Goal: Task Accomplishment & Management: Use online tool/utility

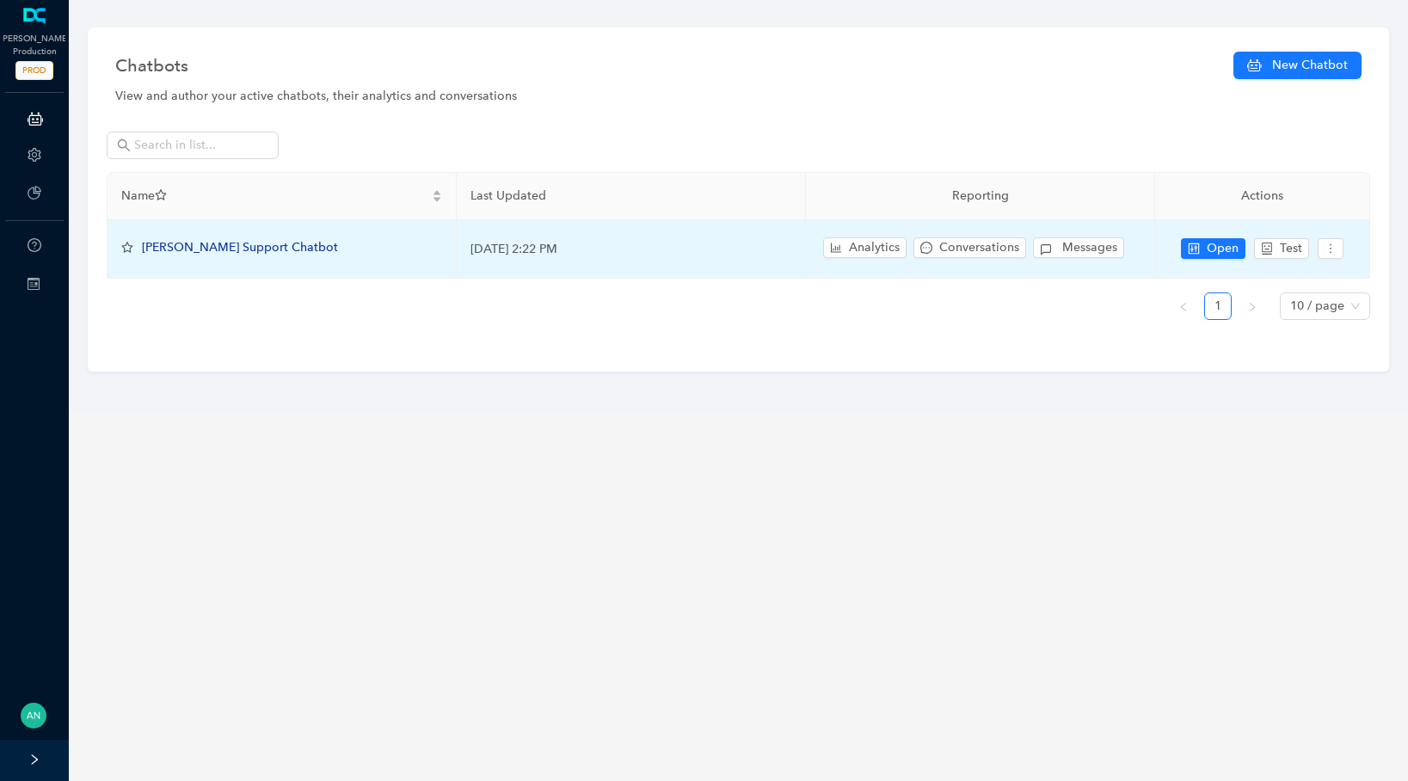
click at [1214, 236] on td "Open Test" at bounding box center [1262, 249] width 215 height 58
click at [1207, 253] on span "Open" at bounding box center [1222, 248] width 32 height 19
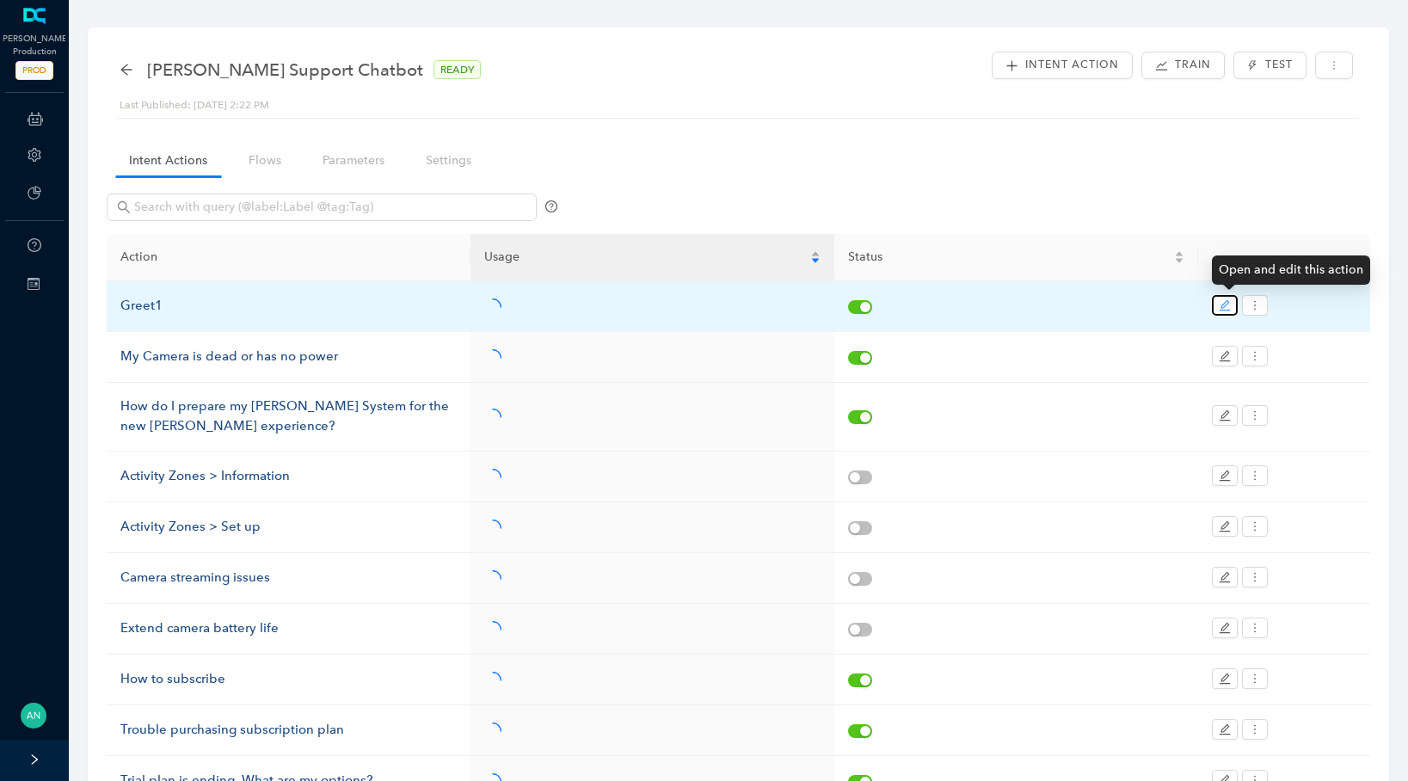
click at [1223, 302] on icon "edit" at bounding box center [1224, 305] width 12 height 12
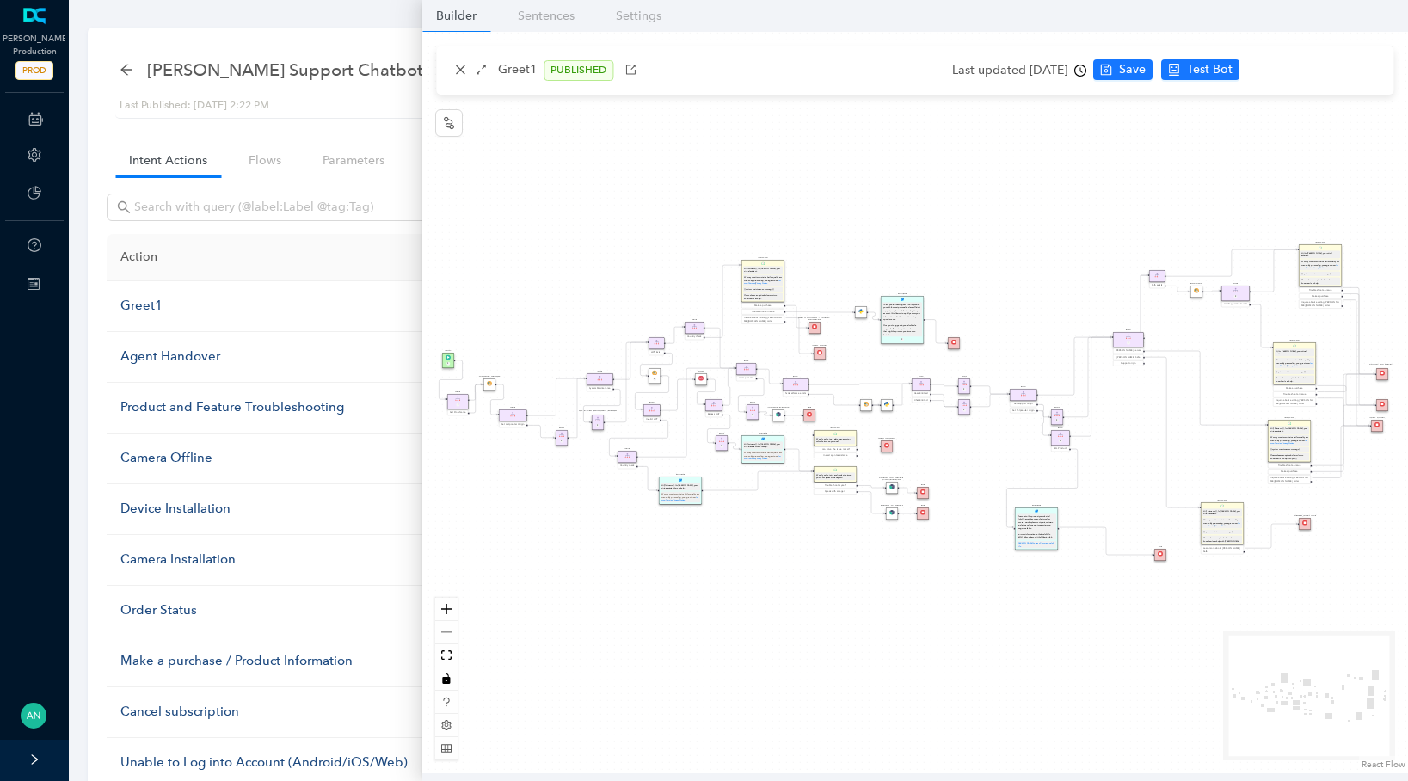
click at [470, 75] on div "Greet1 PUBLISHED" at bounding box center [545, 70] width 191 height 21
click at [477, 70] on icon "arrows-alt" at bounding box center [481, 70] width 12 height 12
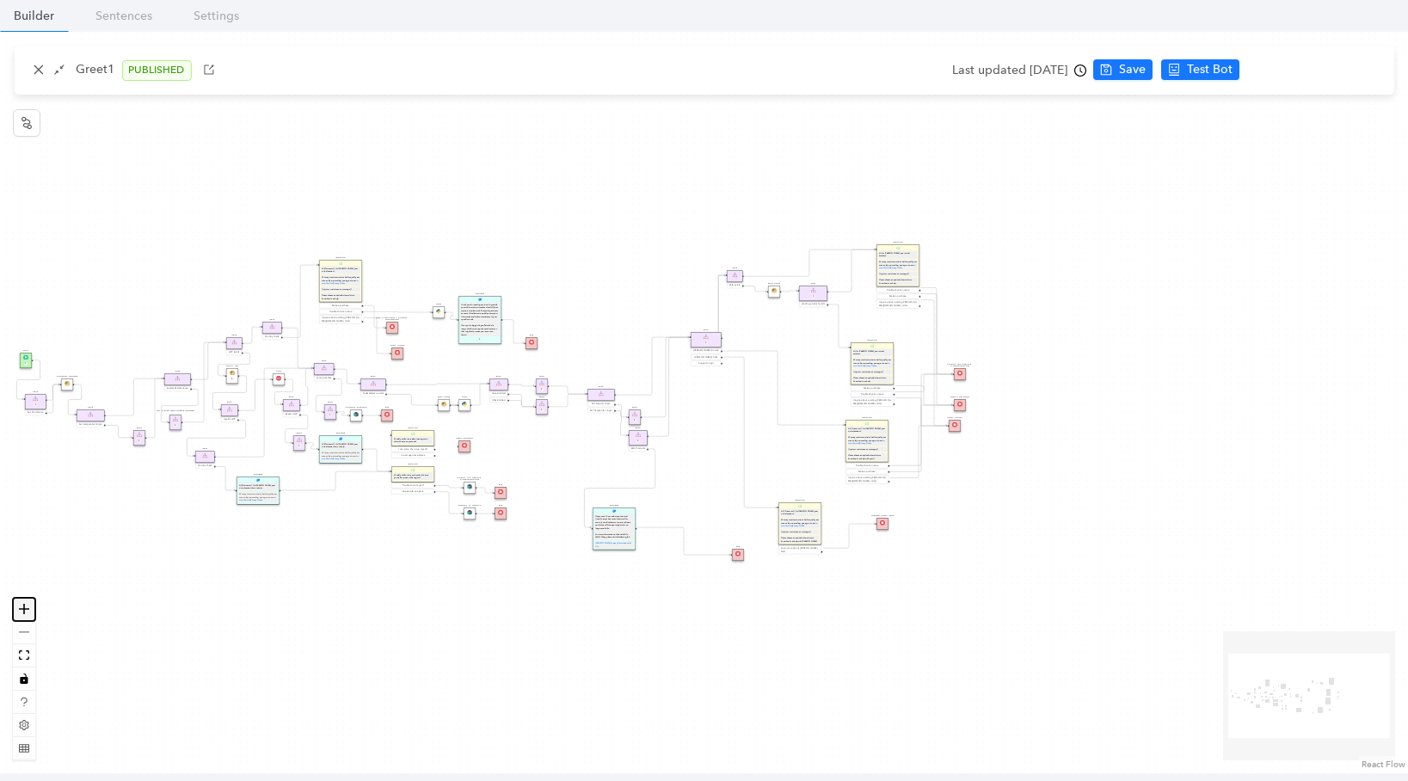
click at [29, 610] on button "zoom in" at bounding box center [24, 609] width 22 height 23
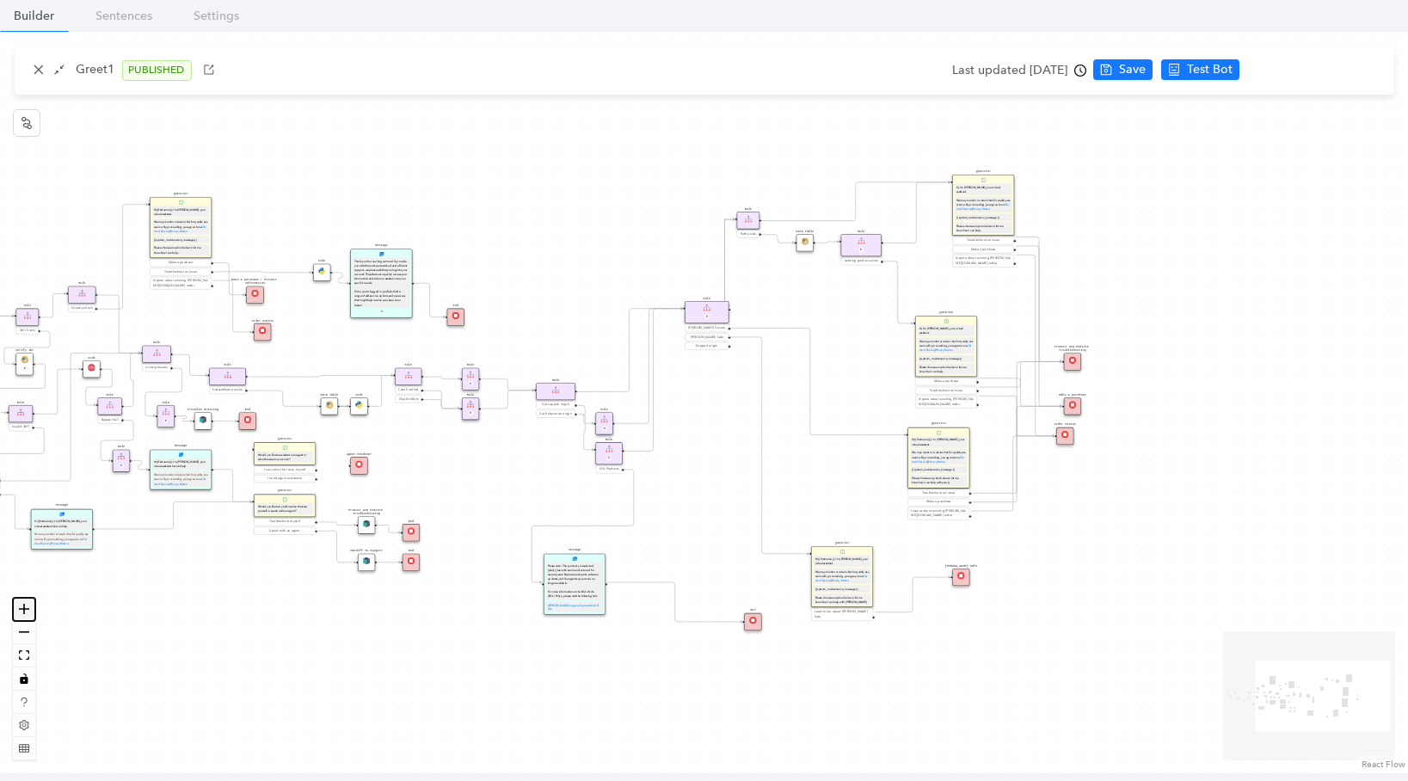
click at [29, 610] on button "zoom in" at bounding box center [24, 609] width 22 height 23
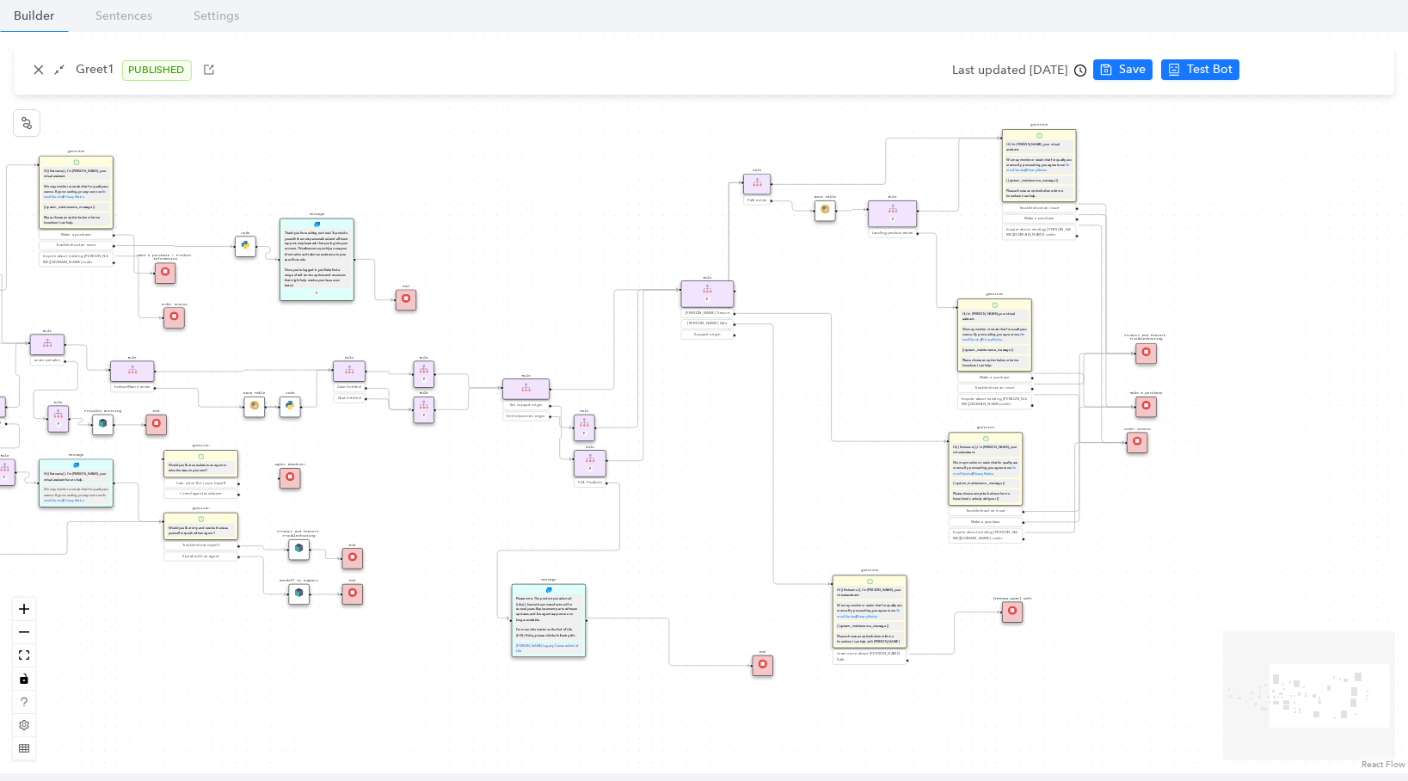
drag, startPoint x: 395, startPoint y: 477, endPoint x: 600, endPoint y: 460, distance: 206.2
click at [600, 460] on div "End End Handoff To Support Product And Feature Troubleshooting Question Would y…" at bounding box center [704, 402] width 1408 height 741
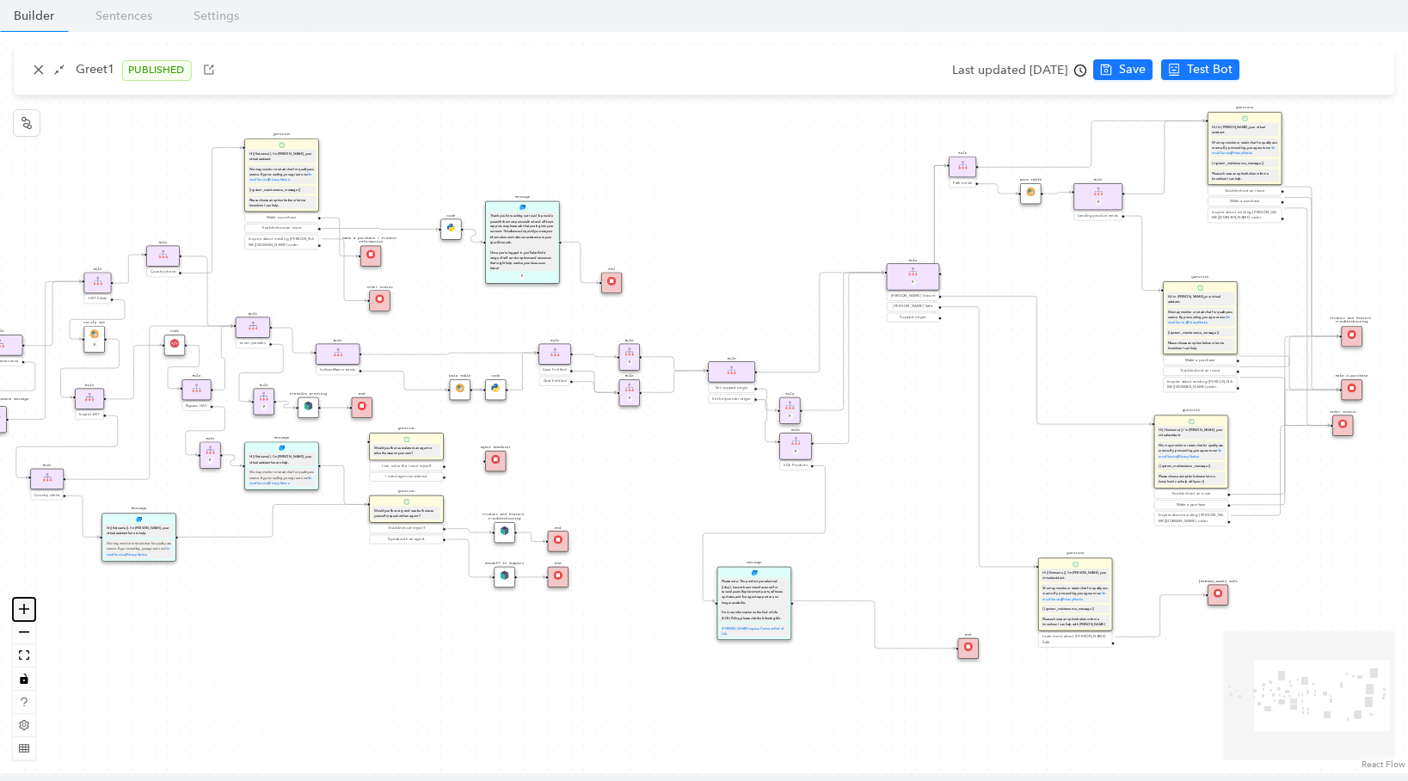
click at [32, 605] on button "zoom in" at bounding box center [24, 609] width 22 height 23
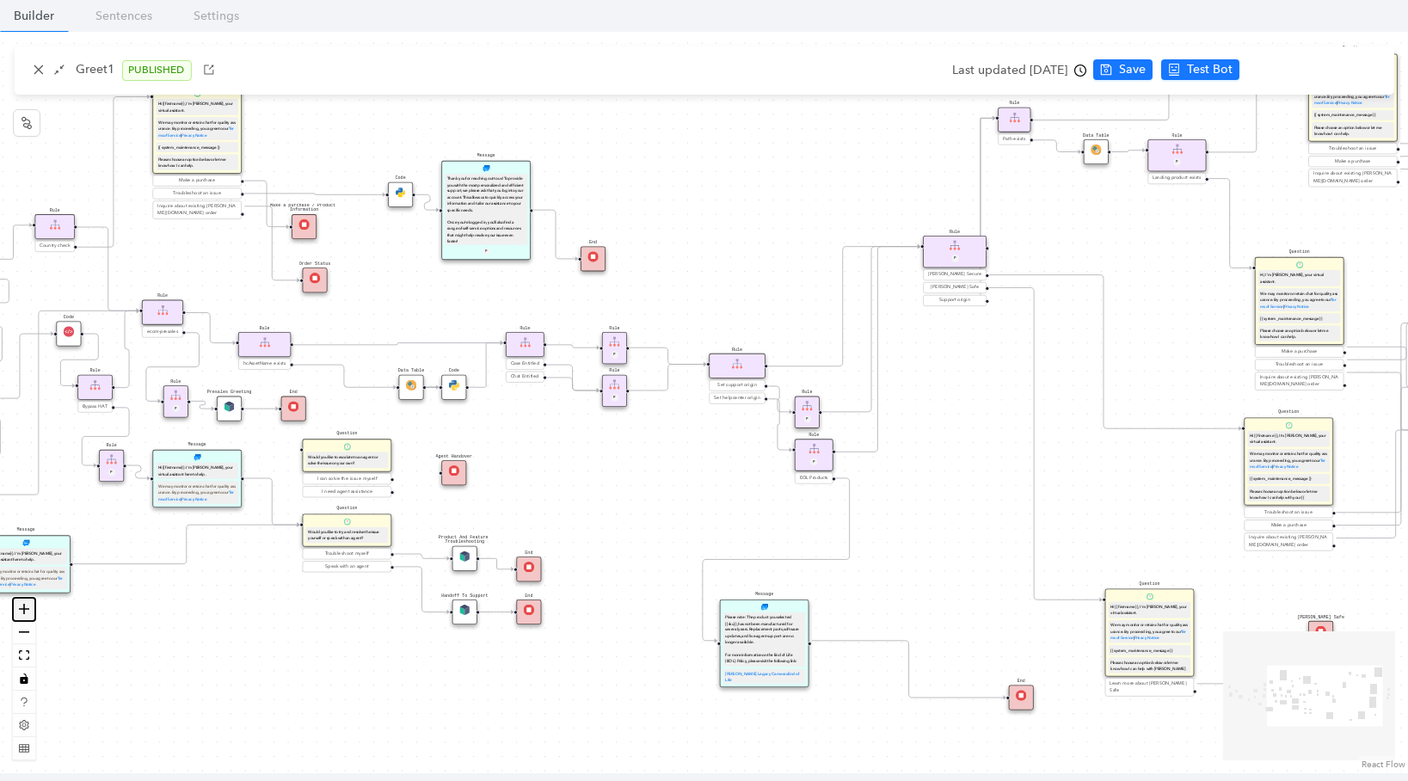
click at [32, 605] on button "zoom in" at bounding box center [24, 609] width 22 height 23
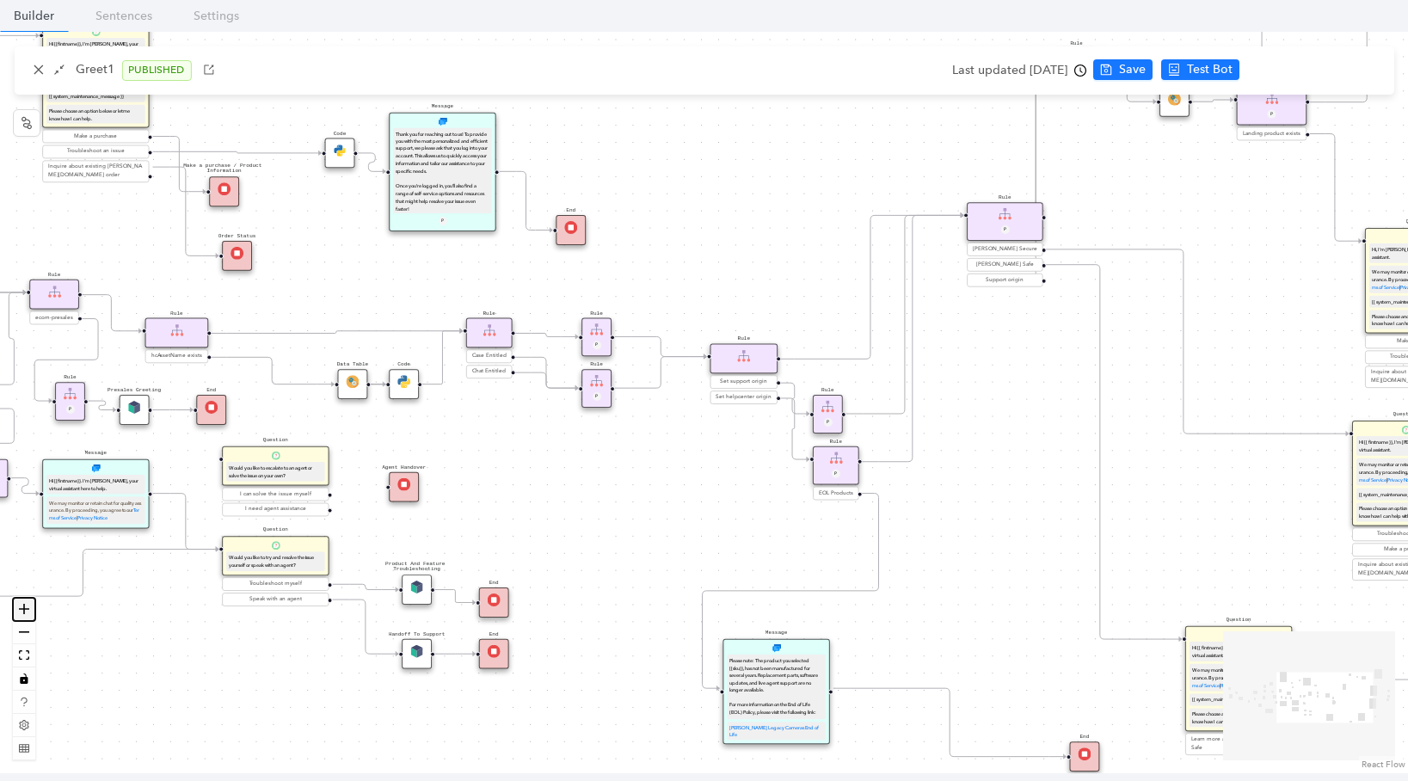
click at [32, 605] on button "zoom in" at bounding box center [24, 609] width 22 height 23
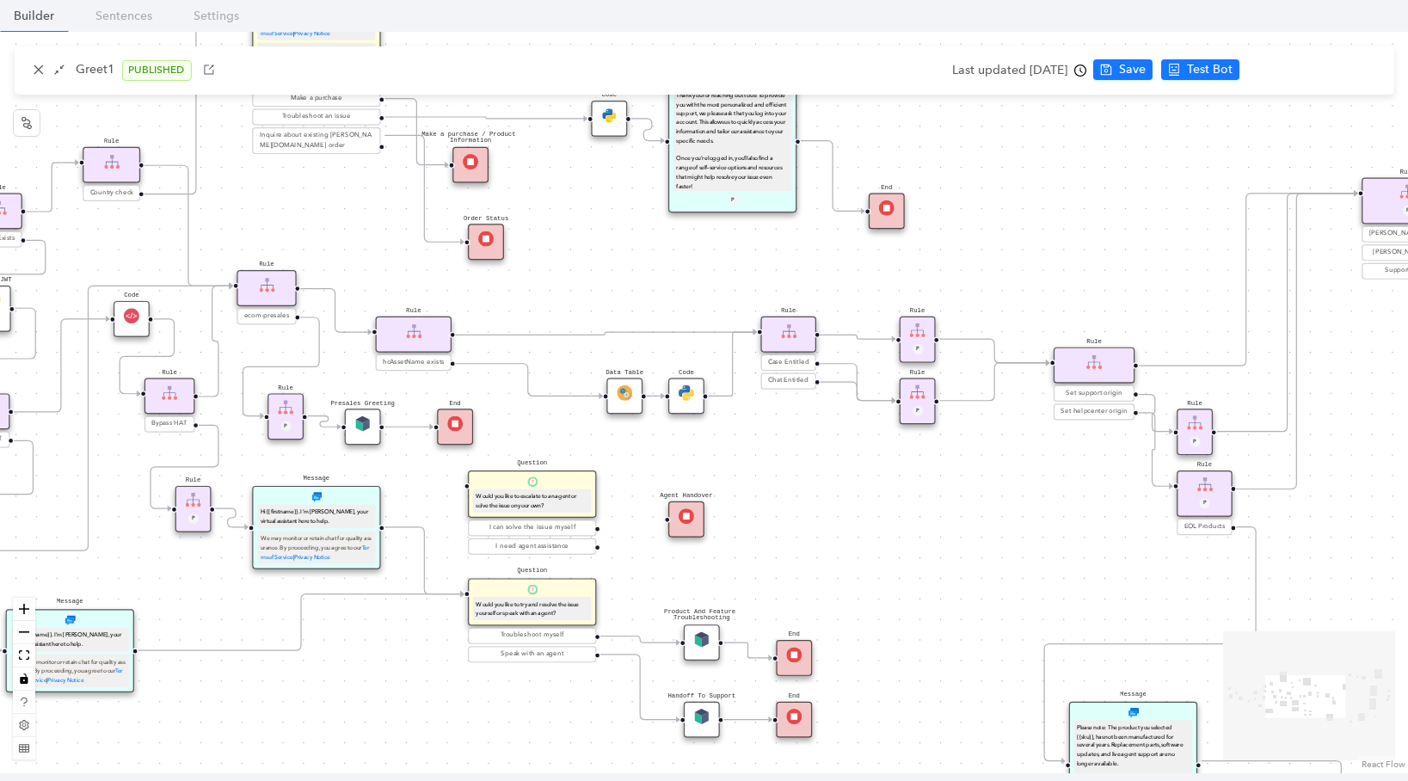
drag, startPoint x: 520, startPoint y: 470, endPoint x: 862, endPoint y: 486, distance: 342.6
click at [862, 486] on div "End End Handoff To Support Product And Feature Troubleshooting Question Would y…" at bounding box center [704, 402] width 1408 height 741
click at [632, 396] on div "Data Table" at bounding box center [624, 395] width 36 height 36
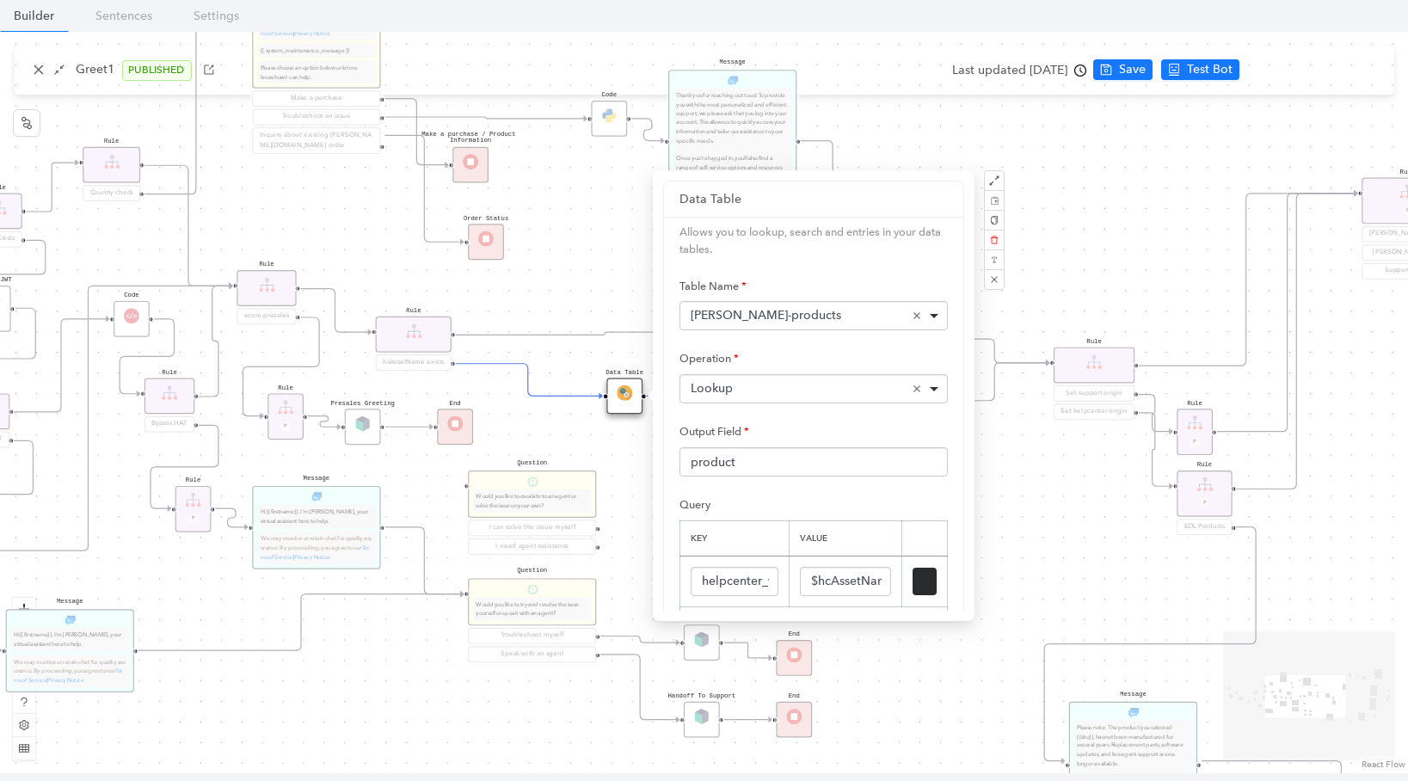
click at [781, 388] on div "Lookup Remove item" at bounding box center [814, 388] width 248 height 17
click at [610, 359] on div "End End Handoff To Support Product And Feature Troubleshooting Question Would y…" at bounding box center [704, 402] width 1408 height 741
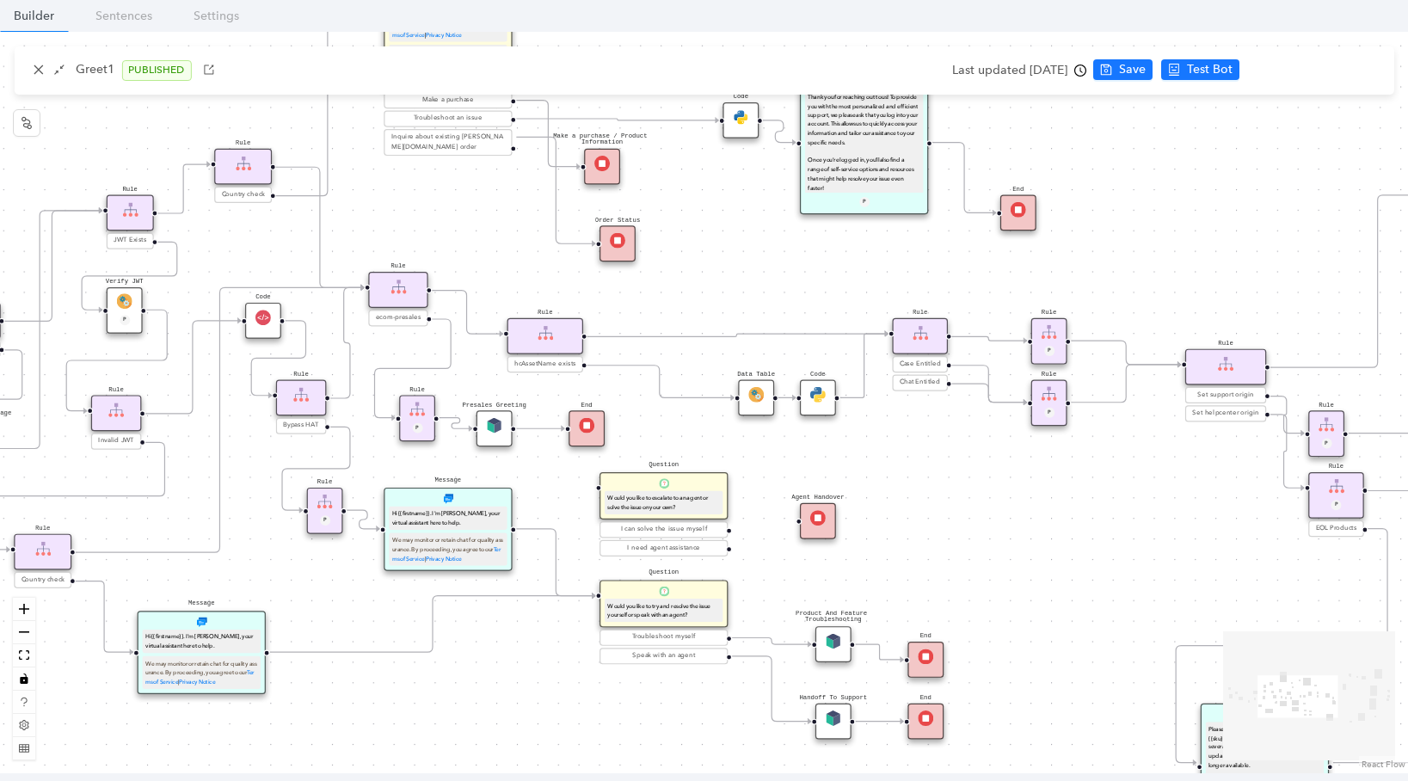
drag, startPoint x: 731, startPoint y: 451, endPoint x: 1006, endPoint y: 451, distance: 275.2
click at [1006, 451] on div "End End Handoff To Support Product And Feature Troubleshooting Question Would y…" at bounding box center [704, 402] width 1408 height 741
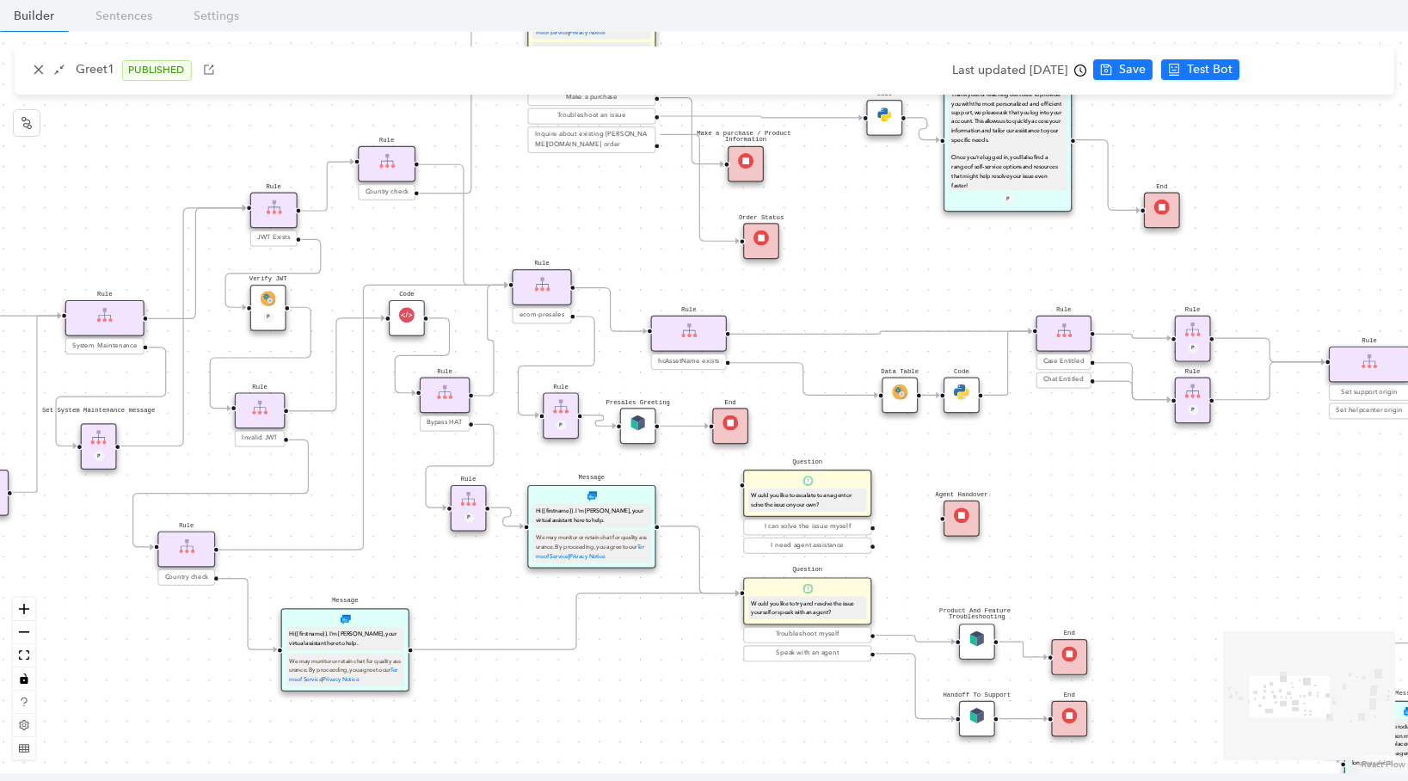
click at [901, 387] on img at bounding box center [899, 391] width 15 height 15
click at [900, 391] on img at bounding box center [899, 391] width 15 height 15
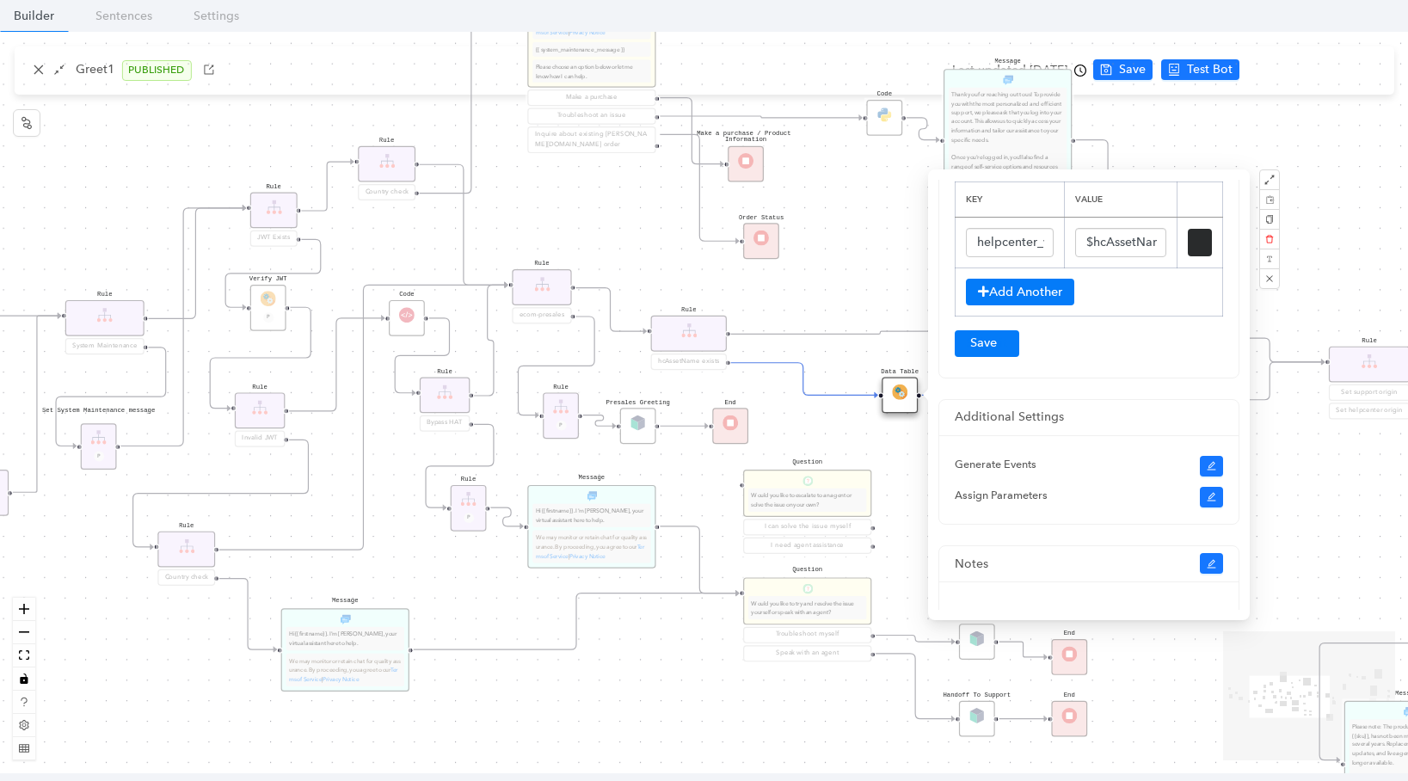
scroll to position [341, 0]
click at [868, 272] on div "End End Handoff To Support Product And Feature Troubleshooting Question Would y…" at bounding box center [704, 402] width 1408 height 741
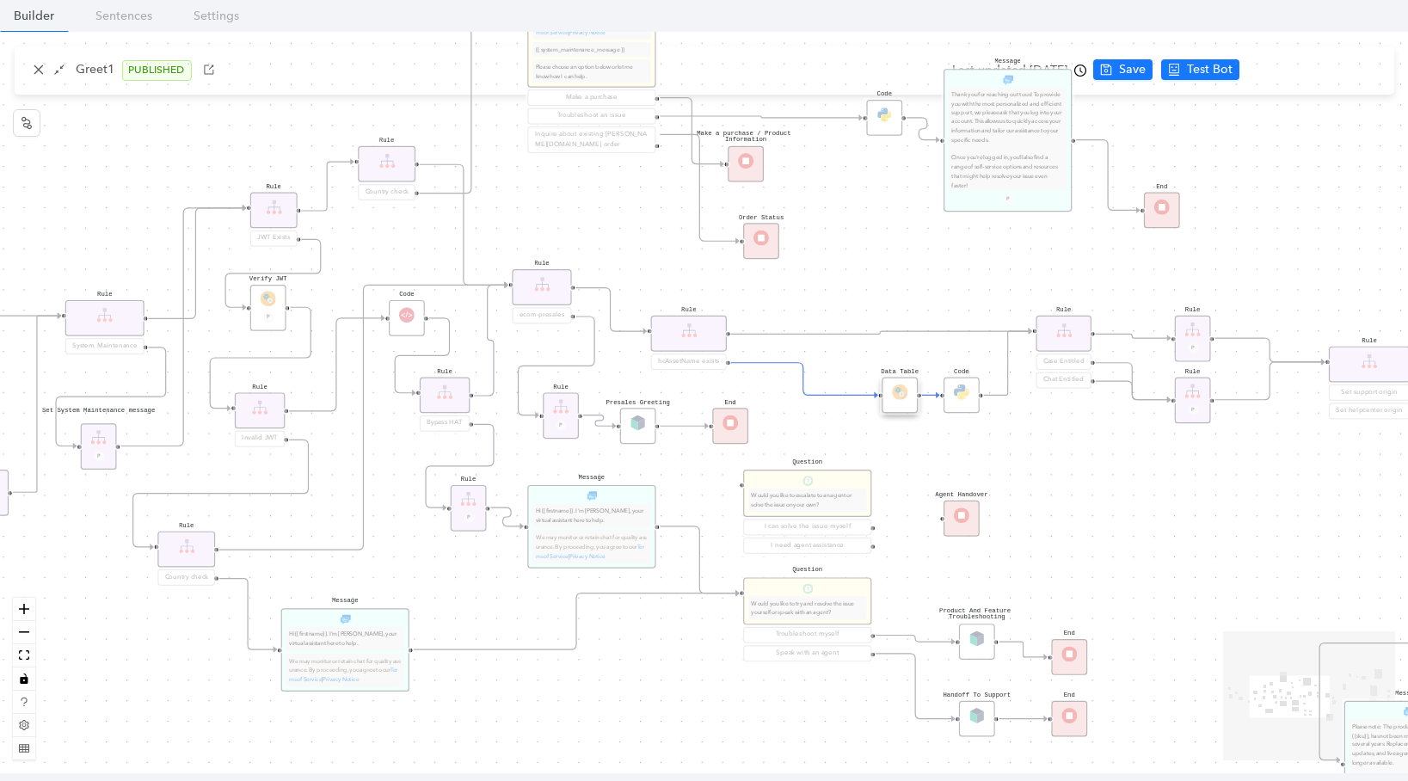
scroll to position [0, 0]
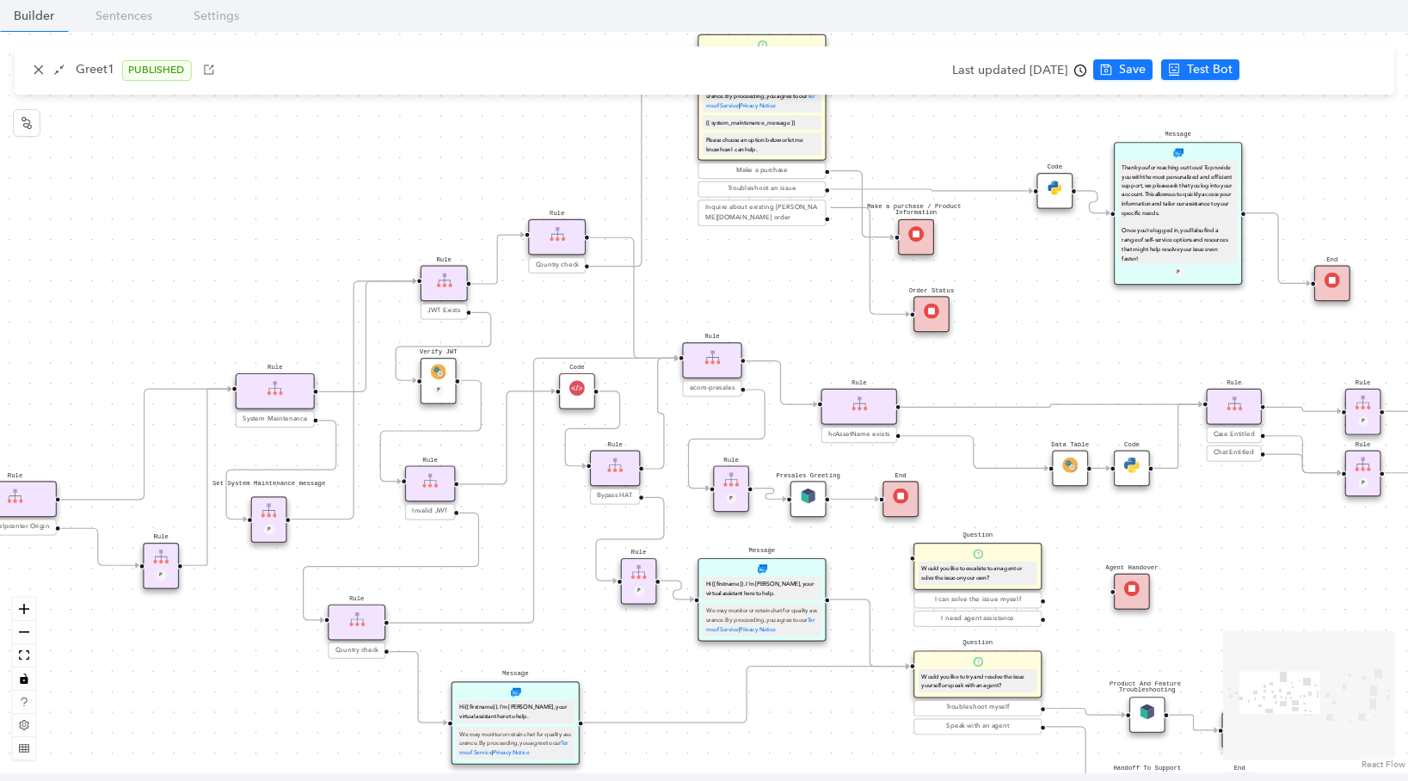
drag, startPoint x: 384, startPoint y: 247, endPoint x: 554, endPoint y: 320, distance: 185.3
click at [554, 320] on div "End End Handoff To Support Product And Feature Troubleshooting Question Would y…" at bounding box center [704, 402] width 1408 height 741
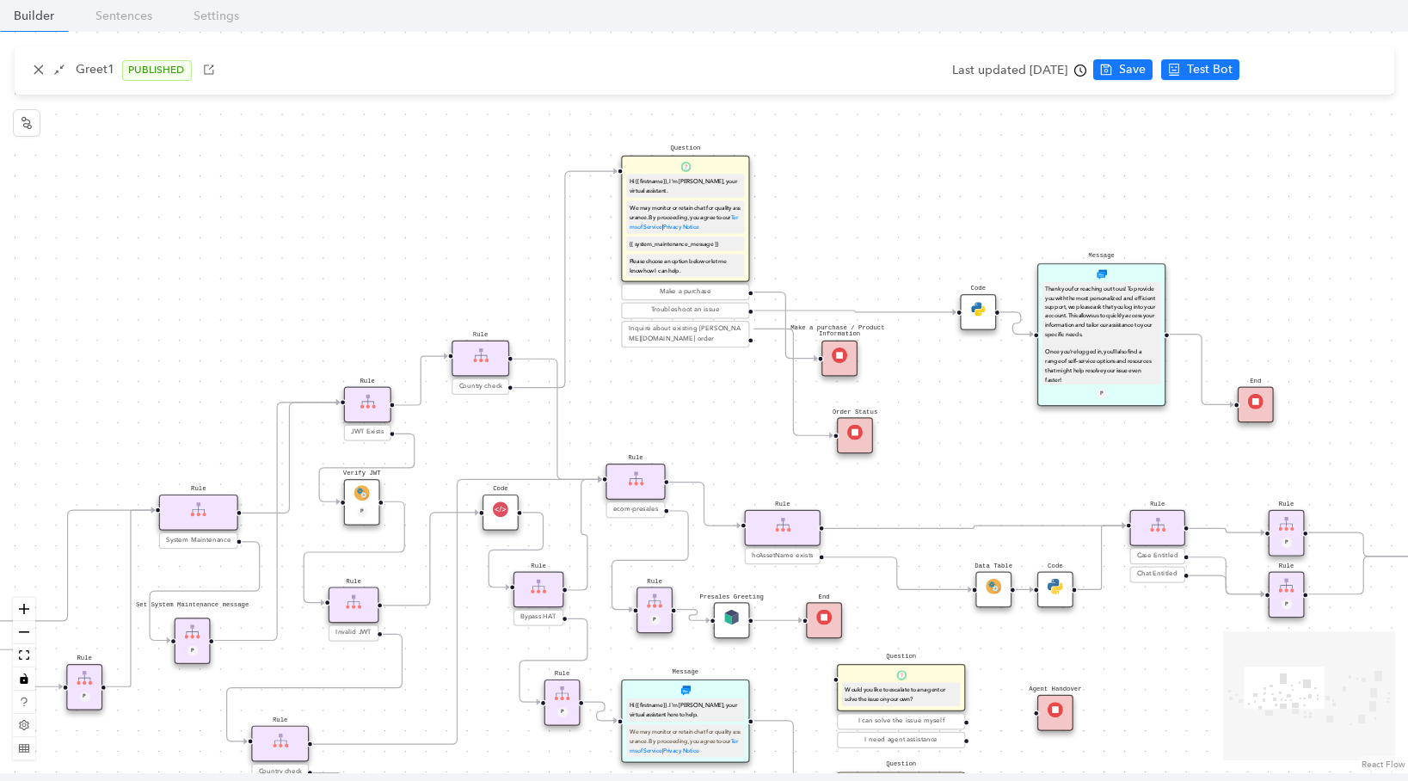
drag, startPoint x: 1230, startPoint y: 559, endPoint x: 1152, endPoint y: 681, distance: 144.6
click at [1152, 681] on div "End End Handoff To Support Product And Feature Troubleshooting Question Would y…" at bounding box center [704, 402] width 1408 height 741
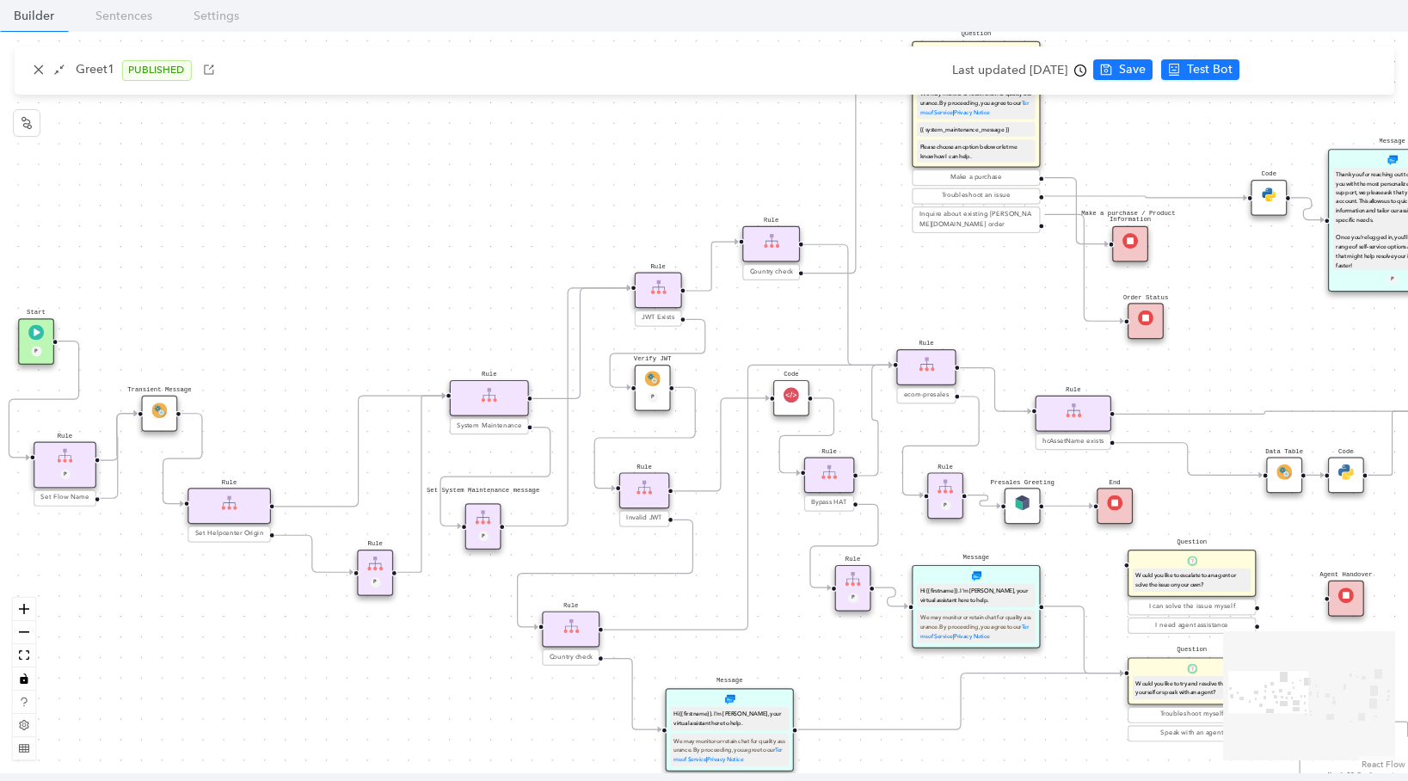
drag, startPoint x: 958, startPoint y: 441, endPoint x: 1249, endPoint y: 326, distance: 313.4
click at [1249, 326] on div "End End Handoff To Support Product And Feature Troubleshooting Question Would y…" at bounding box center [704, 402] width 1408 height 741
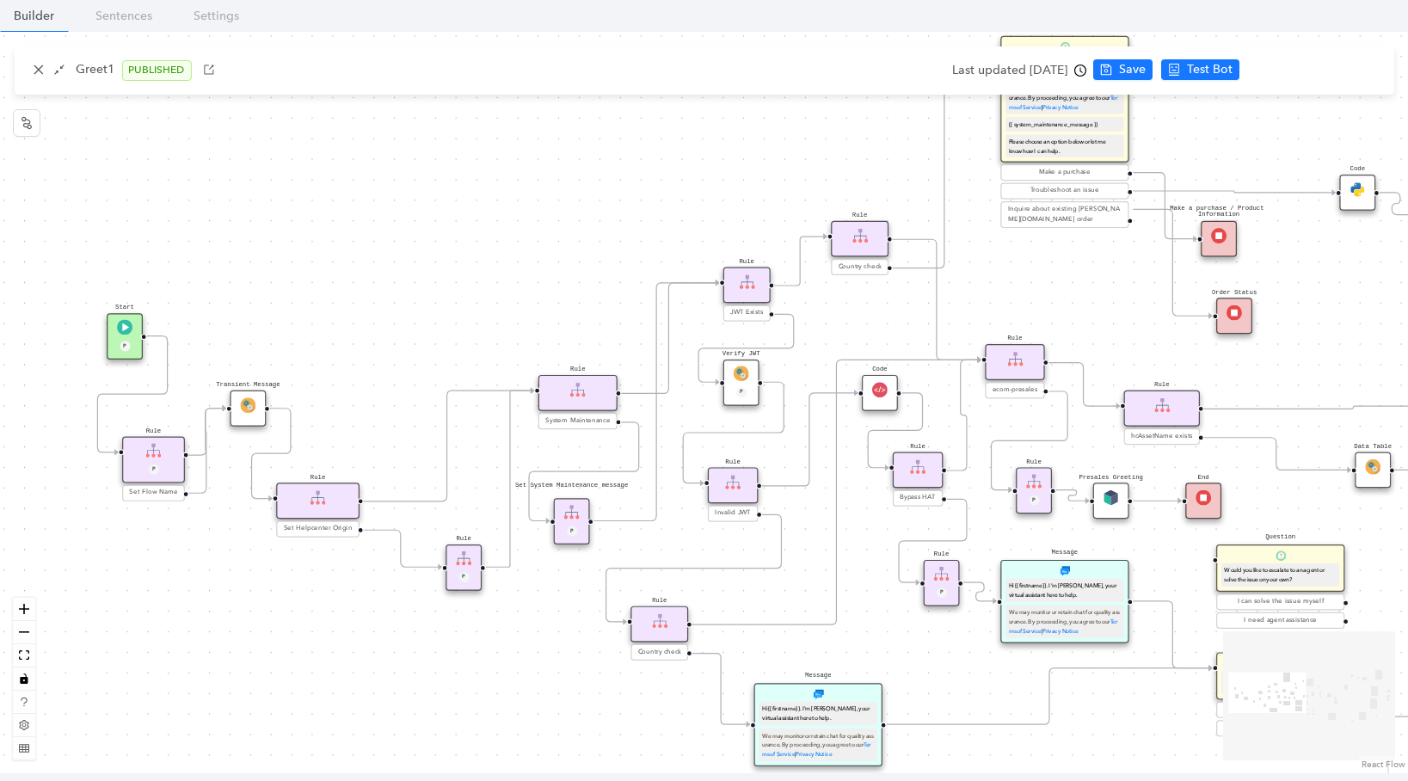
drag, startPoint x: 337, startPoint y: 647, endPoint x: 829, endPoint y: 610, distance: 493.2
click at [829, 610] on div "End End Handoff To Support Product And Feature Troubleshooting Question Would y…" at bounding box center [704, 402] width 1408 height 741
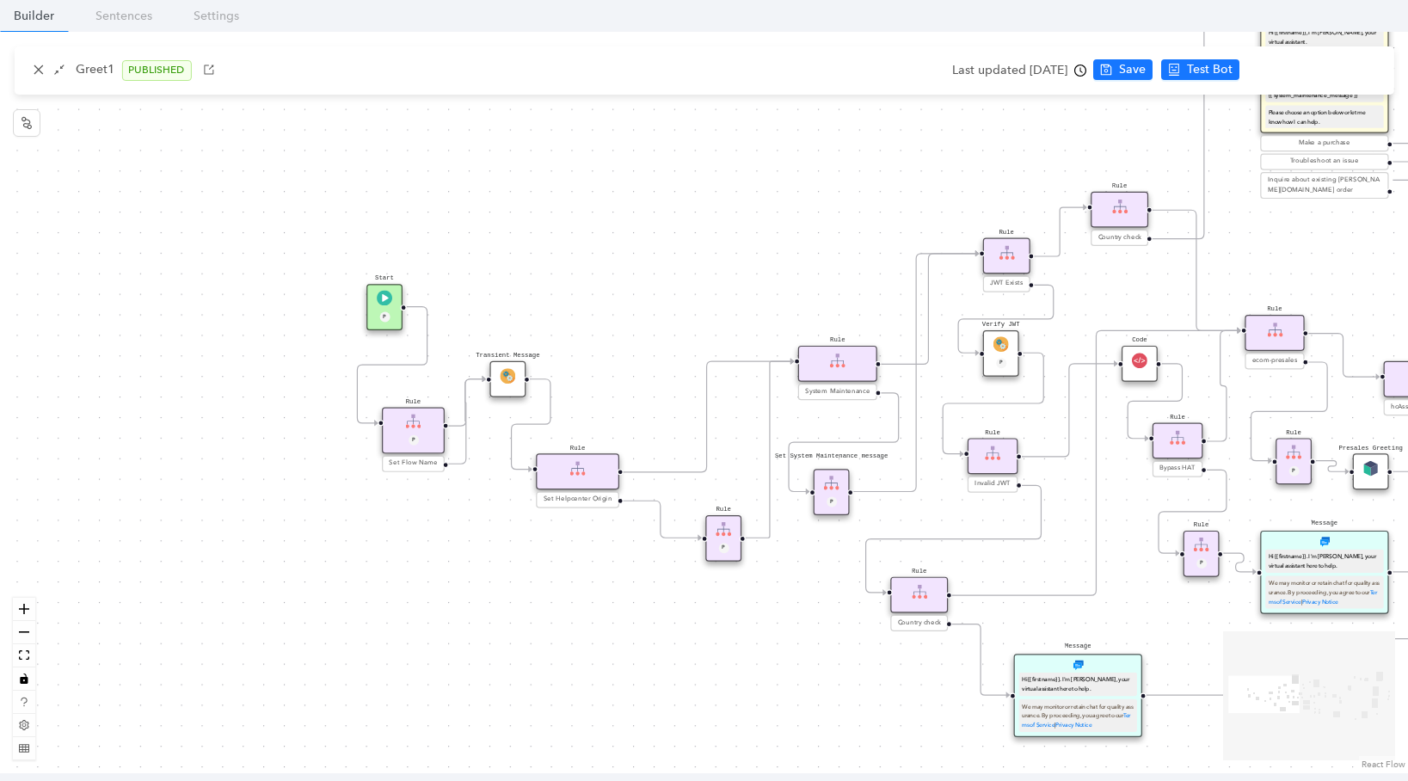
drag, startPoint x: 801, startPoint y: 604, endPoint x: 390, endPoint y: 610, distance: 410.2
click at [390, 610] on div "End End Handoff To Support Product And Feature Troubleshooting Question Would y…" at bounding box center [704, 402] width 1408 height 741
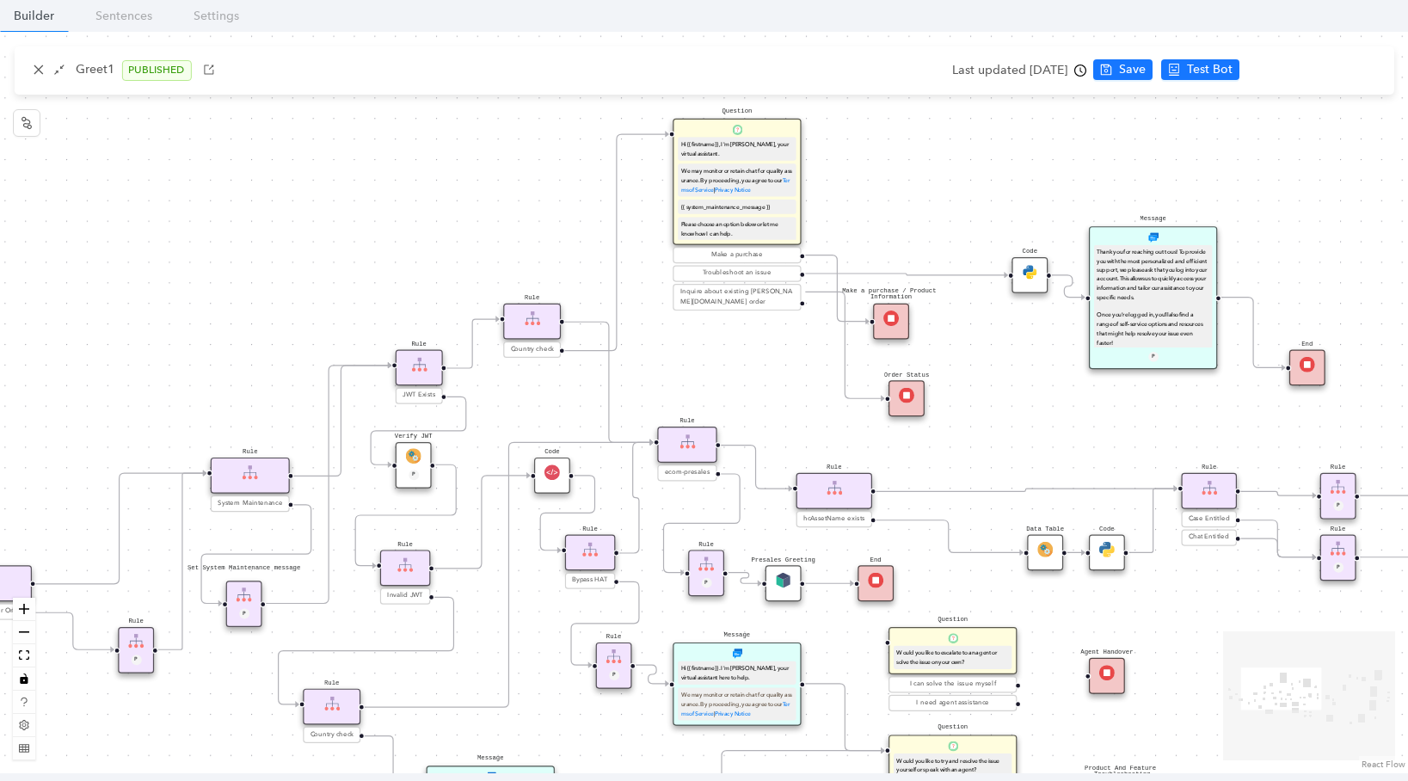
drag, startPoint x: 881, startPoint y: 558, endPoint x: 571, endPoint y: 652, distance: 324.3
click at [557, 666] on div "End End Handoff To Support Product And Feature Troubleshooting Question Would y…" at bounding box center [704, 402] width 1408 height 741
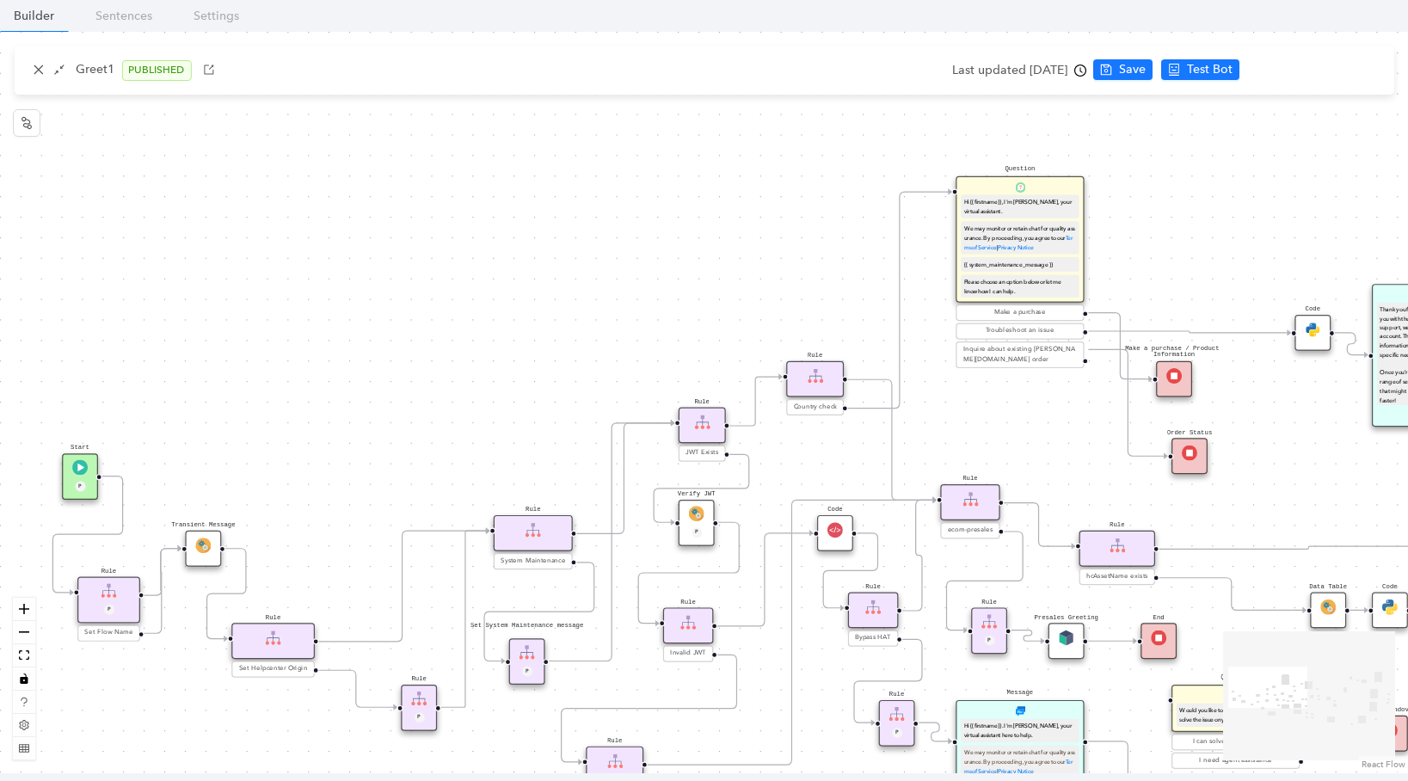
drag, startPoint x: 958, startPoint y: 382, endPoint x: 947, endPoint y: 160, distance: 222.1
click at [1261, 377] on div "End End Handoff To Support Product And Feature Troubleshooting Question Would y…" at bounding box center [704, 402] width 1408 height 741
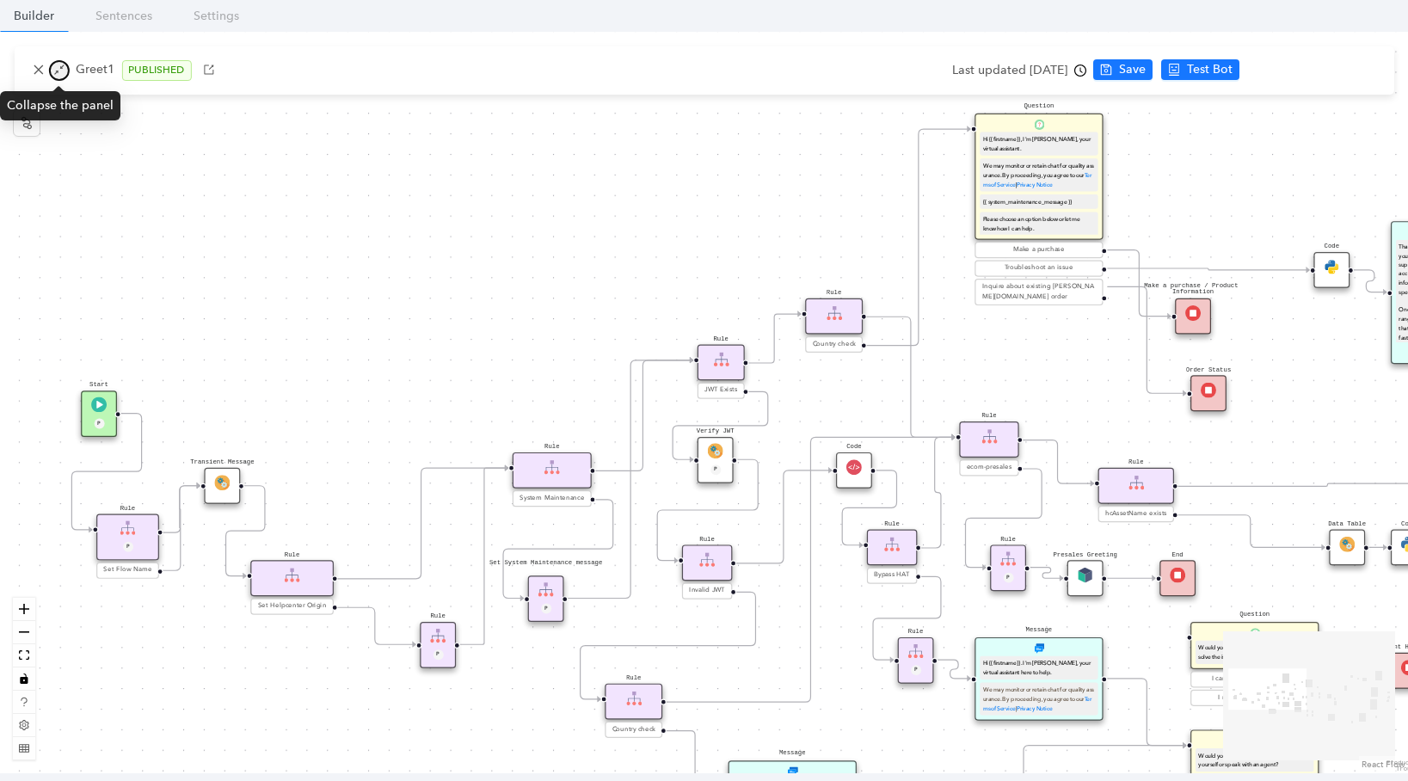
click at [67, 71] on button "button" at bounding box center [58, 70] width 21 height 21
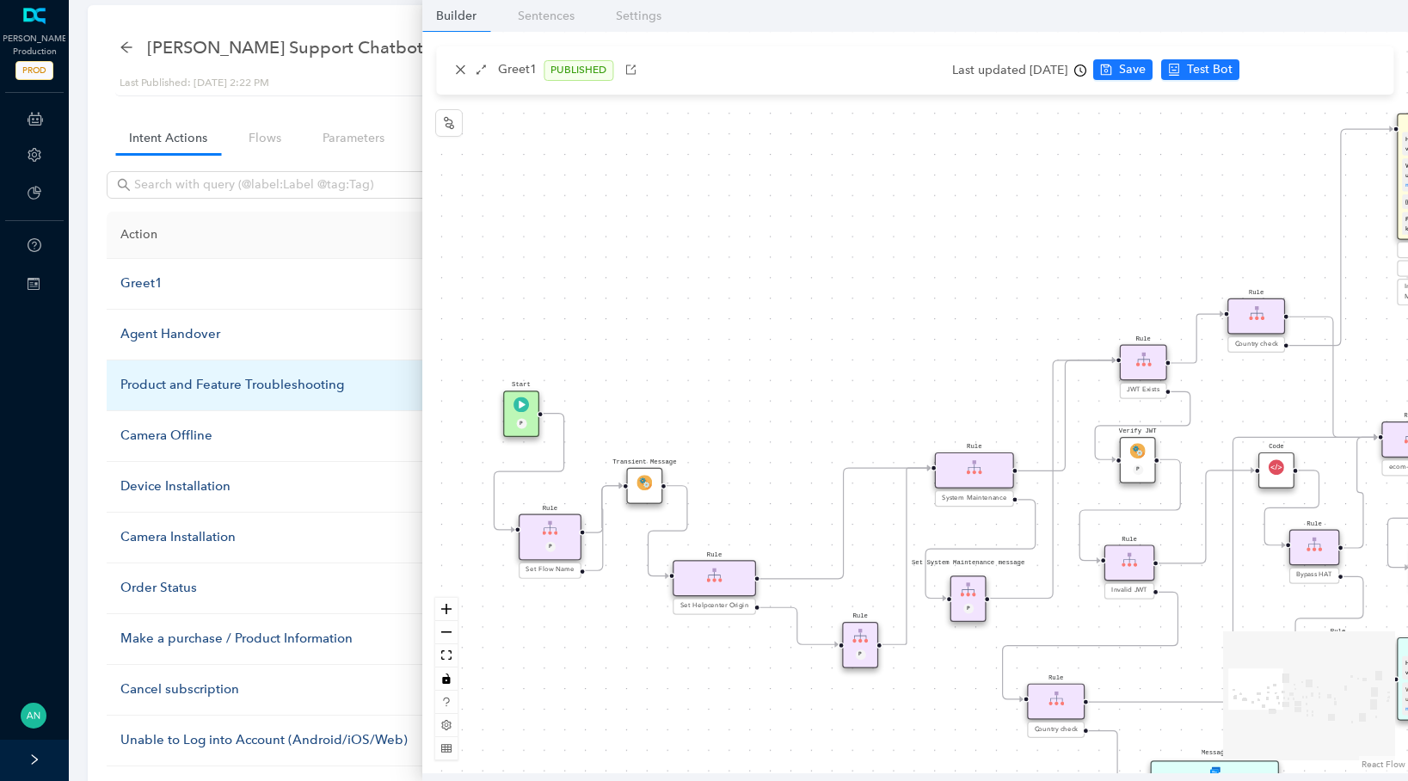
scroll to position [26, 0]
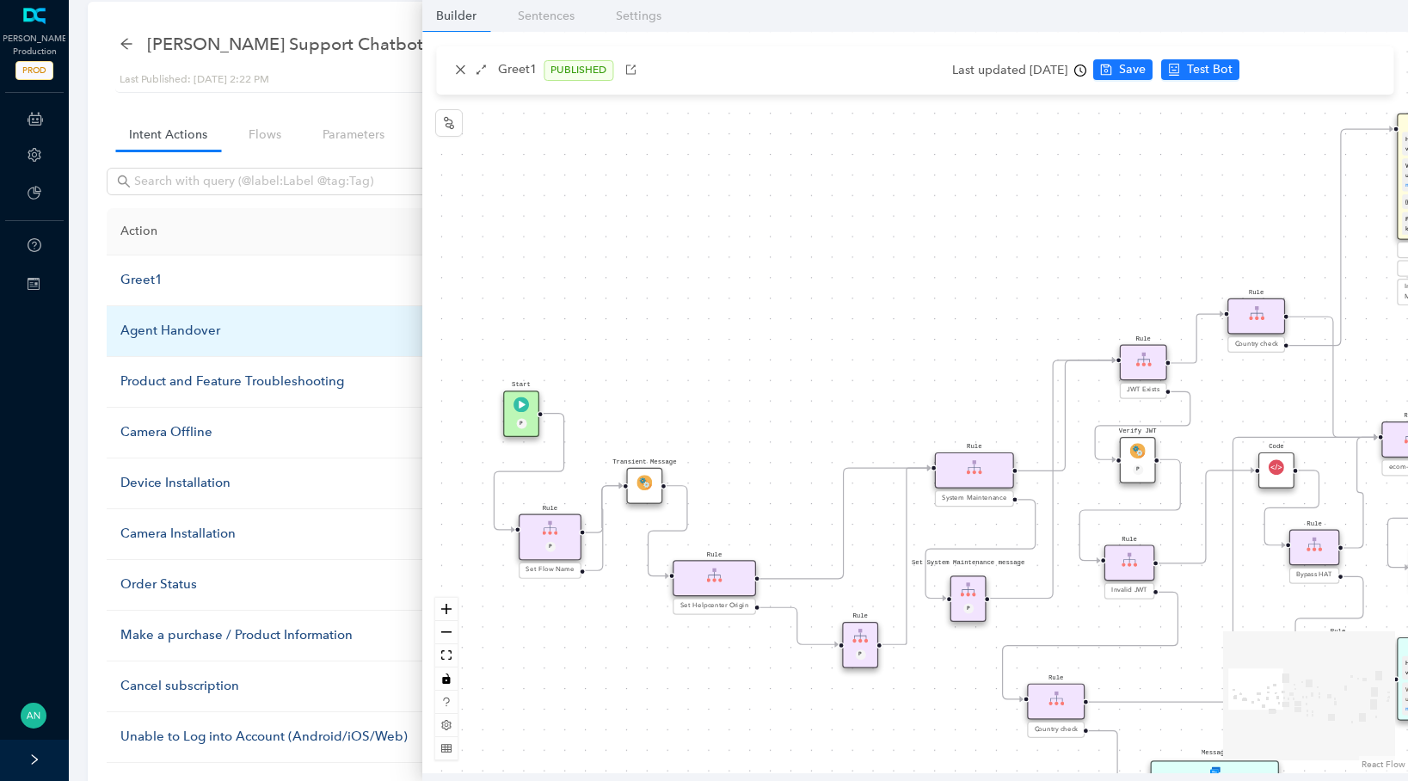
click at [188, 331] on div "Agent Handover" at bounding box center [288, 331] width 336 height 21
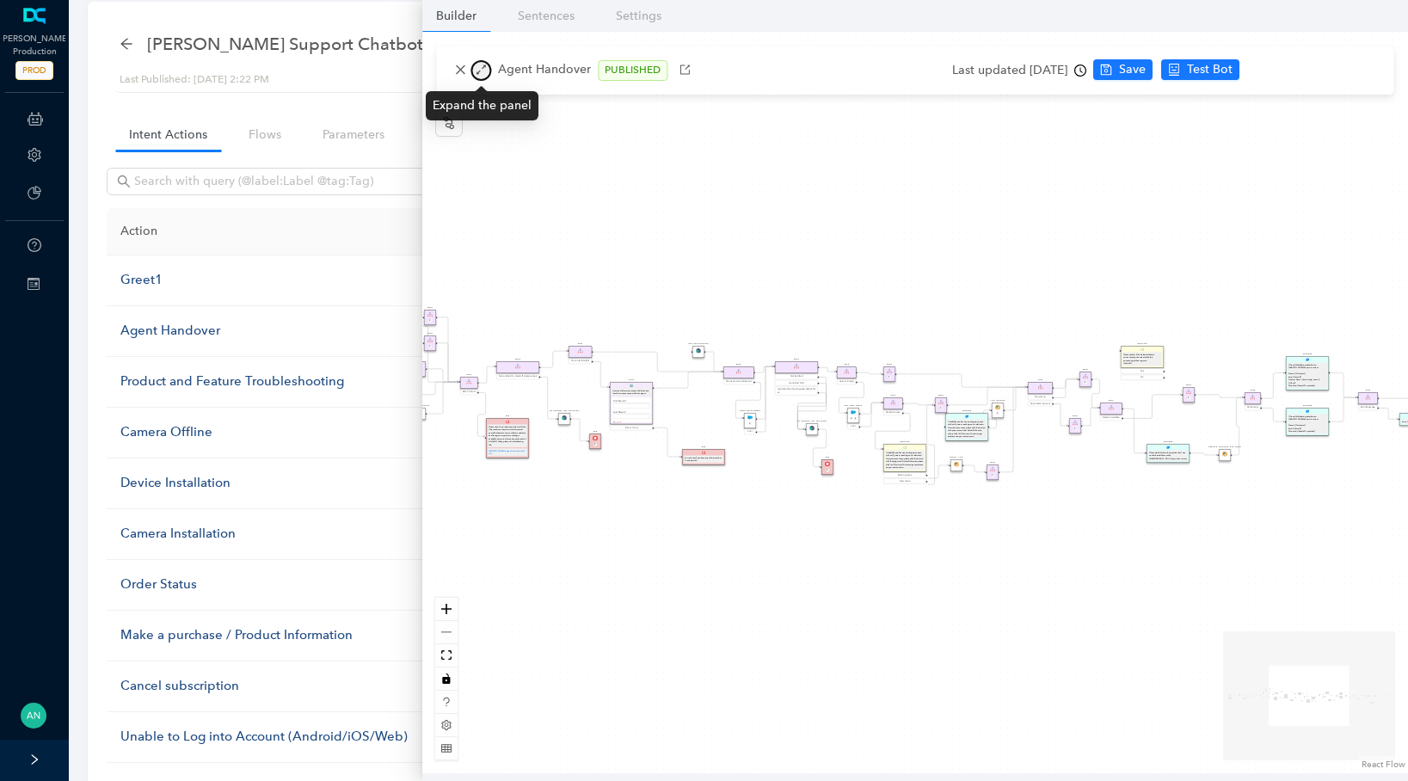
click at [477, 72] on icon "arrows-alt" at bounding box center [480, 69] width 9 height 9
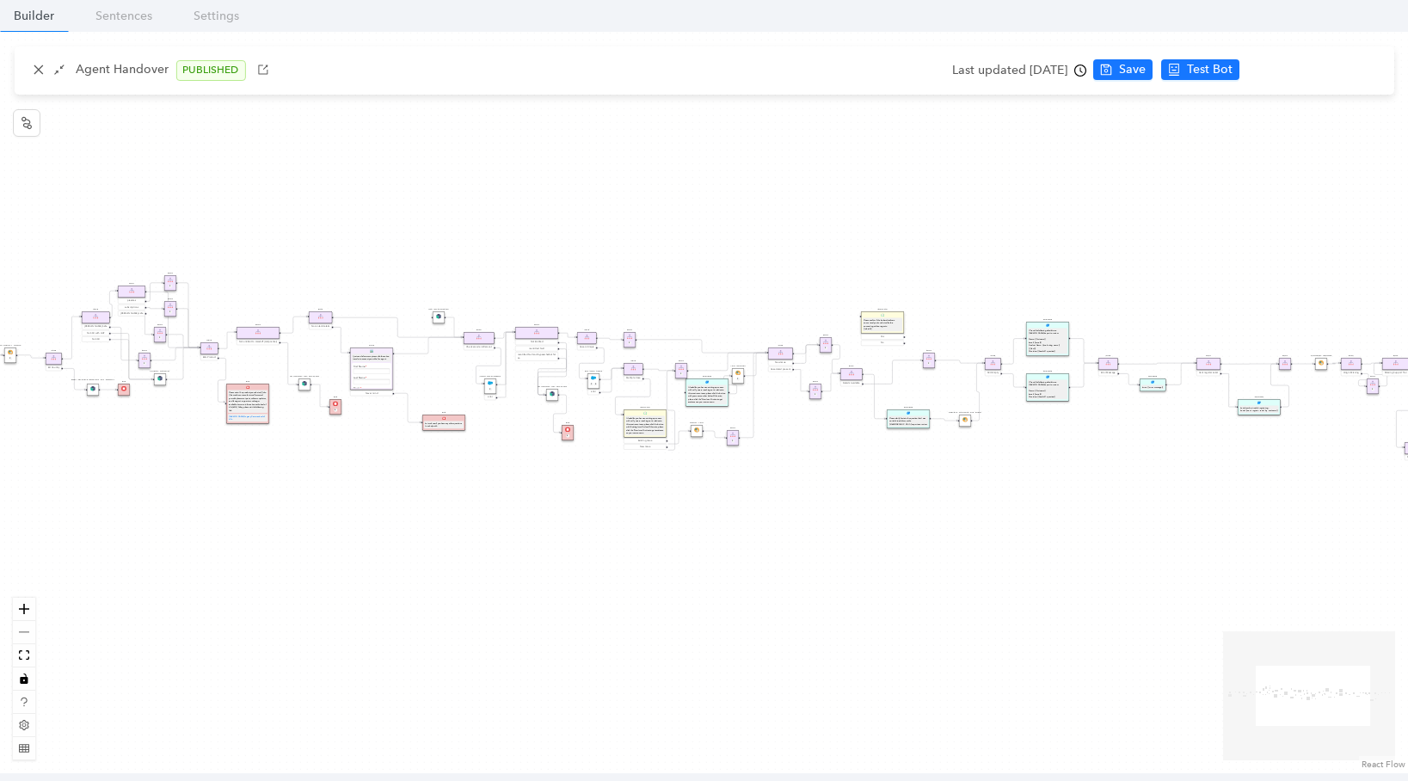
drag, startPoint x: 868, startPoint y: 251, endPoint x: 1030, endPoint y: 217, distance: 166.1
click at [1030, 217] on div "Rule Missing Support Tier origin presales Rule P Rule Case is Empty Rule P Sele…" at bounding box center [704, 402] width 1408 height 741
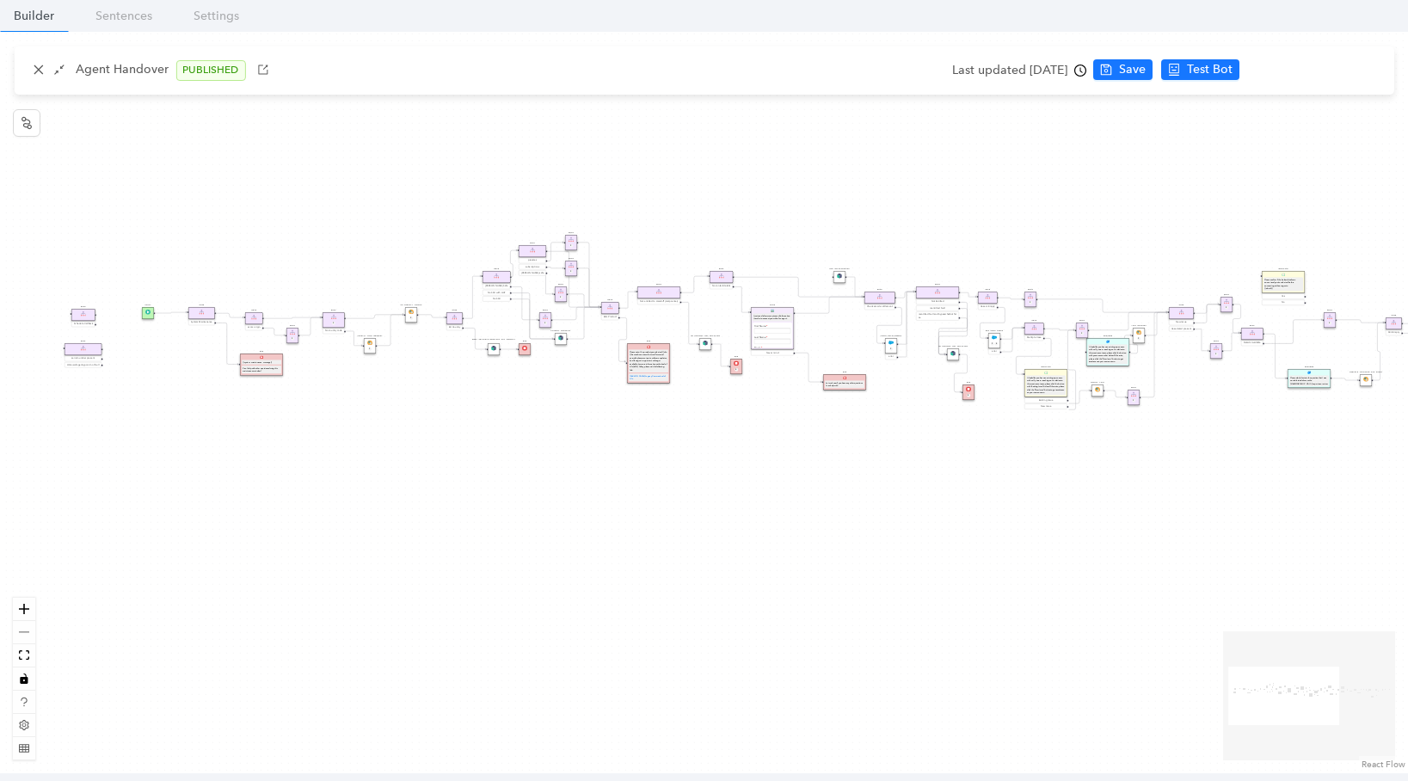
drag, startPoint x: 475, startPoint y: 230, endPoint x: 875, endPoint y: 190, distance: 402.7
click at [875, 190] on div "Rule Missing Support Tier origin presales Rule P Rule Case is Empty Rule P Sele…" at bounding box center [704, 402] width 1408 height 741
click at [30, 614] on button "zoom in" at bounding box center [24, 609] width 22 height 23
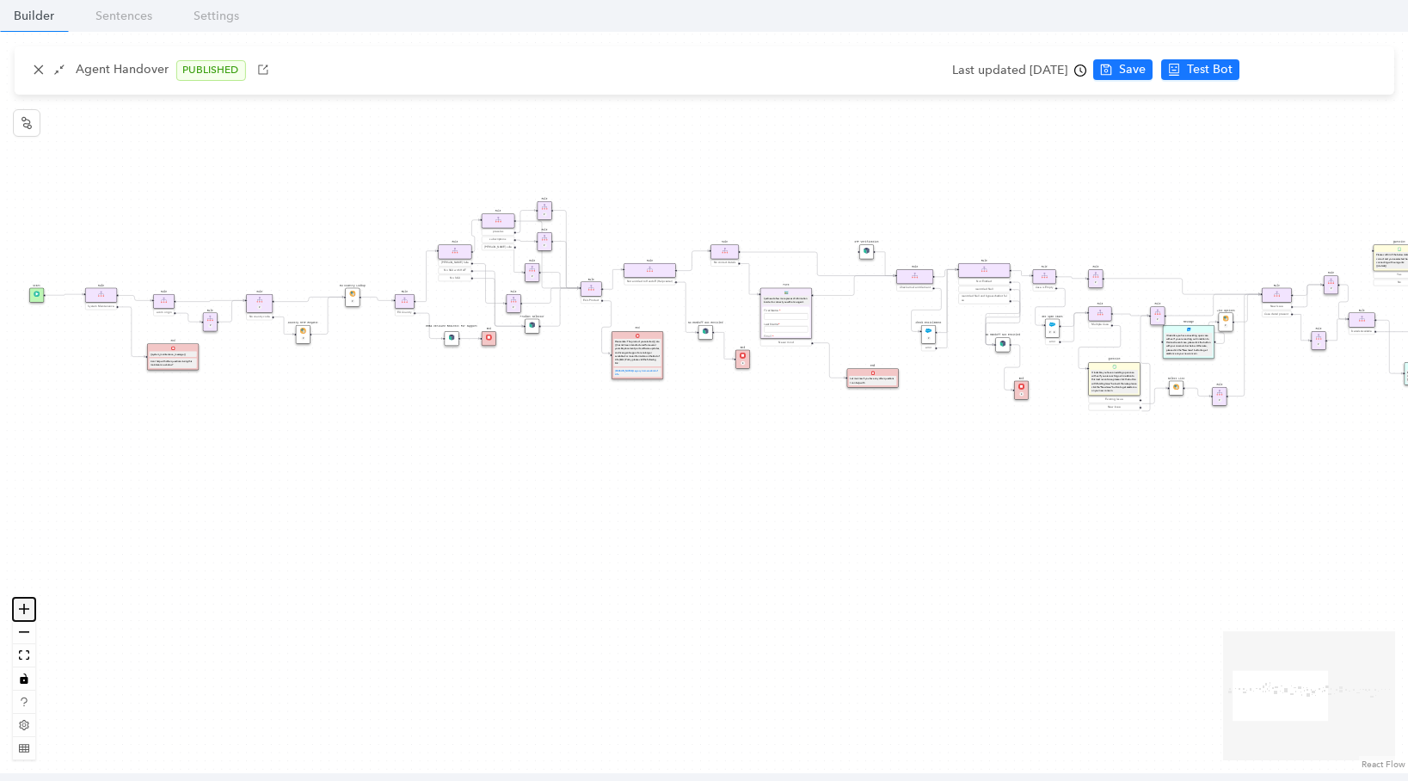
click at [30, 614] on button "zoom in" at bounding box center [24, 609] width 22 height 23
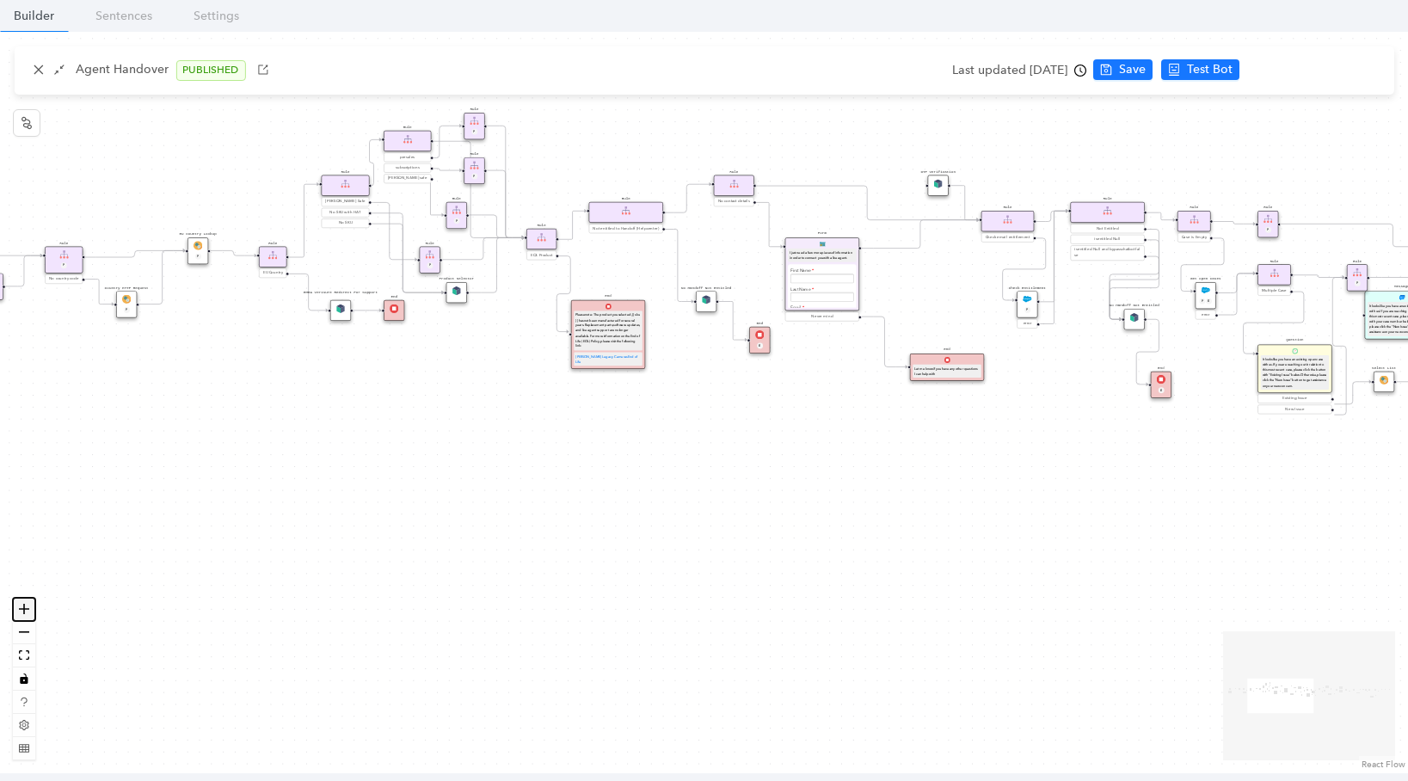
click at [30, 614] on button "zoom in" at bounding box center [24, 609] width 22 height 23
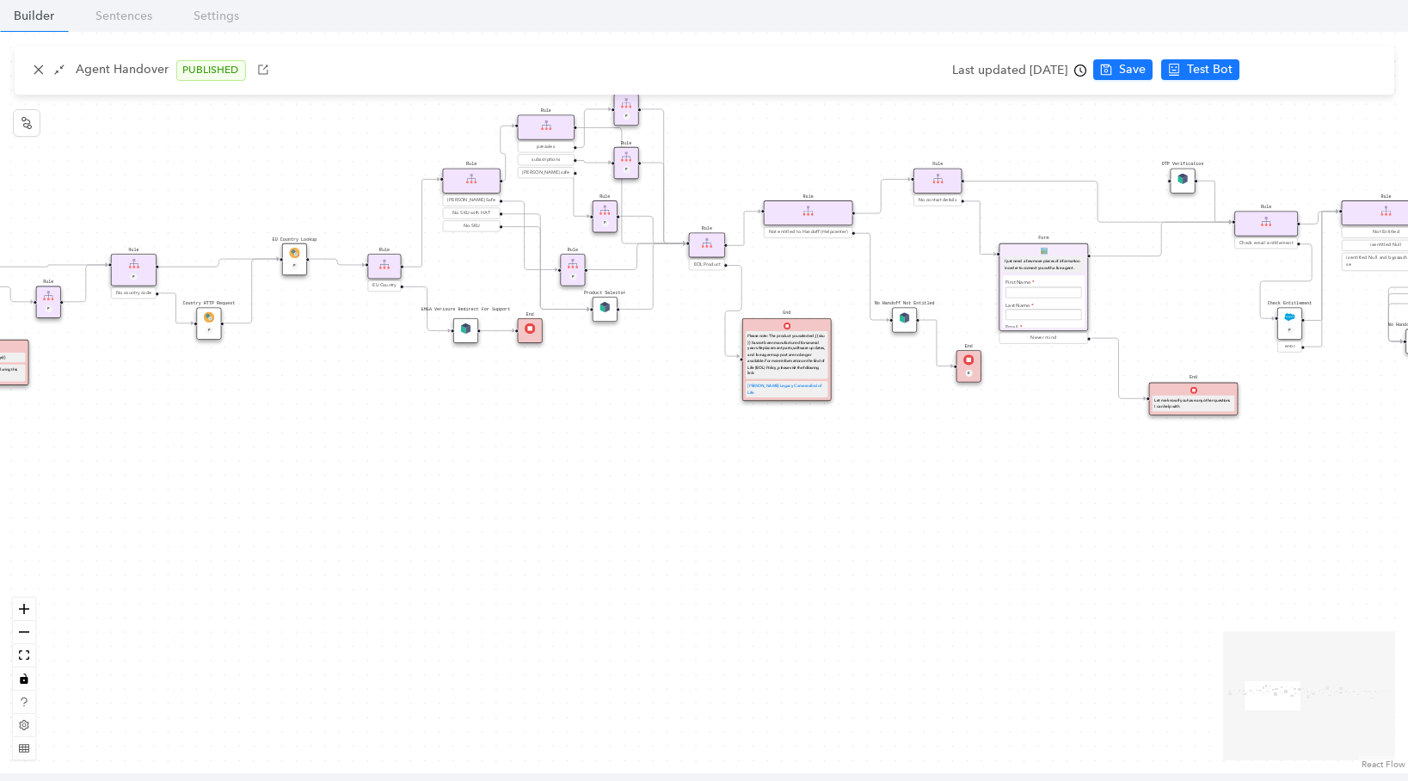
drag, startPoint x: 225, startPoint y: 462, endPoint x: 441, endPoint y: 488, distance: 217.4
click at [441, 488] on div "Rule Missing Support Tier origin presales Rule P Rule Case is Empty Rule P Sele…" at bounding box center [704, 402] width 1408 height 741
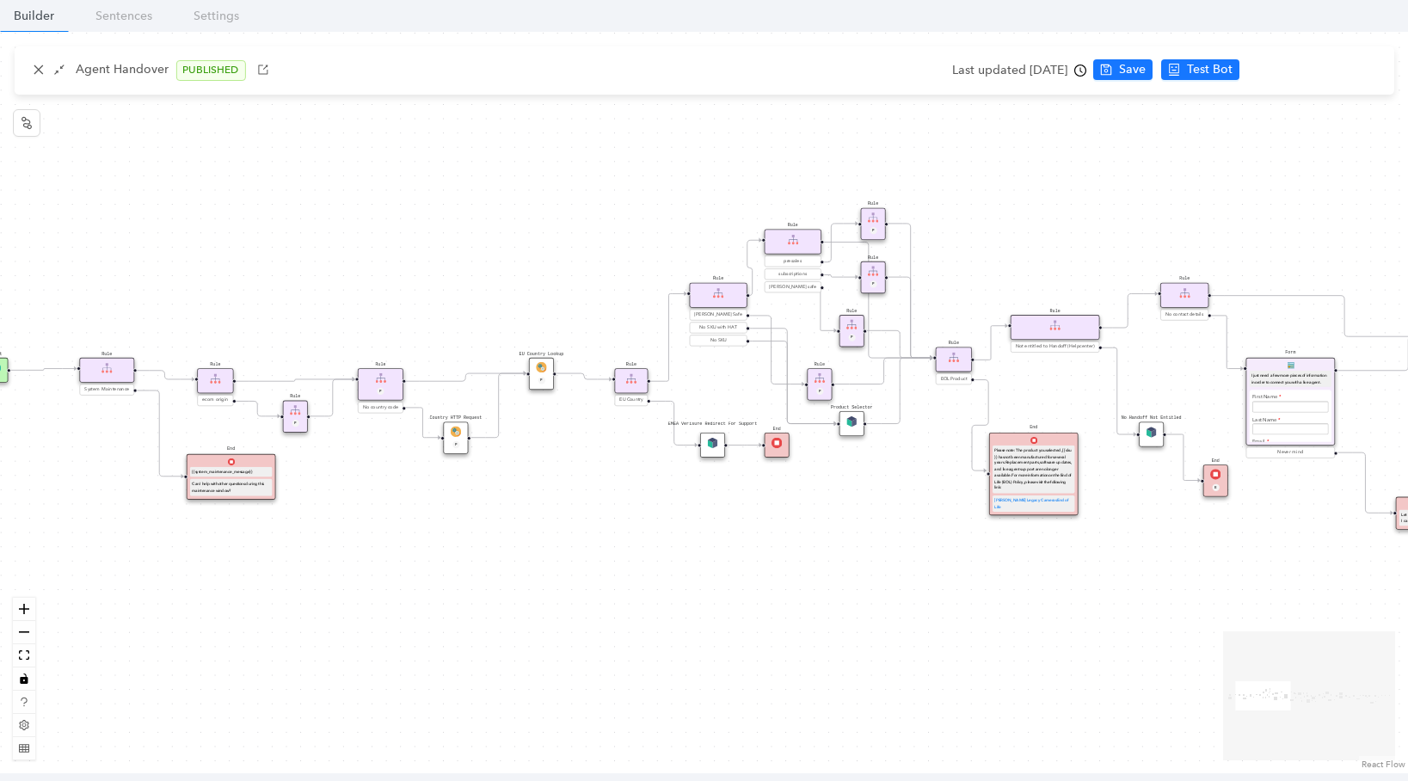
drag, startPoint x: 421, startPoint y: 473, endPoint x: 618, endPoint y: 587, distance: 227.7
click at [618, 587] on div "Rule Missing Support Tier origin presales Rule P Rule Case is Empty Rule P Sele…" at bounding box center [704, 402] width 1408 height 741
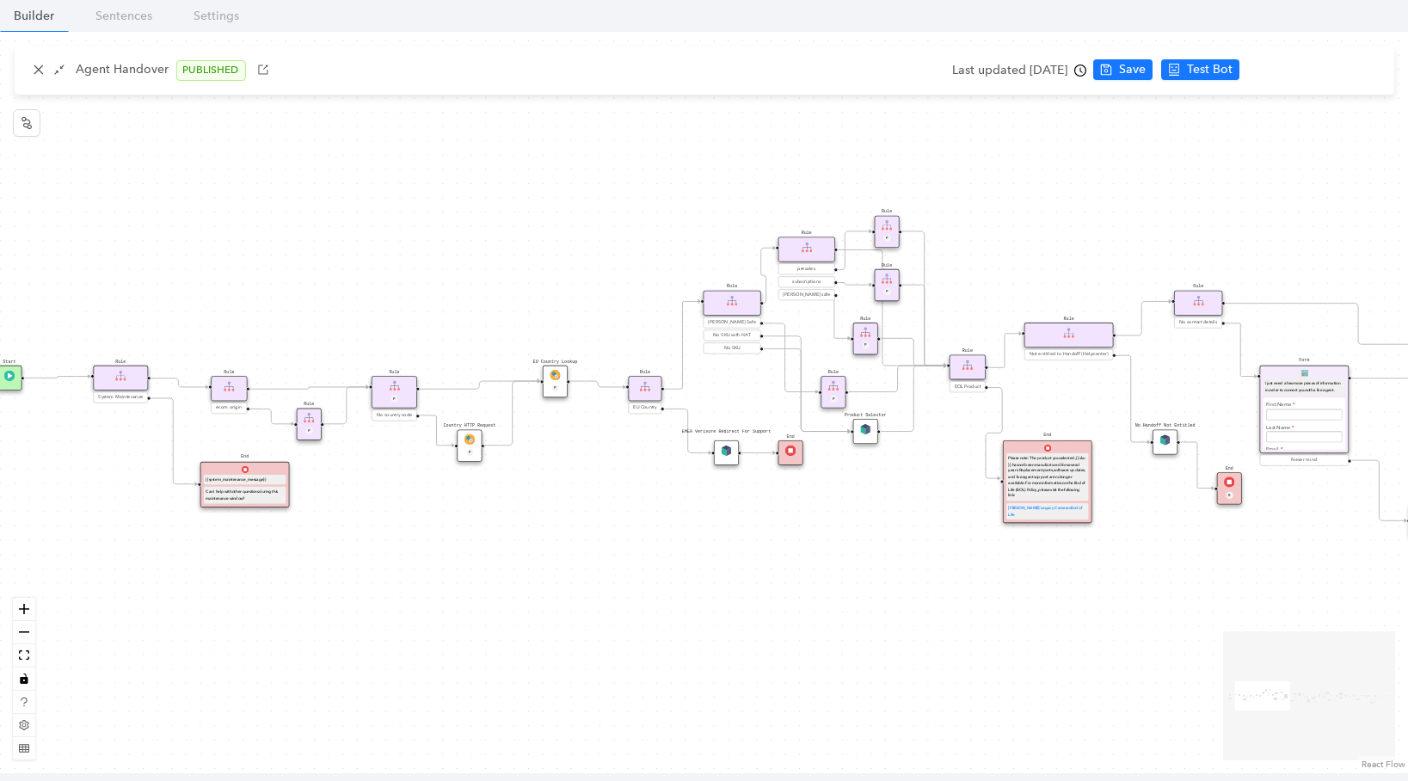
drag, startPoint x: 463, startPoint y: 541, endPoint x: 627, endPoint y: 562, distance: 165.6
click at [627, 562] on div "Rule Missing Support Tier origin presales Rule P Rule Case is Empty Rule P Sele…" at bounding box center [704, 402] width 1408 height 741
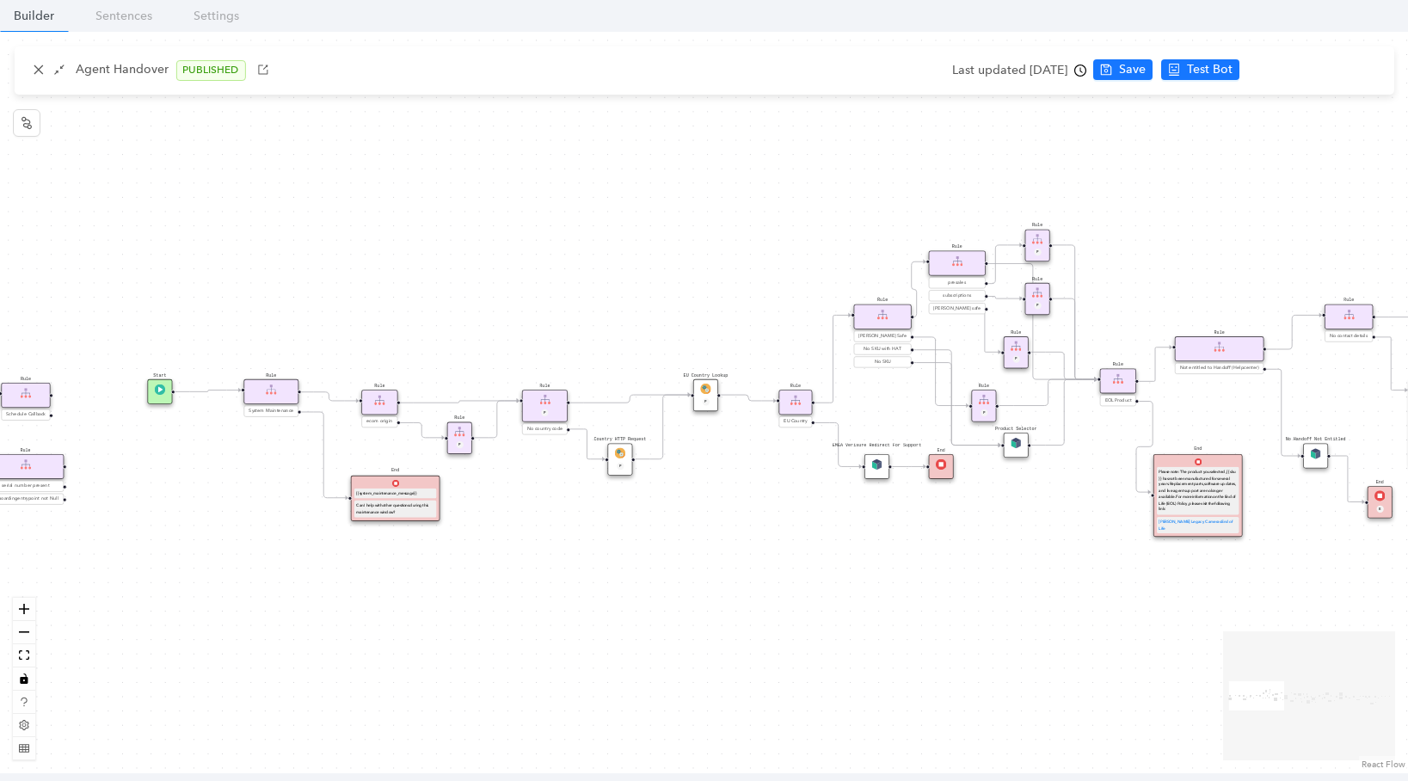
drag, startPoint x: 511, startPoint y: 317, endPoint x: 862, endPoint y: 295, distance: 352.4
click at [862, 295] on div "Rule Missing Support Tier origin presales Rule P Rule Case is Empty Rule P Sele…" at bounding box center [704, 402] width 1408 height 741
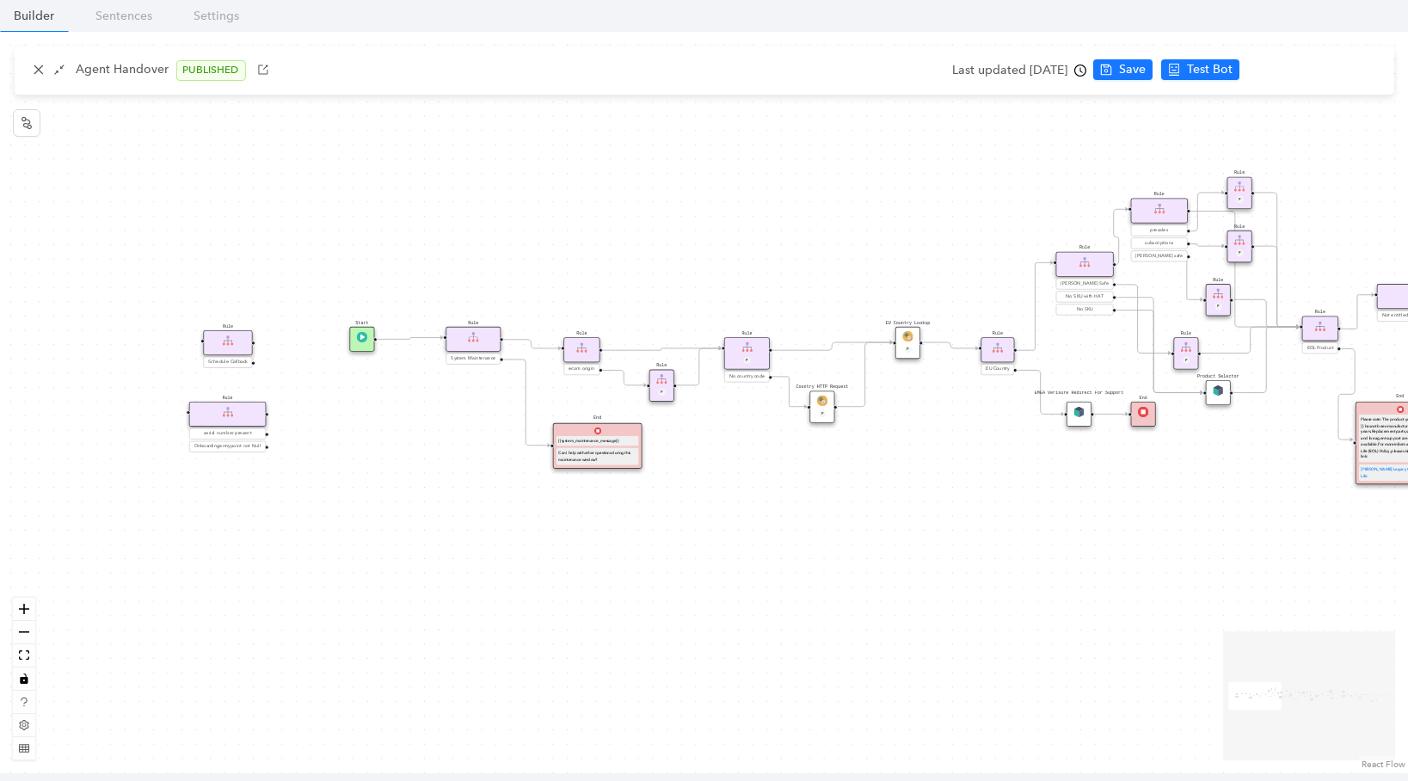
drag, startPoint x: 787, startPoint y: 513, endPoint x: 637, endPoint y: 483, distance: 152.6
click at [637, 483] on div "Rule Missing Support Tier origin presales Rule P Rule Case is Empty Rule P Sele…" at bounding box center [704, 402] width 1408 height 741
click at [829, 408] on div "Country HTTP Request P" at bounding box center [821, 406] width 25 height 32
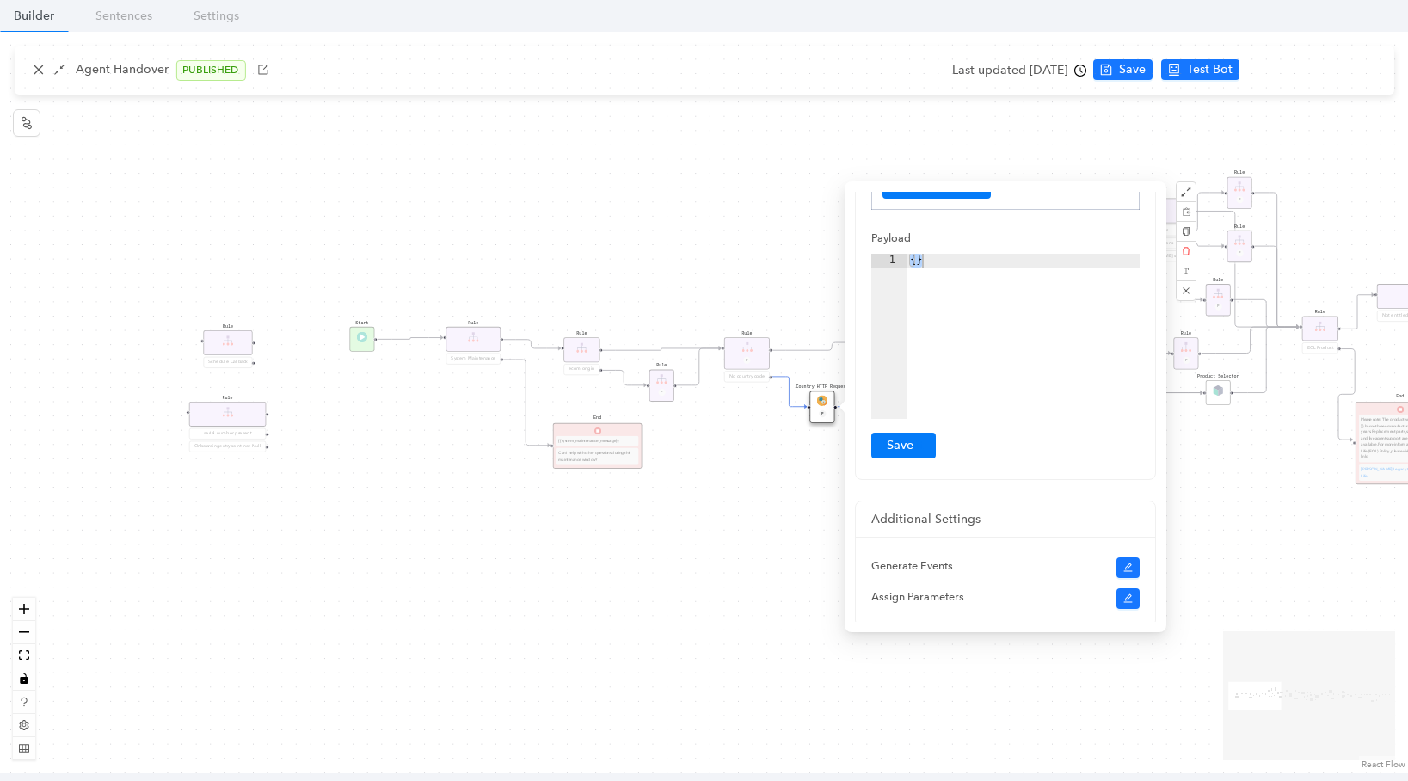
scroll to position [63, 0]
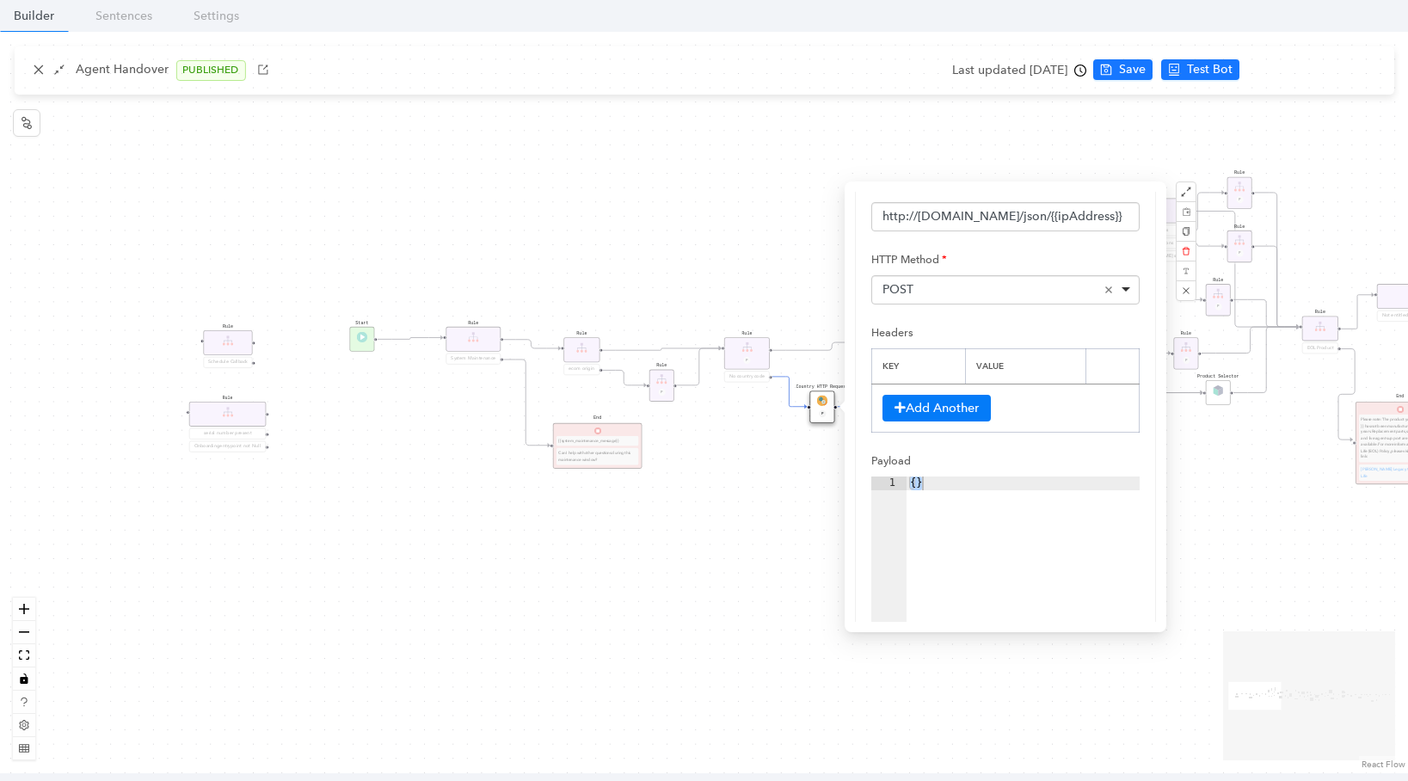
click at [1253, 469] on div "Rule Missing Support Tier origin presales Rule P Rule Case is Empty Rule P Sele…" at bounding box center [704, 402] width 1408 height 741
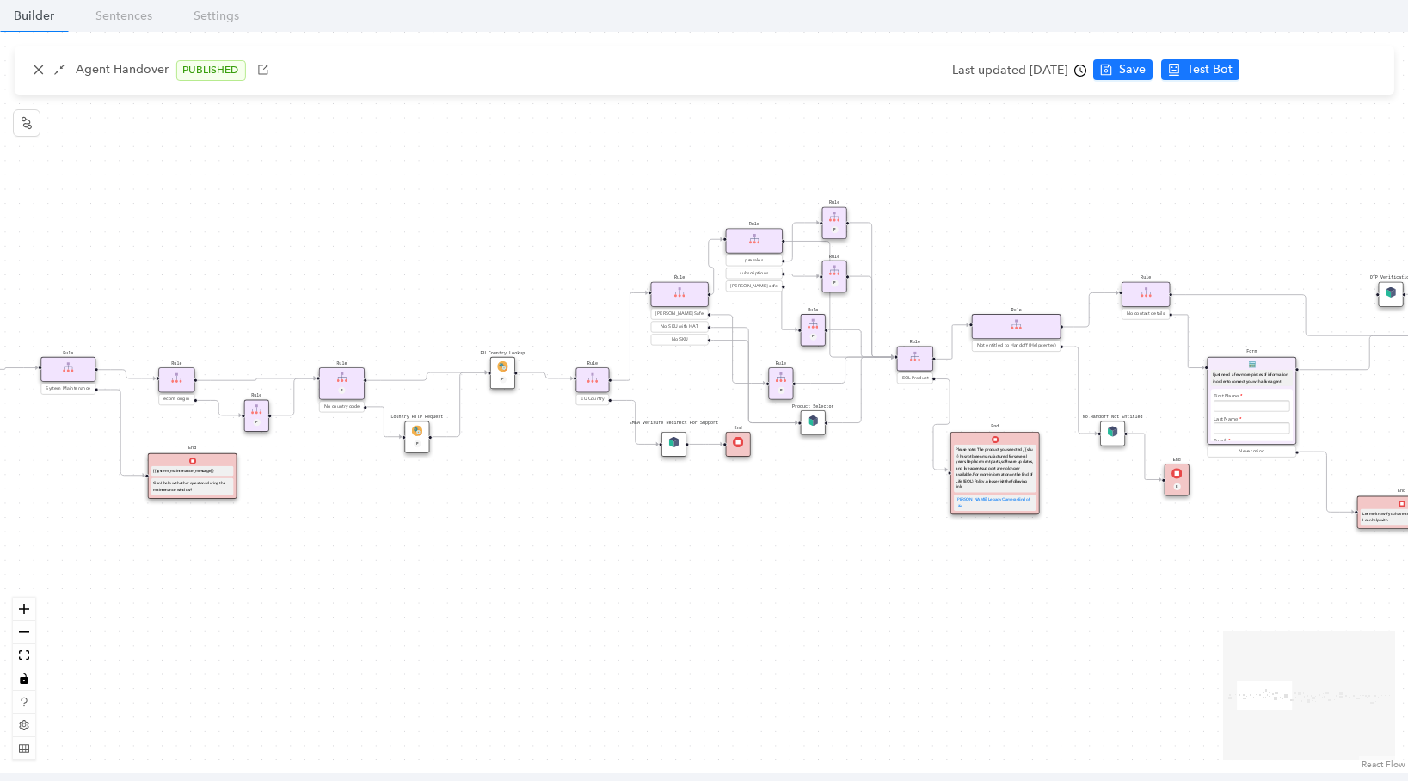
drag, startPoint x: 1192, startPoint y: 511, endPoint x: 787, endPoint y: 541, distance: 406.1
click at [787, 541] on div "Rule Missing Support Tier origin presales Rule P Rule Case is Empty Rule P Sele…" at bounding box center [704, 402] width 1408 height 741
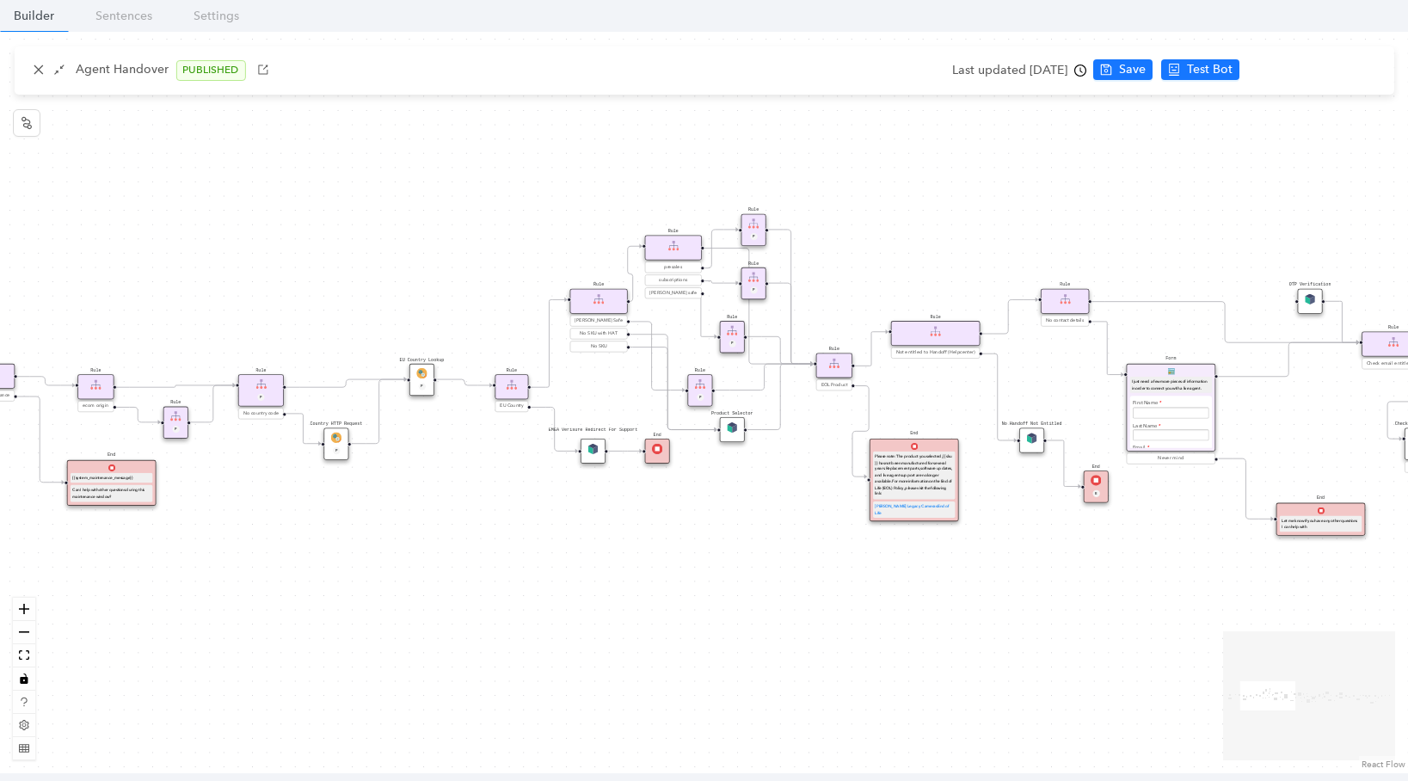
drag, startPoint x: 1186, startPoint y: 199, endPoint x: 1117, endPoint y: 207, distance: 69.3
click at [1120, 206] on div "Rule Missing Support Tier origin presales Rule P Rule Case is Empty Rule P Sele…" at bounding box center [704, 402] width 1408 height 741
click at [41, 70] on icon "close" at bounding box center [38, 70] width 12 height 12
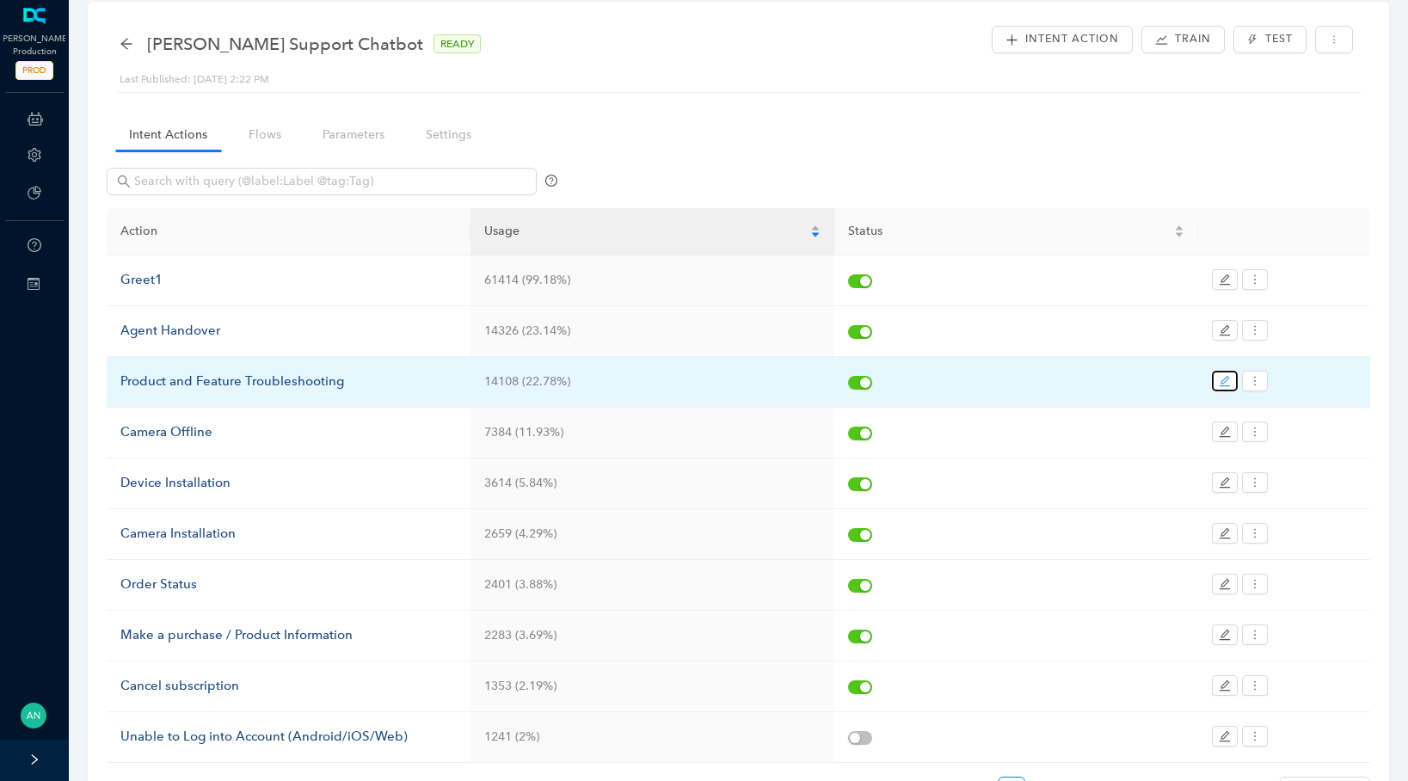
click at [1216, 376] on button "button" at bounding box center [1225, 381] width 26 height 21
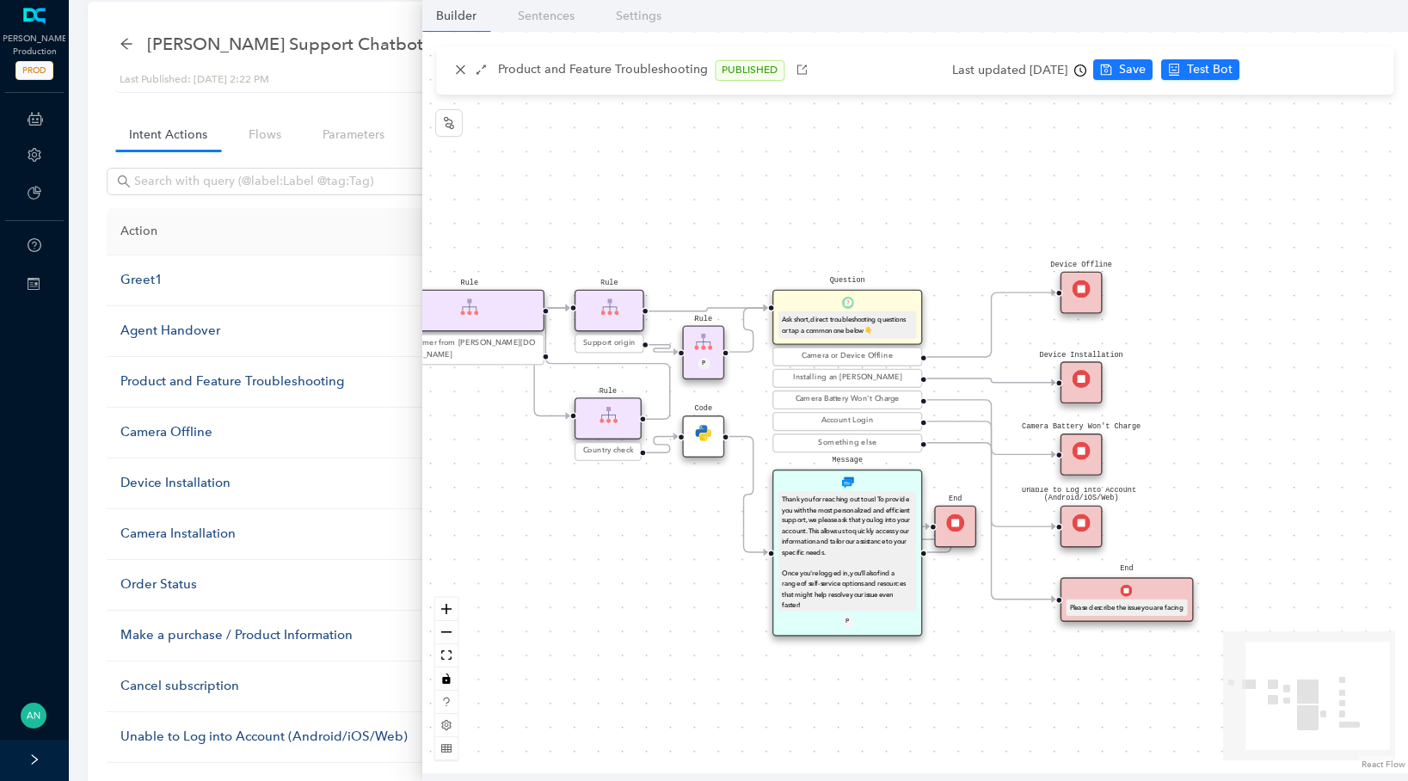
drag, startPoint x: 838, startPoint y: 538, endPoint x: 839, endPoint y: 591, distance: 52.5
click at [839, 591] on div "End Message Thank you for reaching out to us! To provide you with the most pers…" at bounding box center [914, 402] width 985 height 741
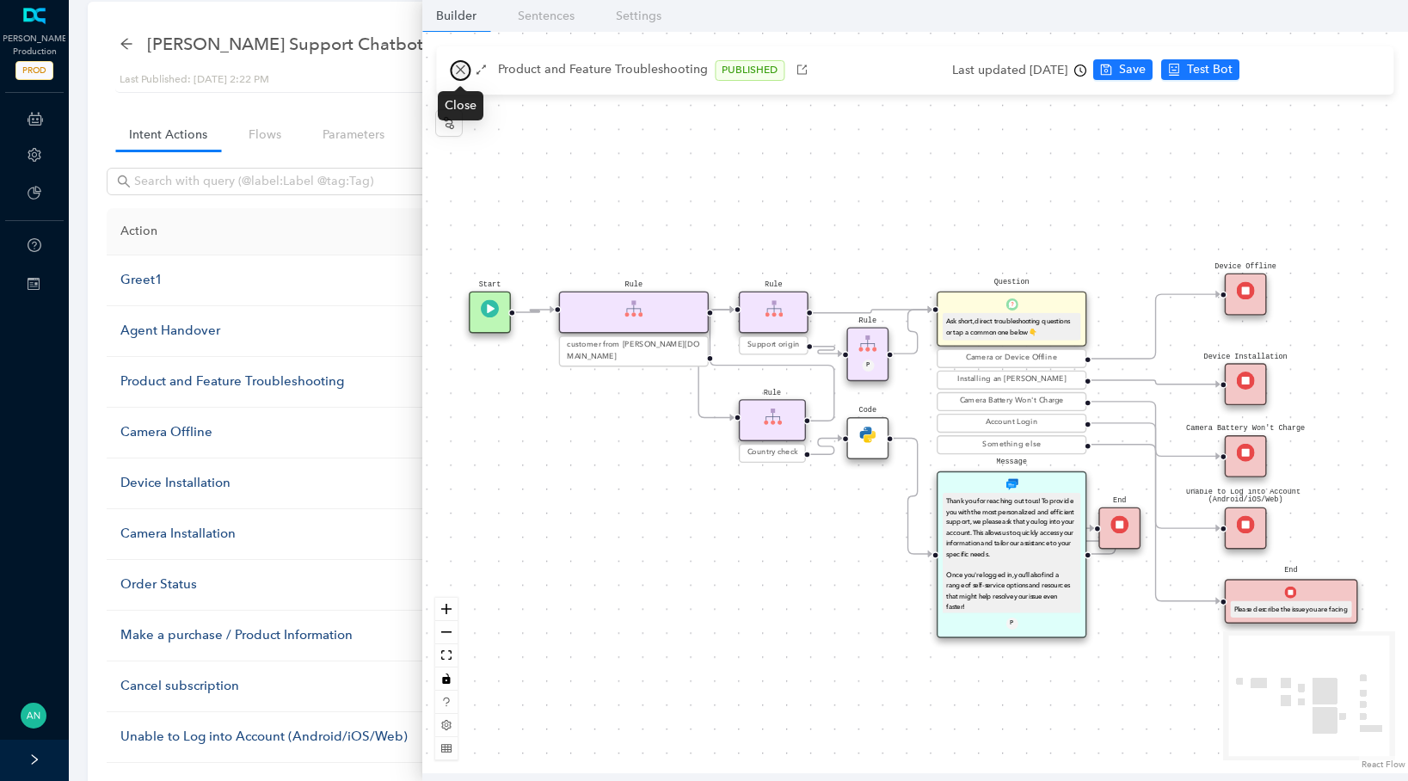
click at [458, 69] on icon "close" at bounding box center [460, 69] width 9 height 9
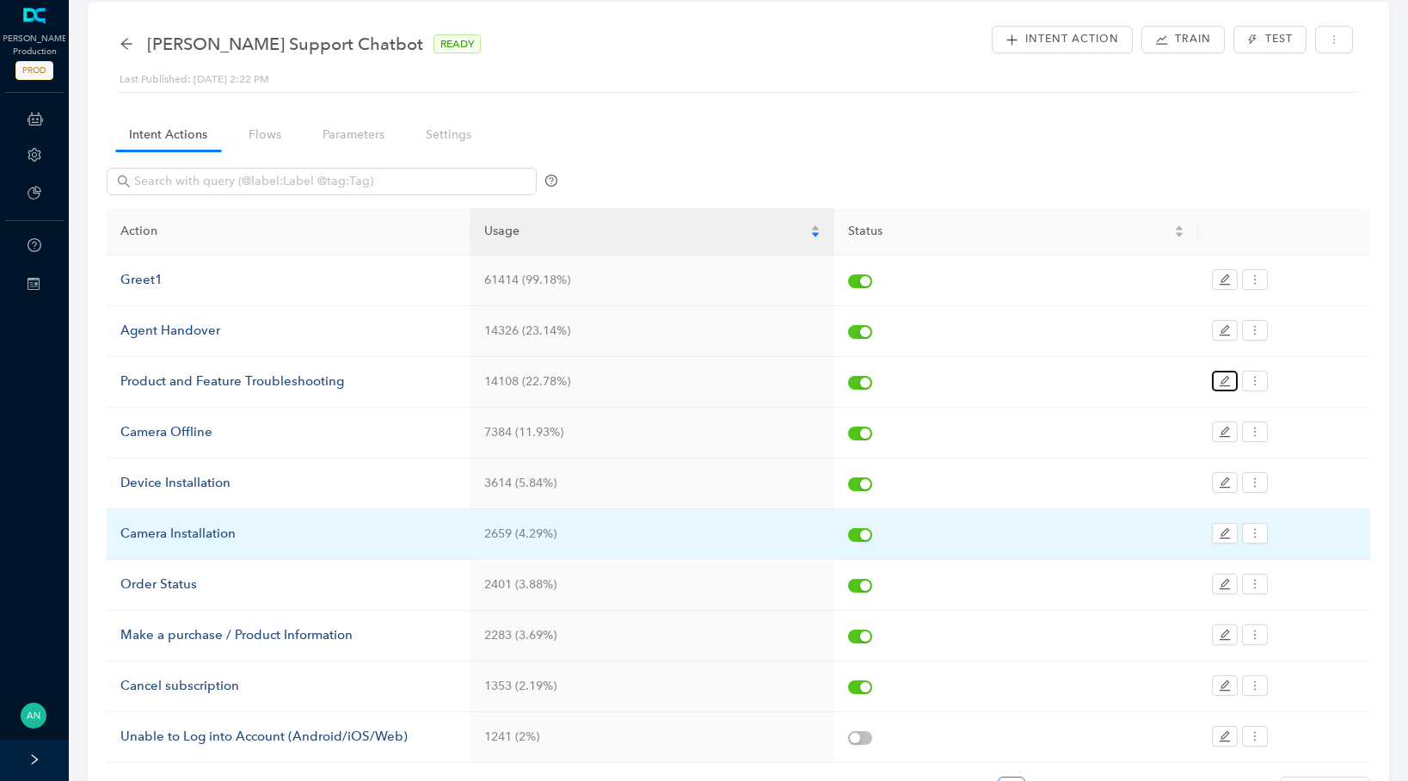
scroll to position [133, 0]
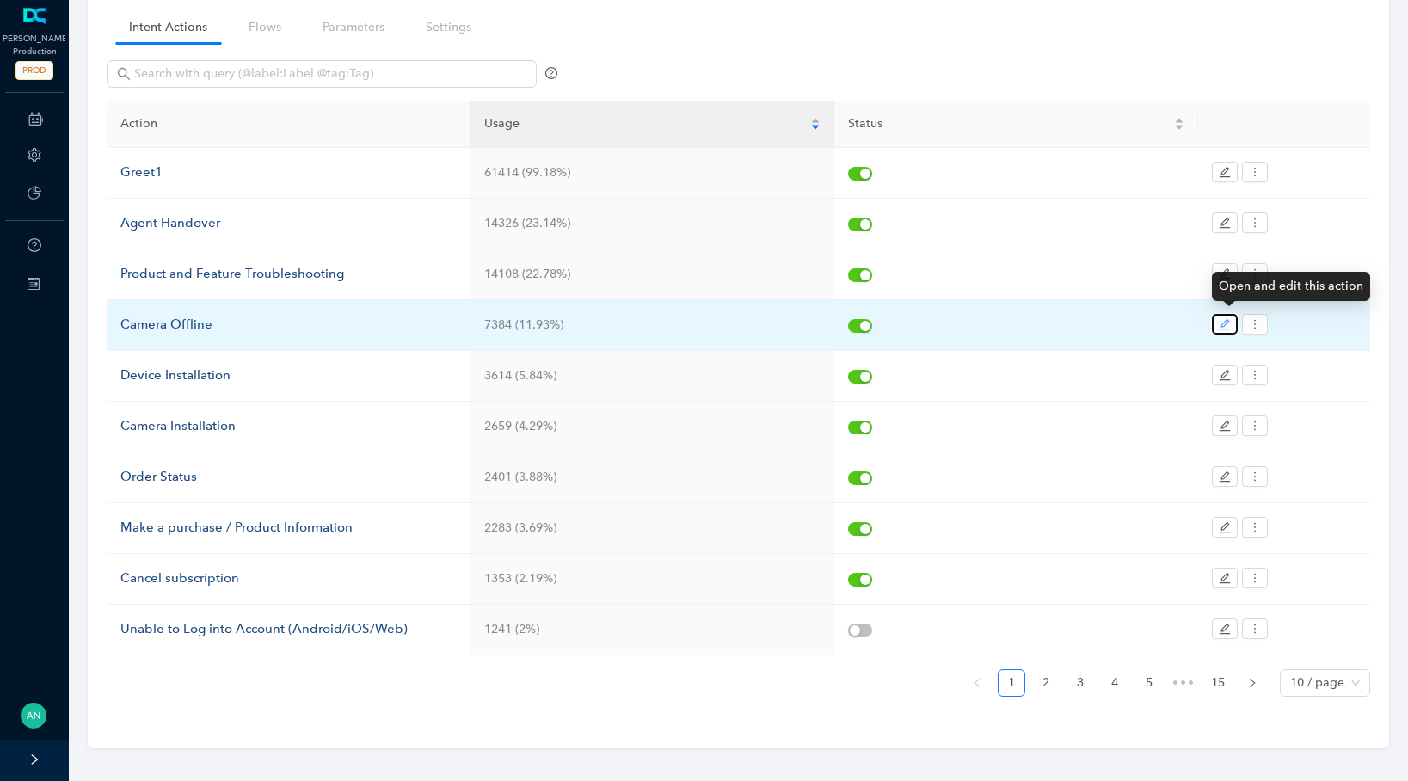
click at [1220, 318] on icon "edit" at bounding box center [1224, 324] width 12 height 12
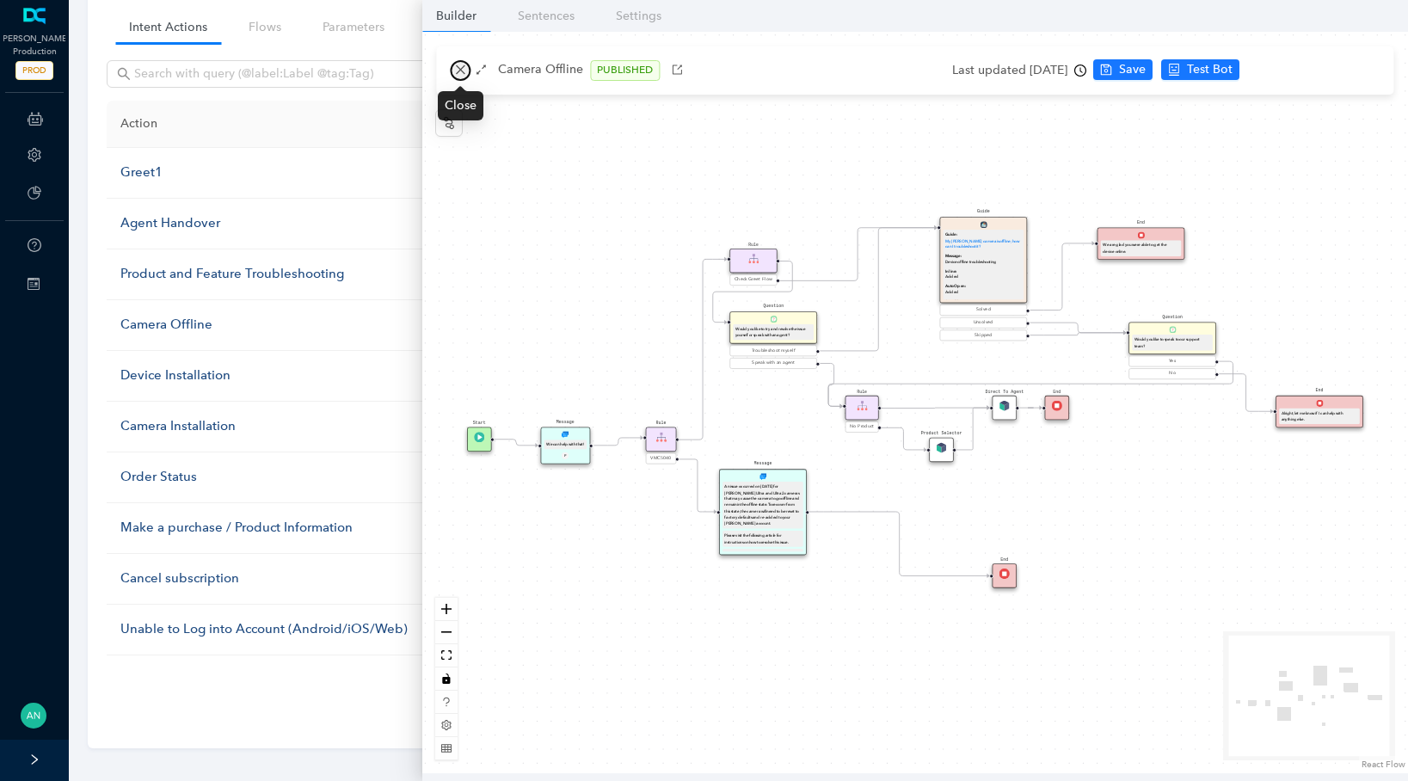
click at [466, 71] on button "button" at bounding box center [460, 70] width 21 height 21
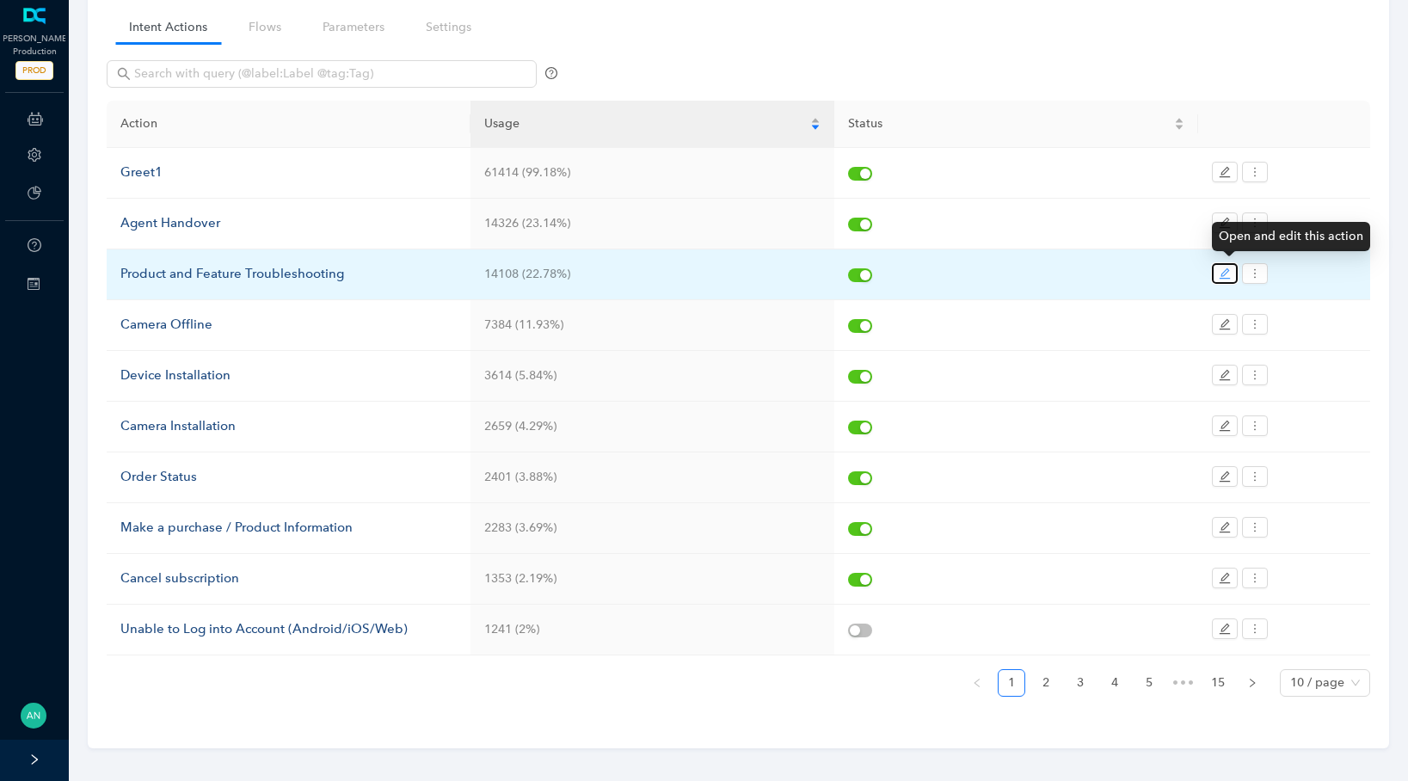
click at [1212, 269] on button "button" at bounding box center [1225, 273] width 26 height 21
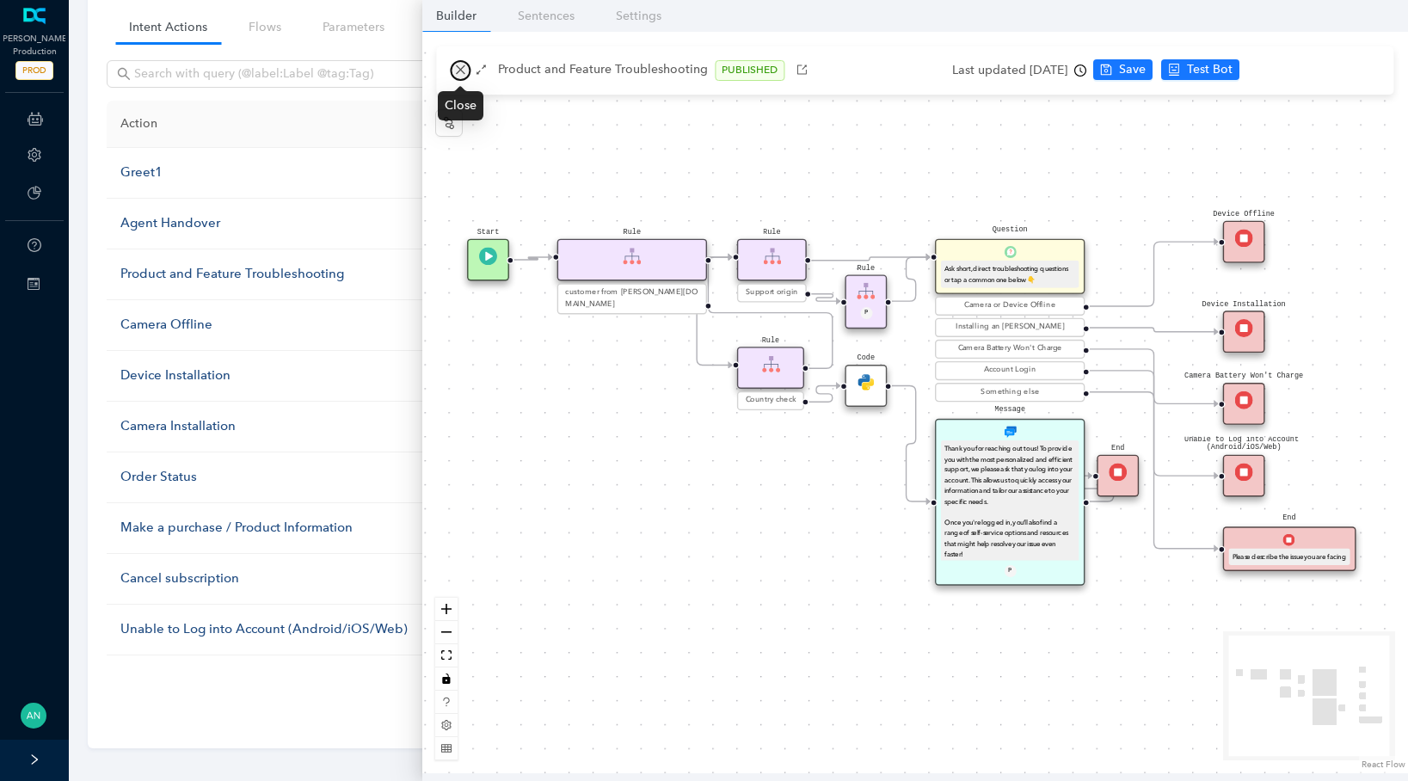
click at [458, 67] on icon "close" at bounding box center [460, 70] width 12 height 12
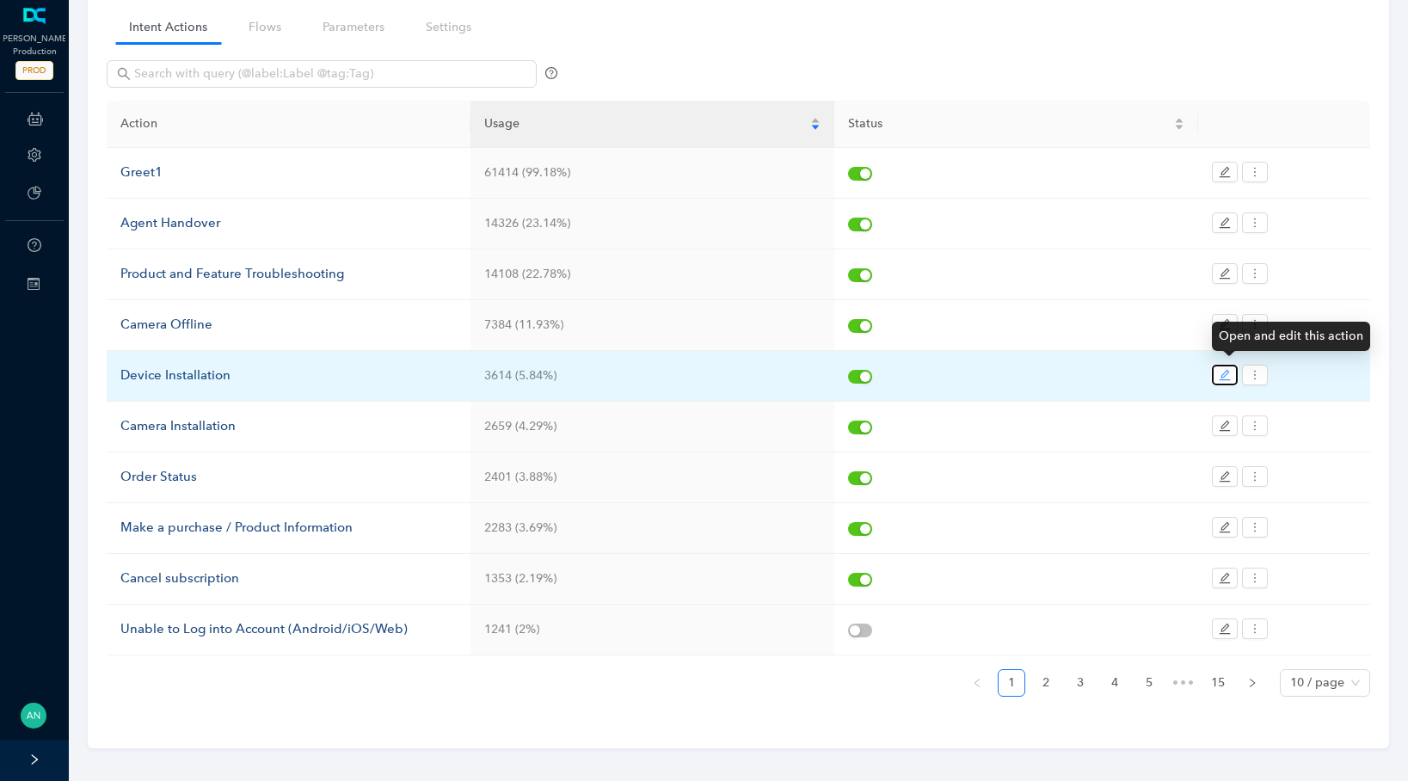
click at [1219, 380] on button "button" at bounding box center [1225, 375] width 26 height 21
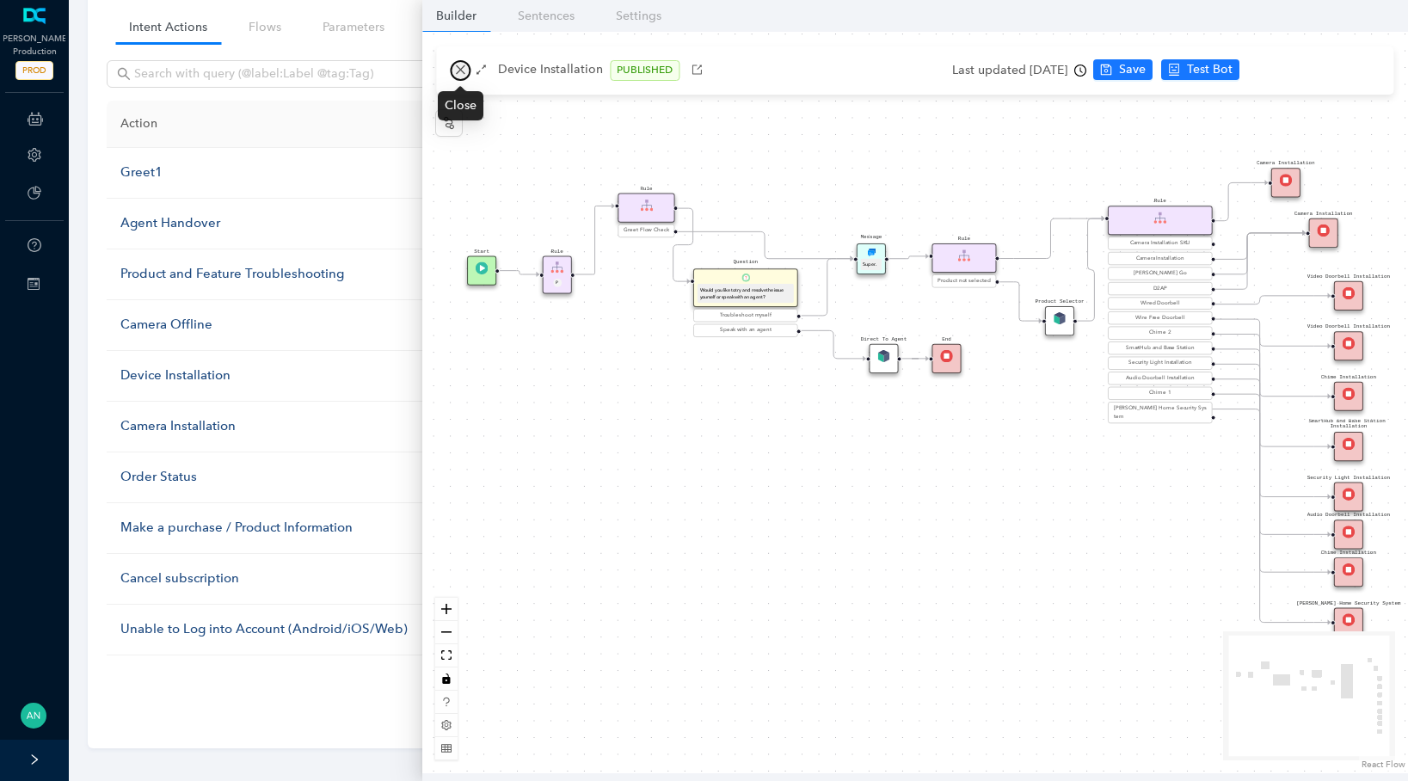
click at [455, 74] on icon "close" at bounding box center [460, 70] width 12 height 12
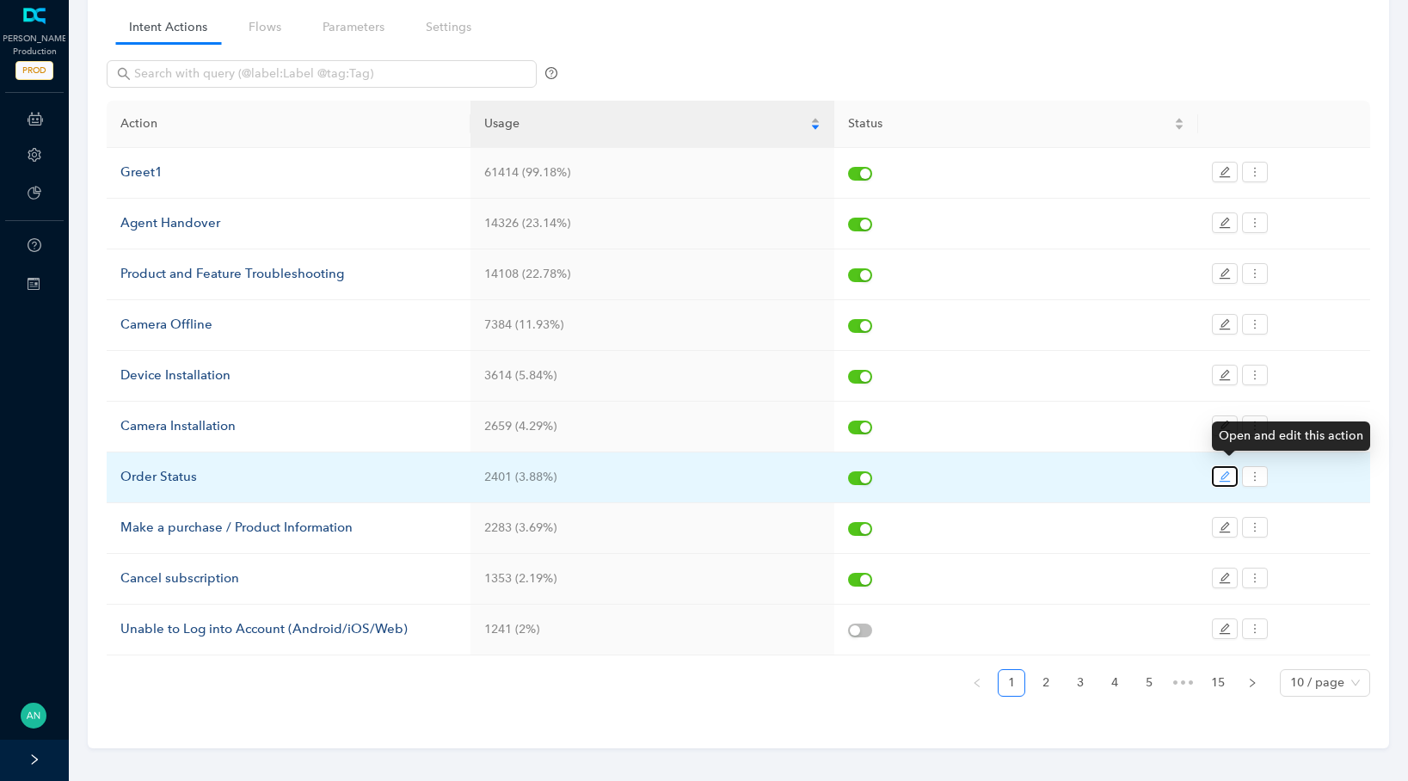
click at [1220, 470] on icon "edit" at bounding box center [1224, 476] width 12 height 12
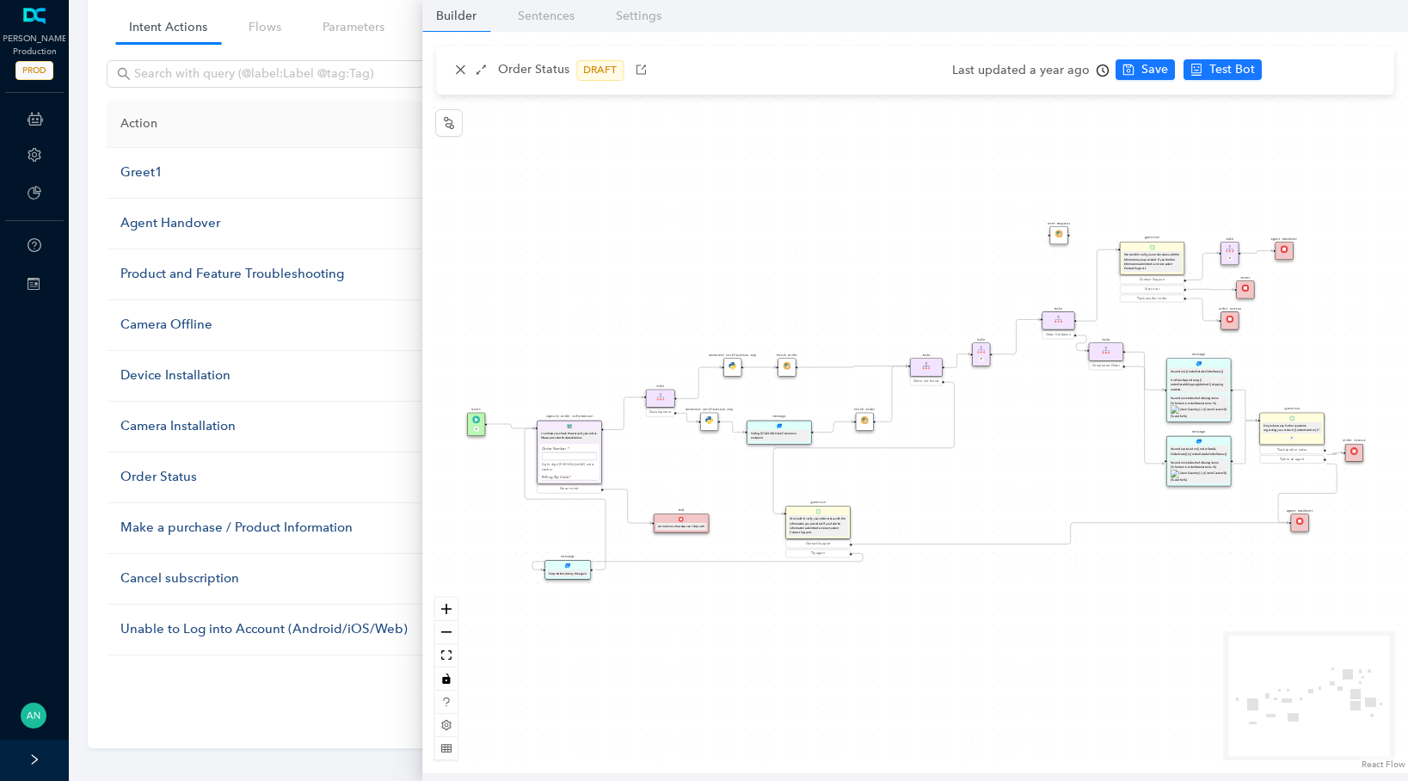
click at [1053, 242] on div "HTTP Request" at bounding box center [1059, 235] width 18 height 18
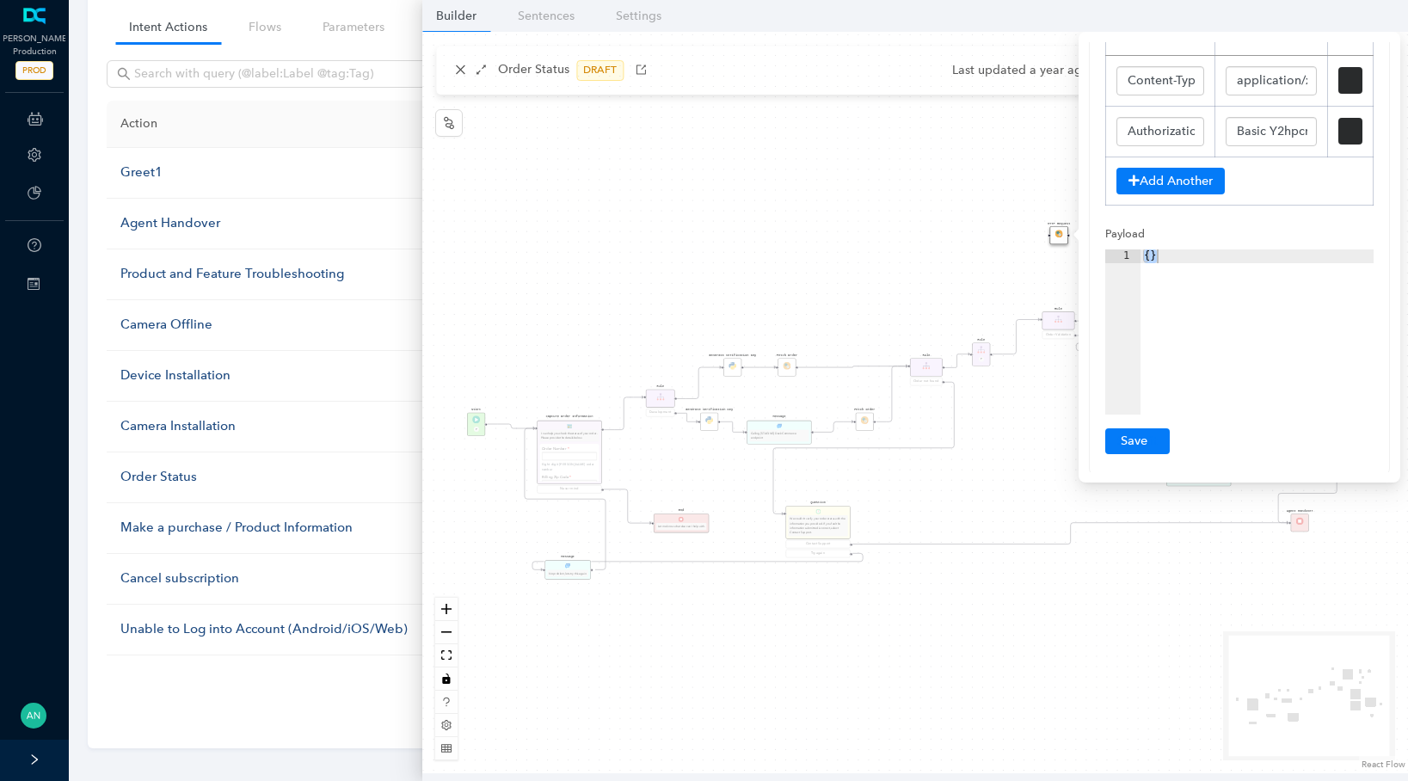
scroll to position [0, 0]
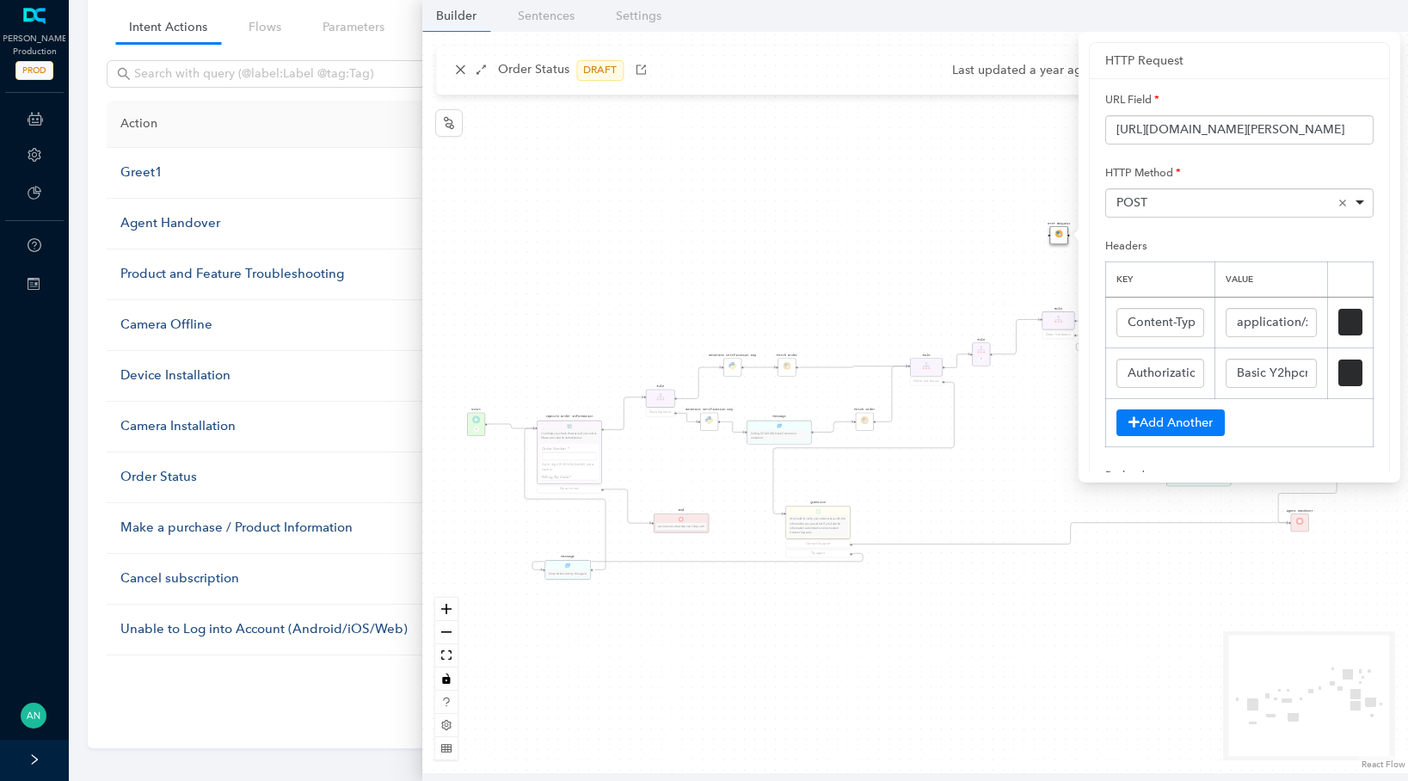
click at [861, 259] on div "Message Your order placed on {{ orderDetails. OrderDate}} is {{ orderDetails.Or…" at bounding box center [914, 402] width 985 height 741
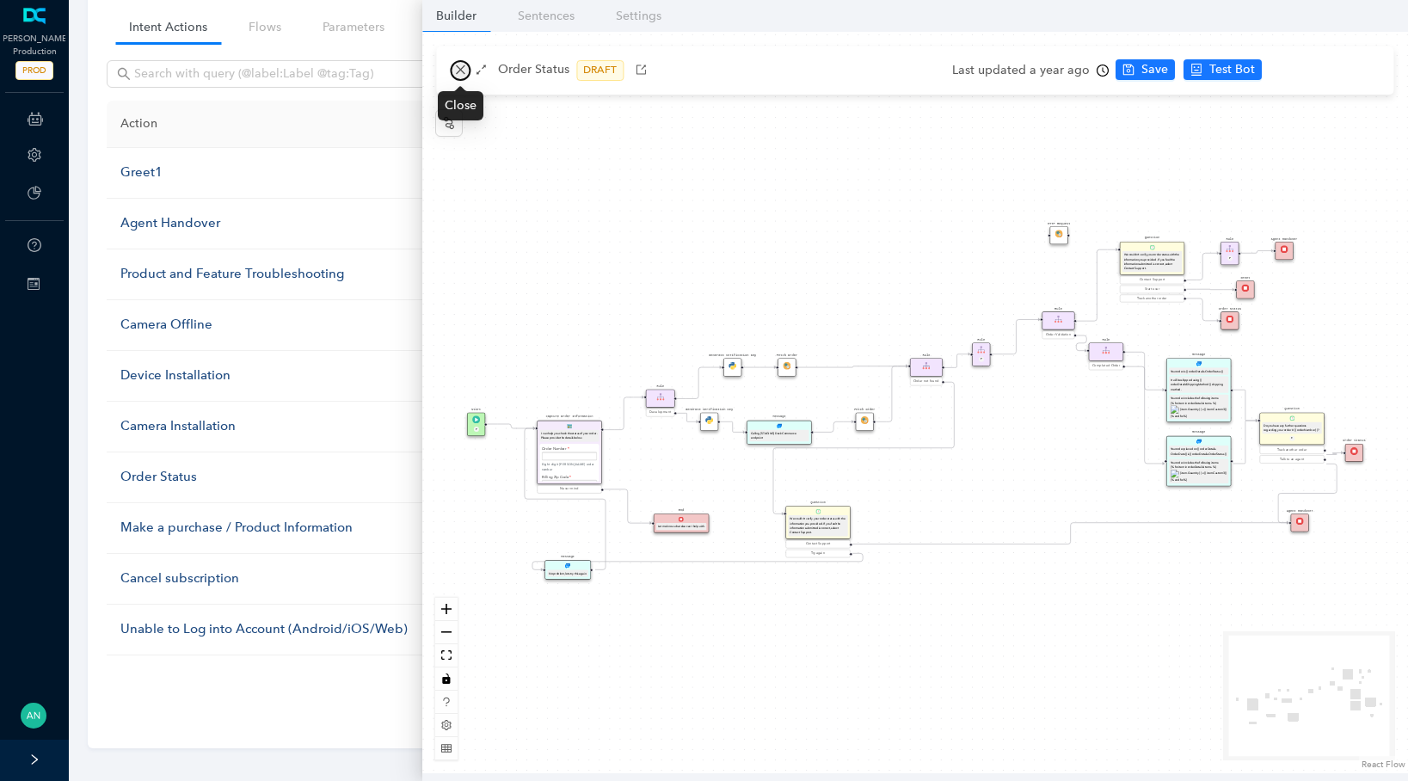
click at [462, 71] on icon "close" at bounding box center [460, 70] width 12 height 12
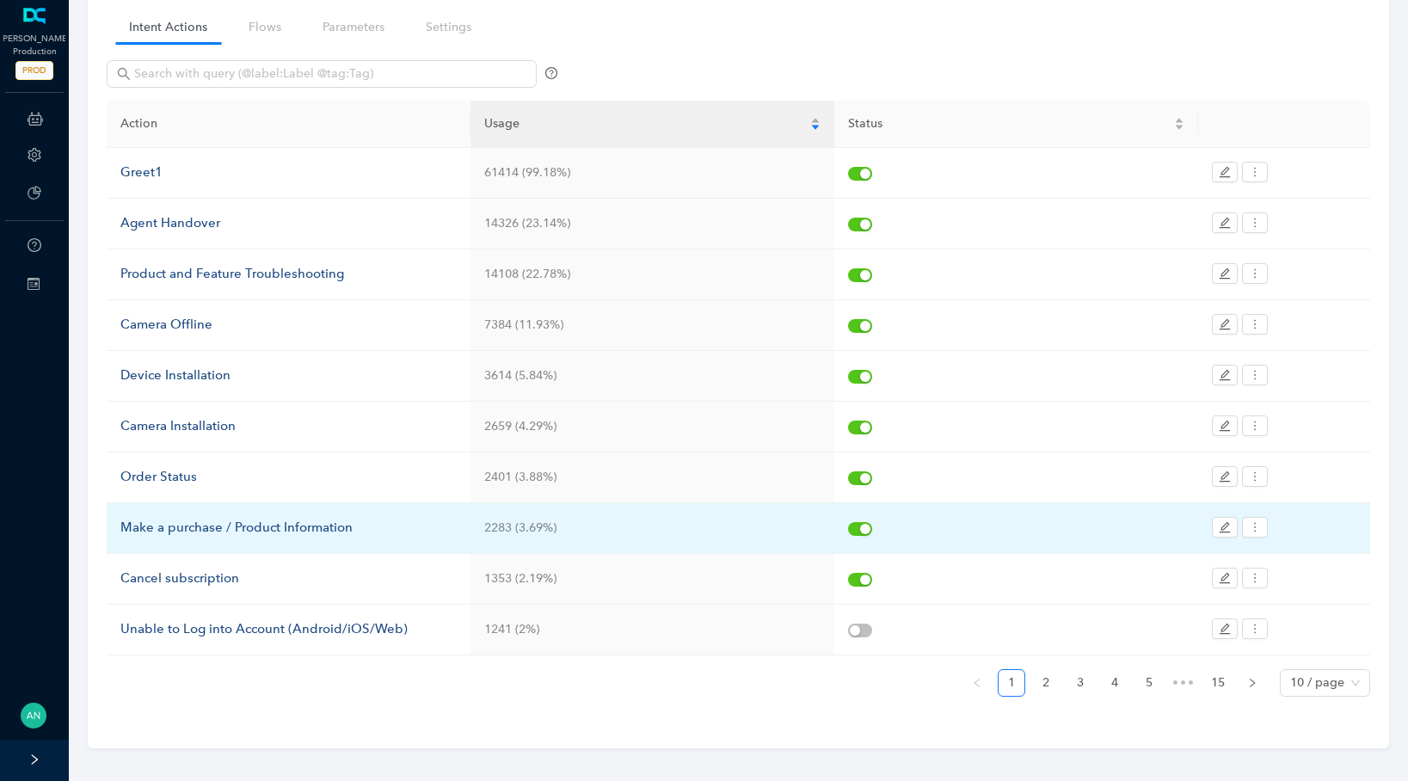
click at [1219, 507] on td at bounding box center [1284, 528] width 172 height 51
click at [1218, 517] on button "button" at bounding box center [1225, 527] width 26 height 21
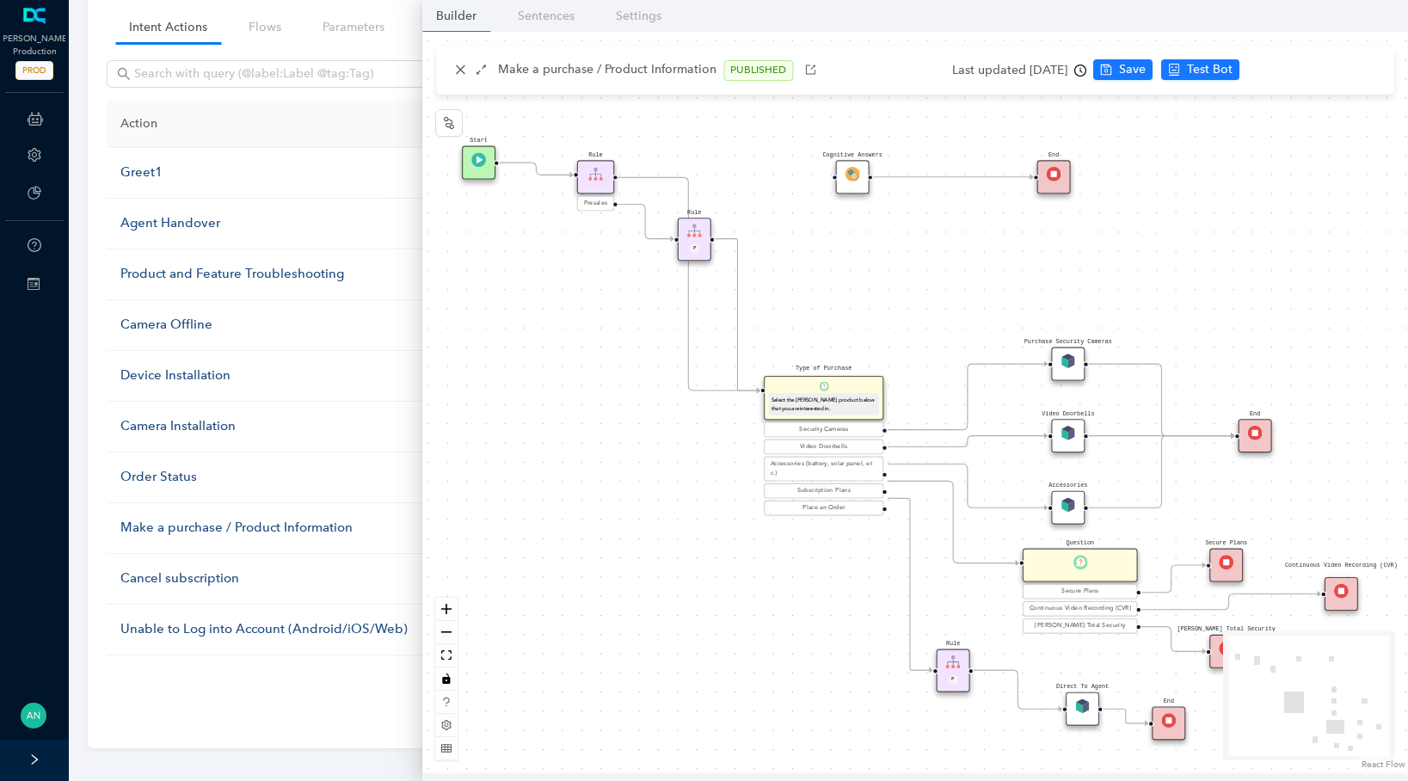
drag, startPoint x: 942, startPoint y: 230, endPoint x: 932, endPoint y: 263, distance: 35.1
click at [940, 267] on div "Rule P Start Type of Purchase Select the [PERSON_NAME] product below that you a…" at bounding box center [914, 402] width 985 height 741
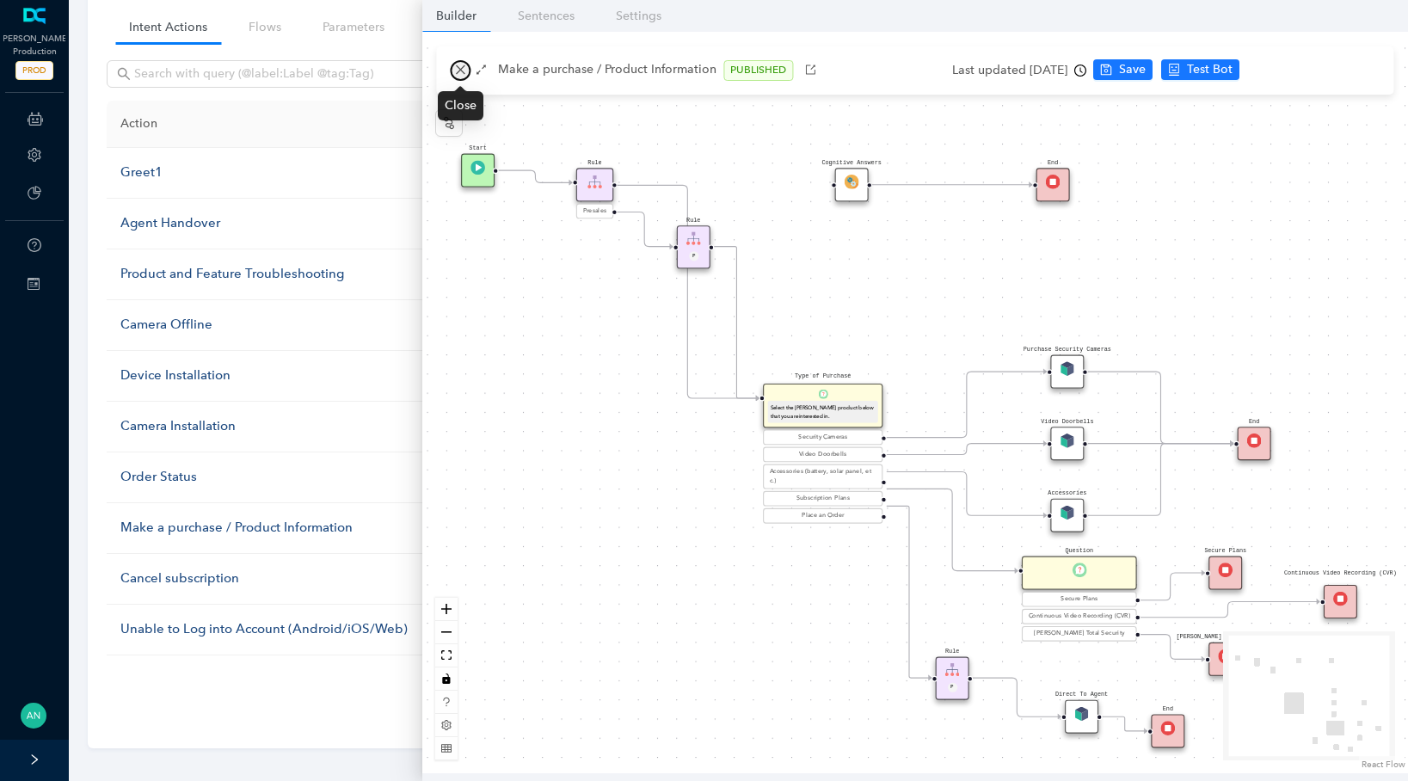
click at [456, 65] on icon "close" at bounding box center [460, 70] width 12 height 12
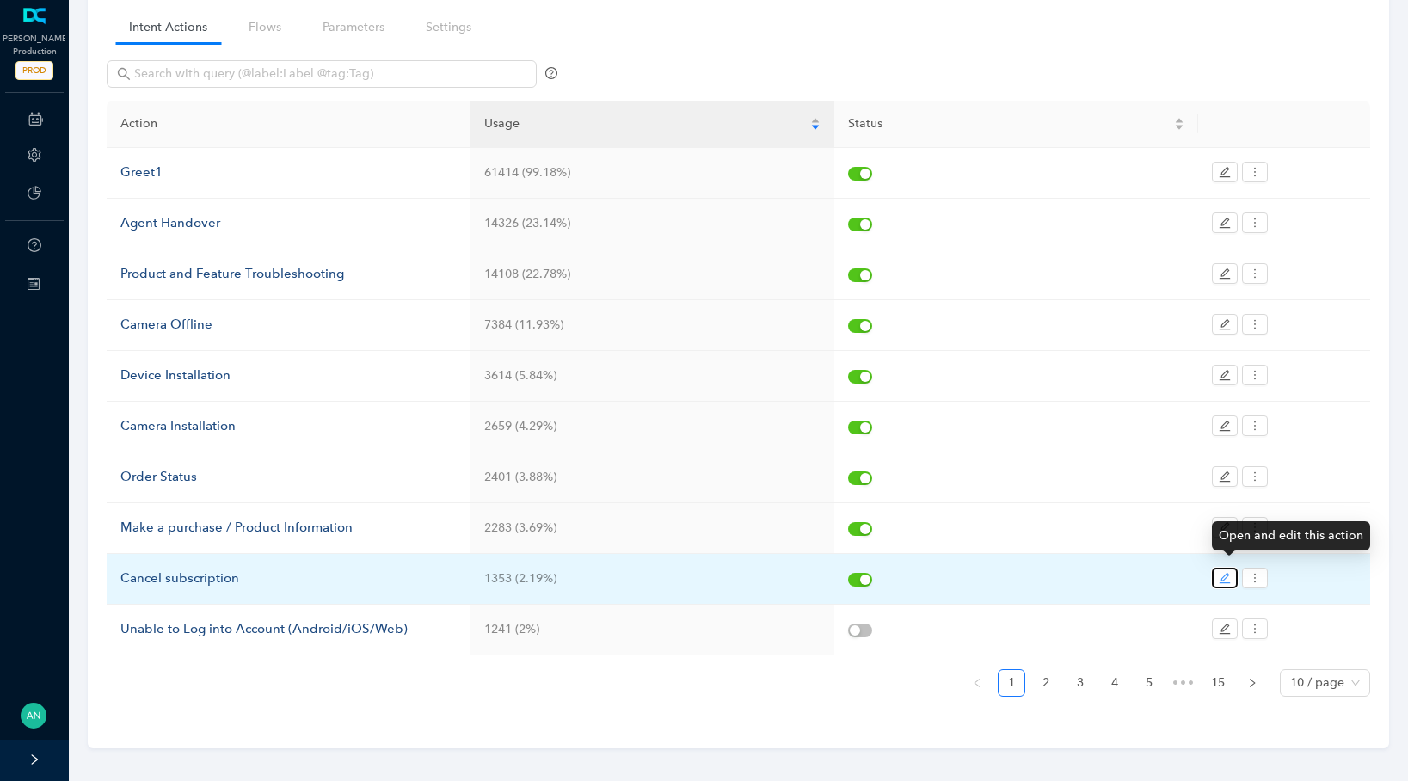
click at [1214, 574] on button "button" at bounding box center [1225, 578] width 26 height 21
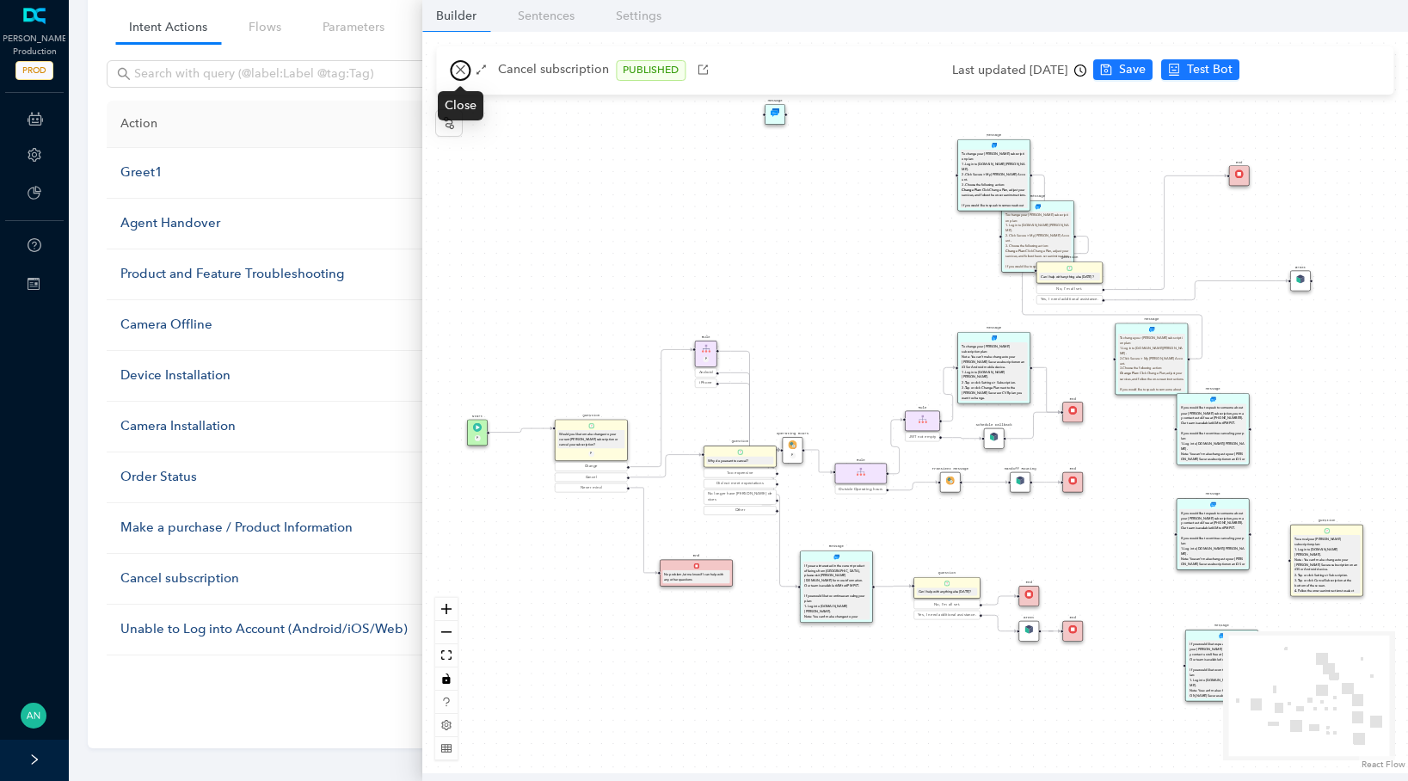
click at [466, 70] on icon "close" at bounding box center [460, 70] width 12 height 12
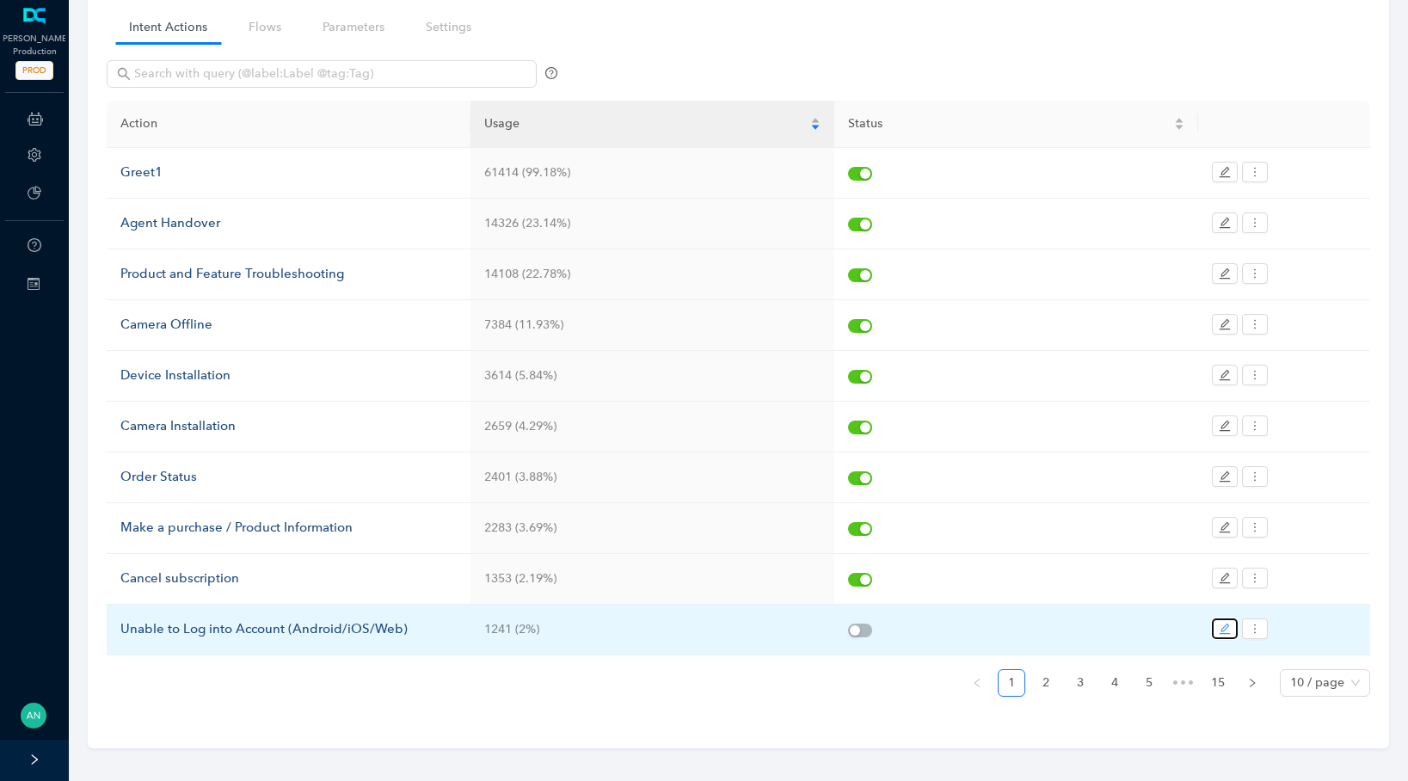
click at [1218, 623] on icon "edit" at bounding box center [1224, 629] width 12 height 12
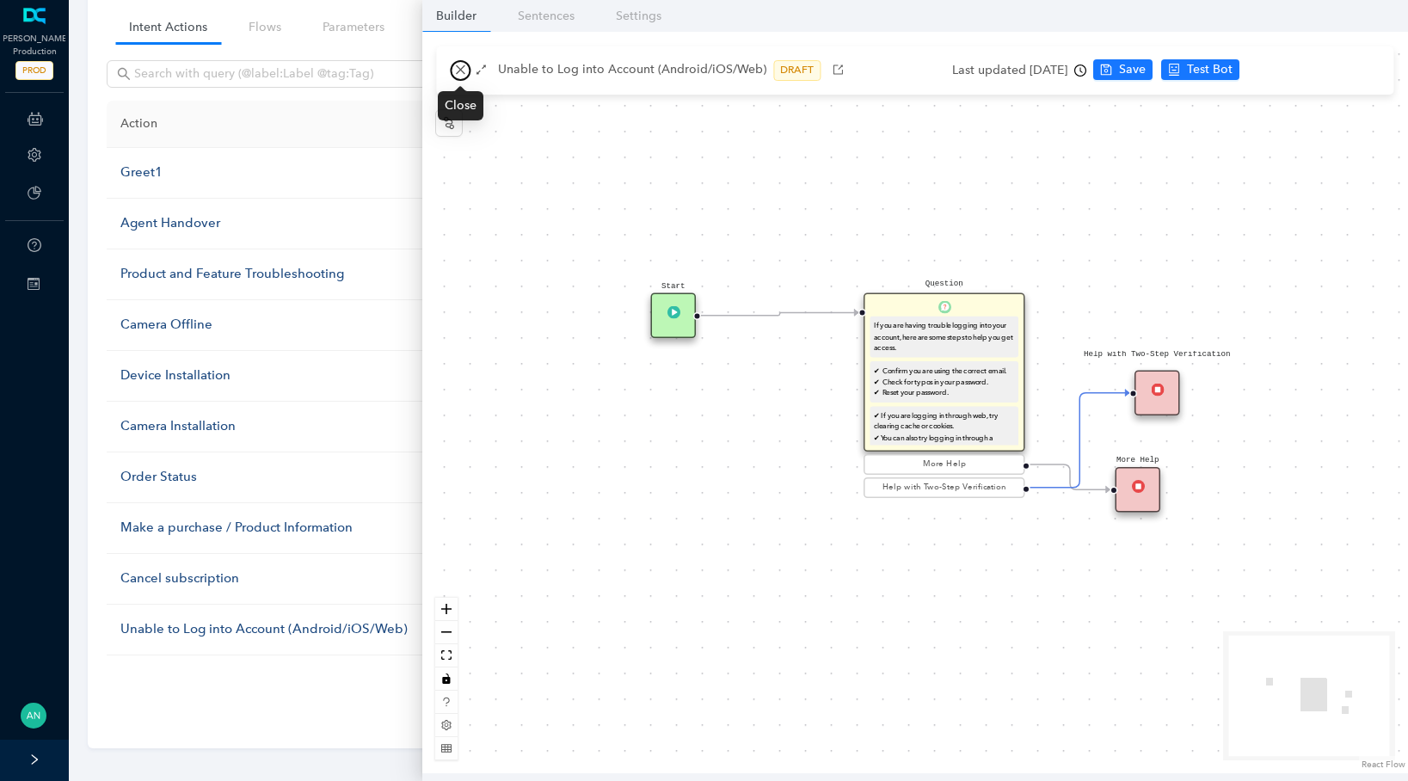
click at [451, 74] on button "button" at bounding box center [460, 70] width 21 height 21
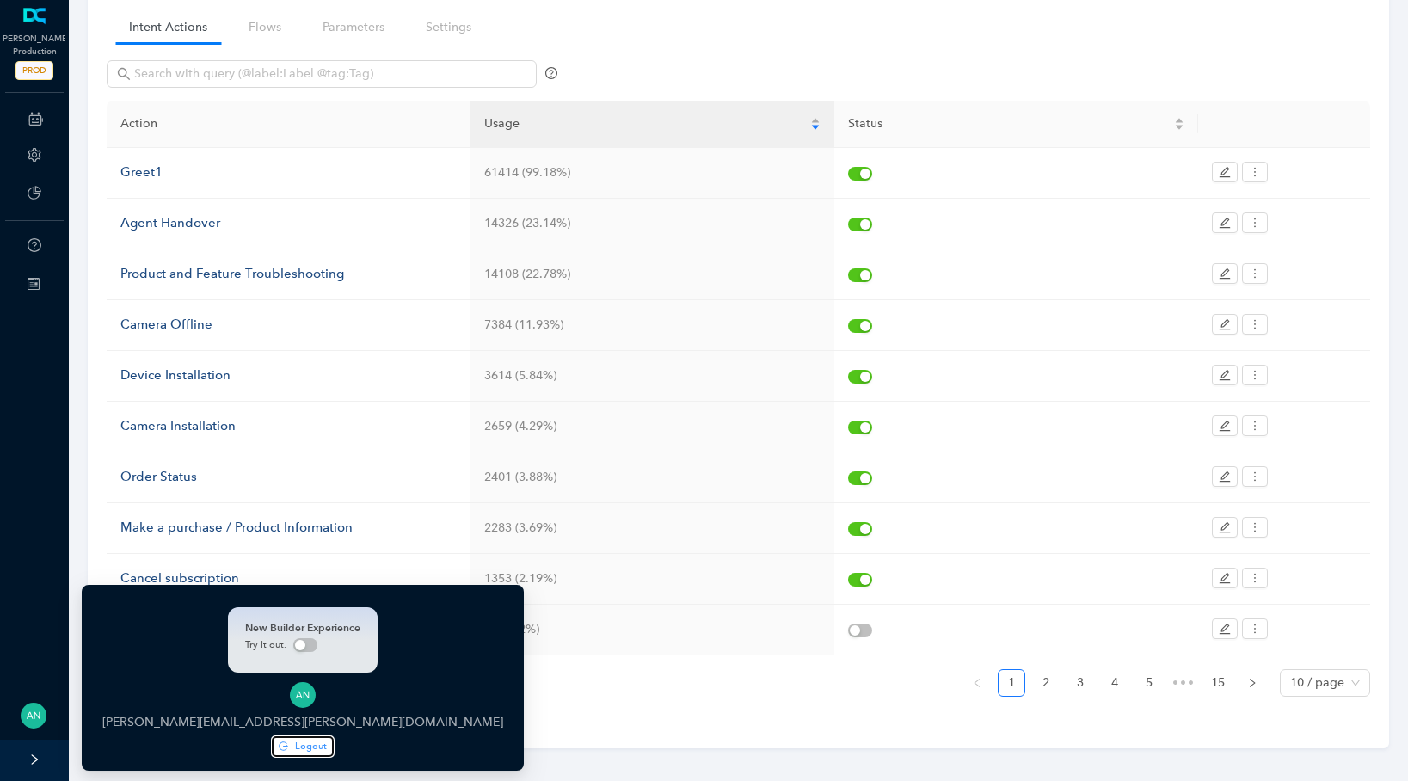
click at [279, 745] on icon "logout" at bounding box center [283, 745] width 9 height 9
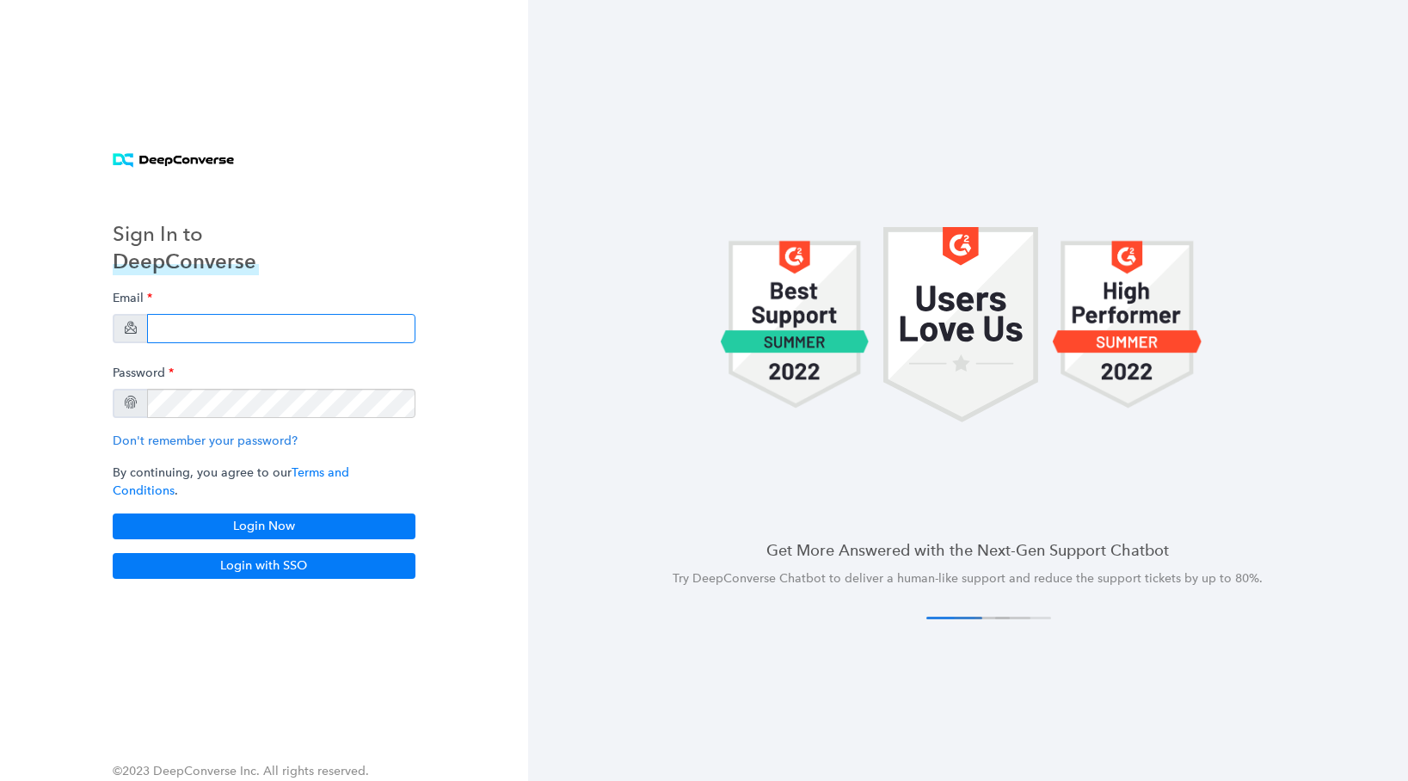
click at [215, 329] on input "email" at bounding box center [281, 328] width 268 height 29
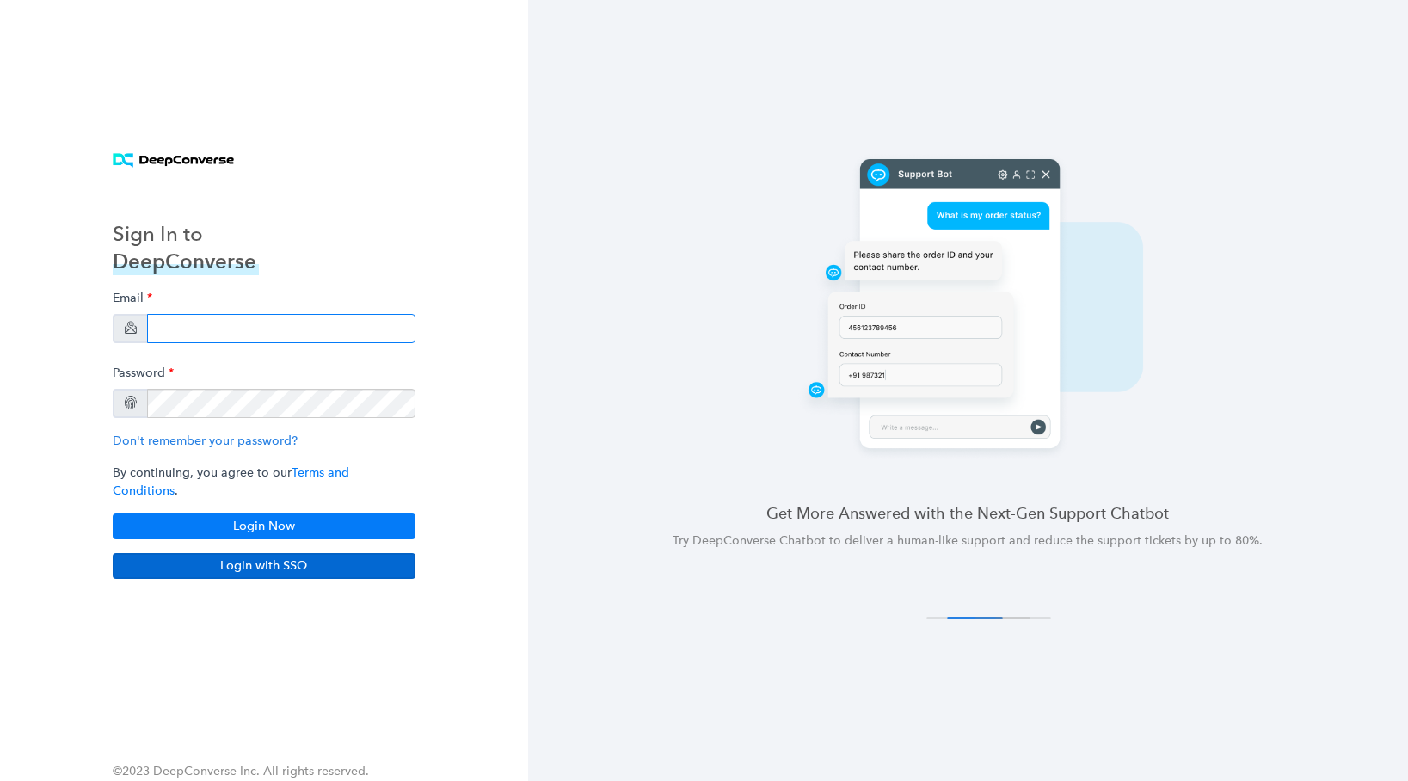
type input "swati+stg5@deepconverse.com"
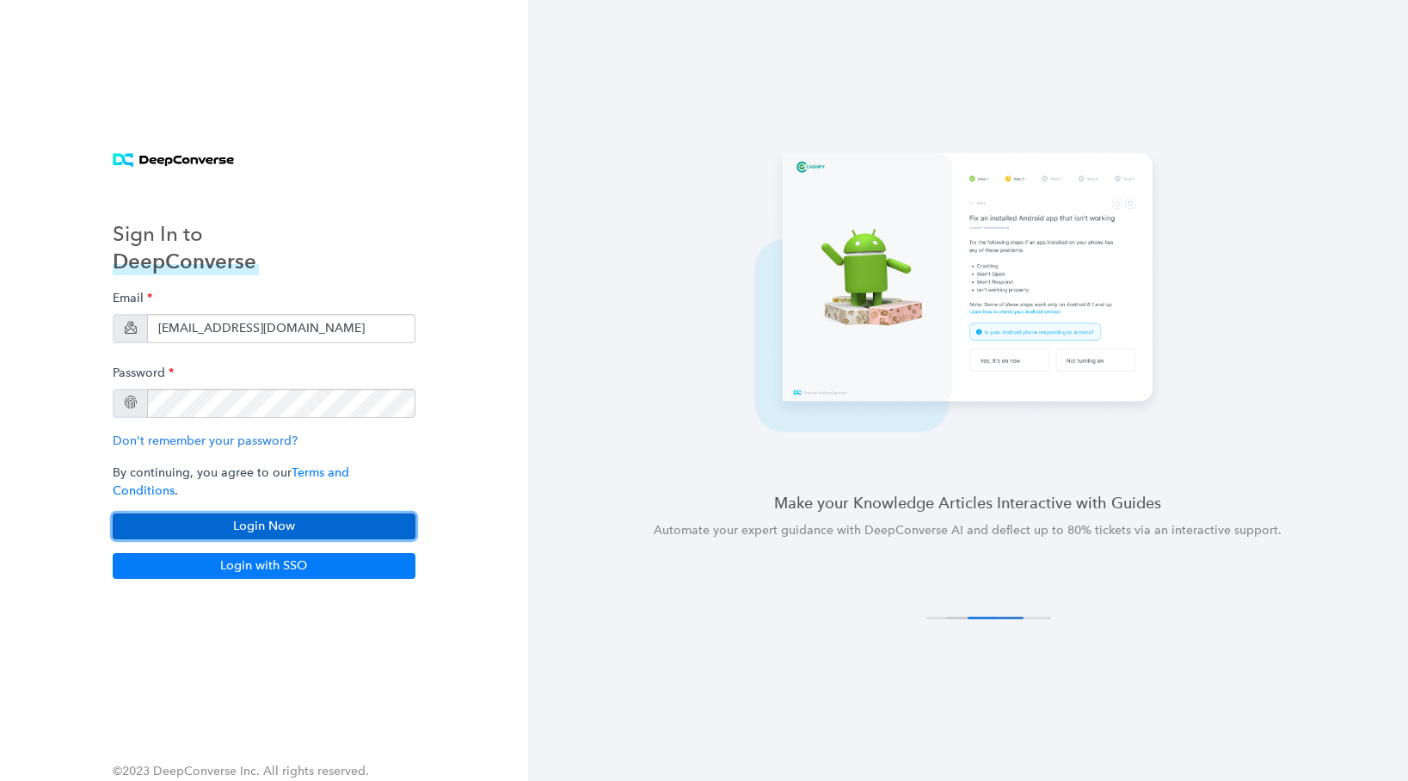
click at [204, 513] on button "Login Now" at bounding box center [264, 526] width 303 height 26
